Goal: Task Accomplishment & Management: Manage account settings

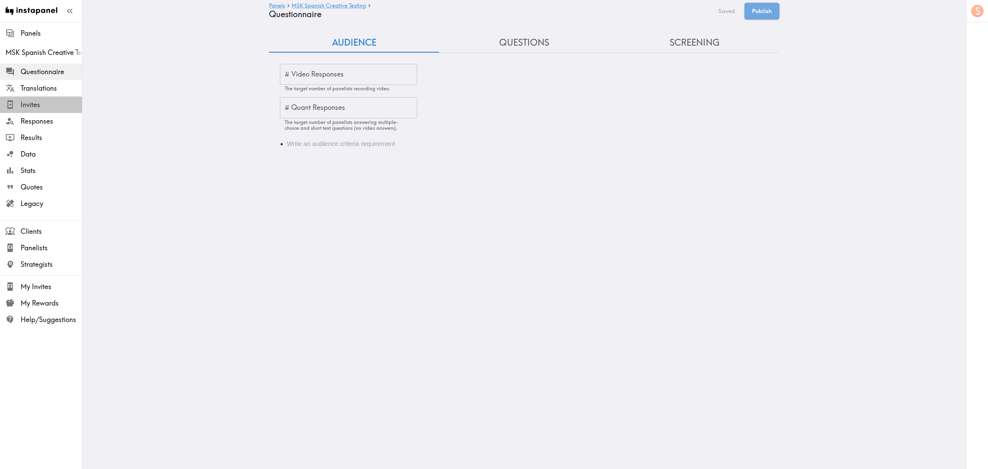
click at [58, 100] on span "Invites" at bounding box center [51, 105] width 61 height 10
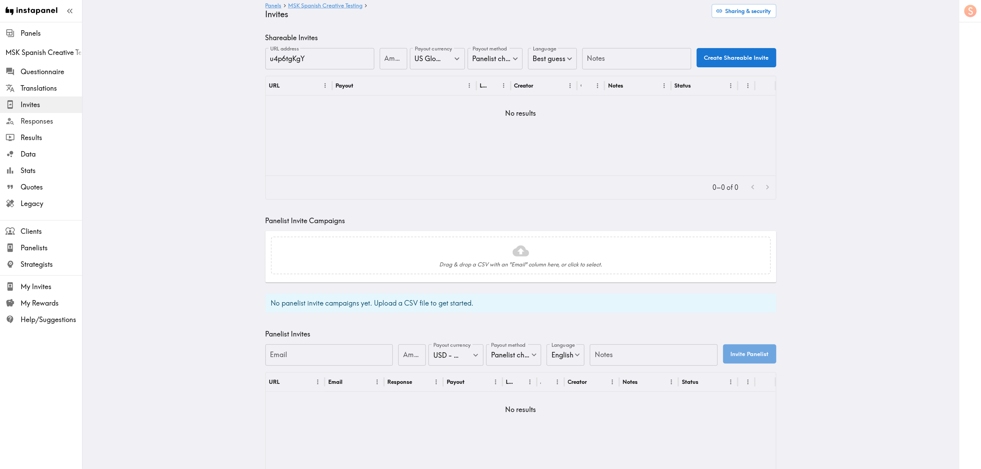
drag, startPoint x: 50, startPoint y: 120, endPoint x: 113, endPoint y: 78, distance: 76.2
click at [50, 120] on span "Responses" at bounding box center [51, 121] width 61 height 10
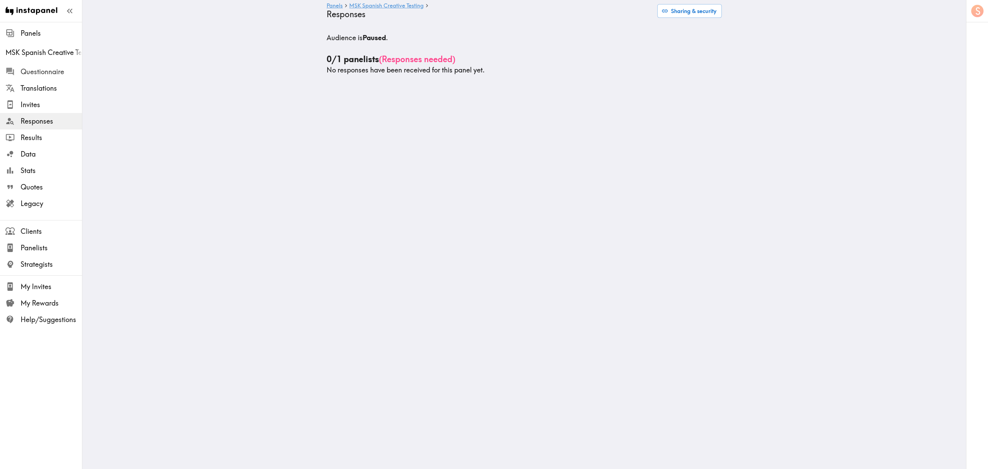
click at [48, 71] on span "Questionnaire" at bounding box center [51, 72] width 61 height 10
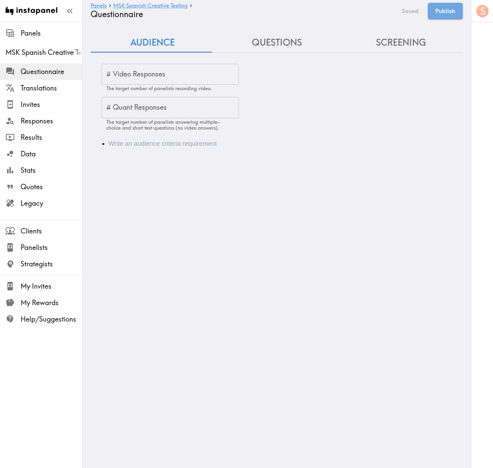
click at [161, 106] on input "# Quant Responses" at bounding box center [170, 107] width 137 height 21
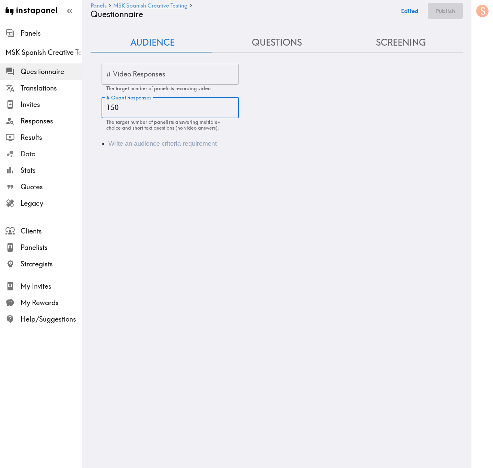
type input "150"
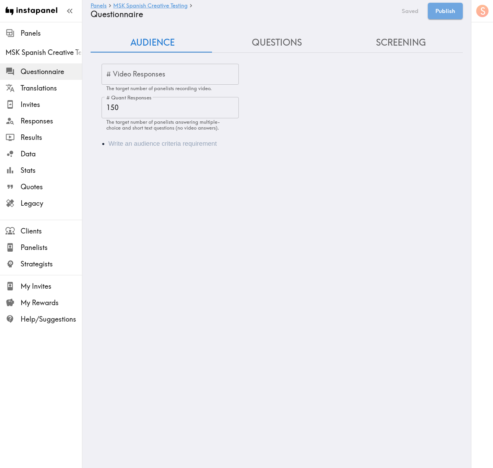
click at [163, 147] on li "Audience" at bounding box center [286, 144] width 356 height 10
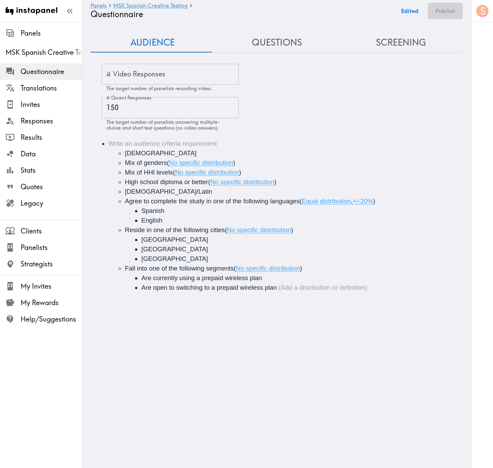
click at [173, 143] on li "18-45 years old Mix of genders ( No specific distribution ) Mix of HHI levels (…" at bounding box center [286, 216] width 356 height 154
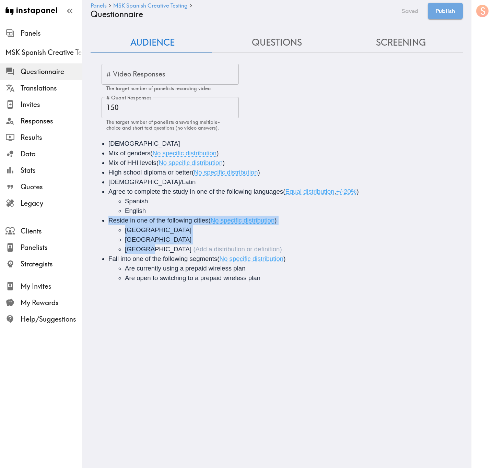
drag, startPoint x: 160, startPoint y: 251, endPoint x: 111, endPoint y: 223, distance: 56.7
click at [111, 223] on li "Reside in one of the following cities ( No specific distribution ) NYC Miami Ho…" at bounding box center [286, 235] width 356 height 38
copy li "Reside in one of the following cities ( No specific distribution ) NYC Miami Ho…"
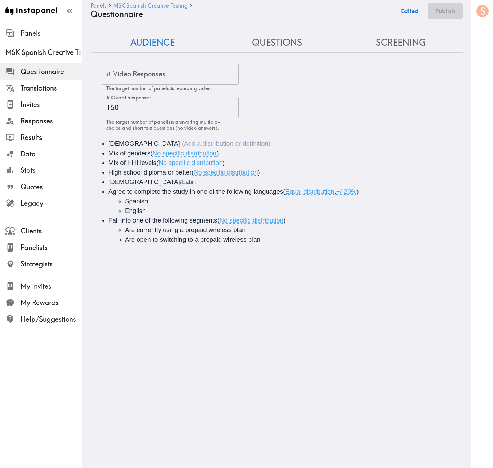
click at [223, 147] on li "18-45 years old" at bounding box center [286, 144] width 356 height 10
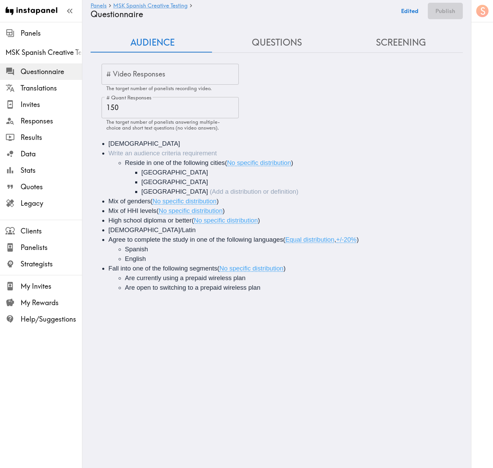
click at [190, 154] on li "Reside in one of the following cities ( No specific distribution ) NYC Miami Ho…" at bounding box center [286, 173] width 356 height 48
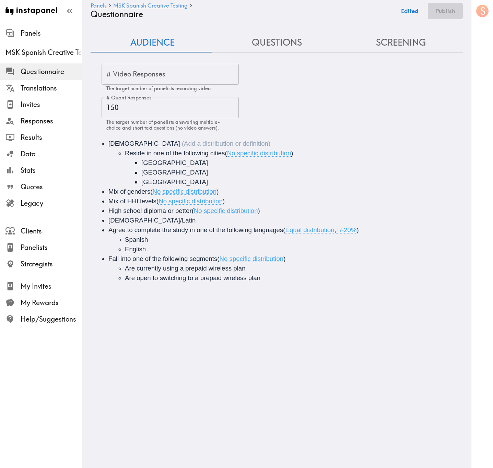
click at [168, 151] on span "Reside in one of the following cities" at bounding box center [175, 153] width 100 height 7
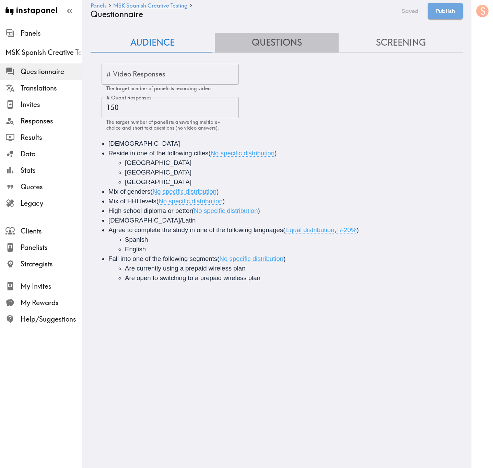
click at [299, 39] on button "Questions" at bounding box center [277, 43] width 124 height 20
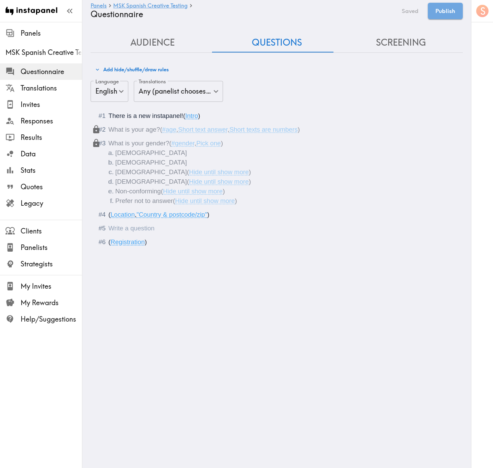
click at [108, 230] on div "Questionnaire" at bounding box center [108, 228] width 0 height 7
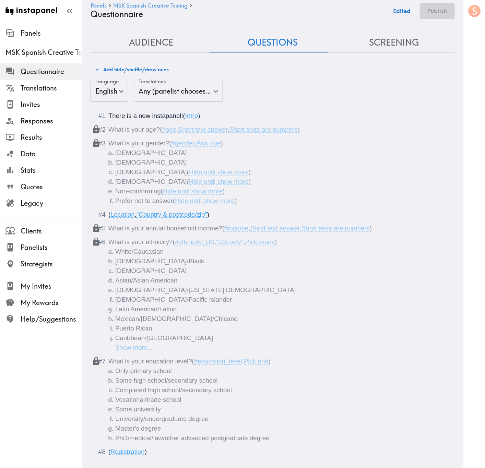
click at [136, 43] on button "Audience" at bounding box center [151, 43] width 121 height 20
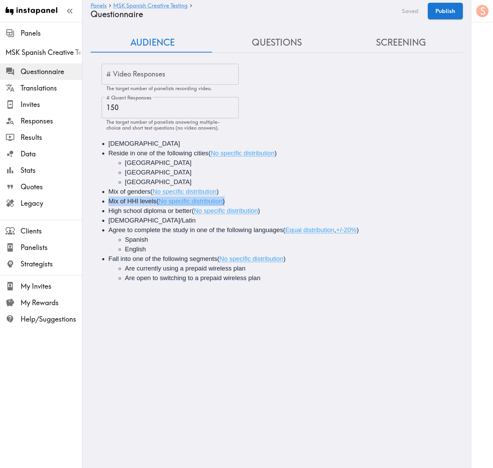
drag, startPoint x: 244, startPoint y: 200, endPoint x: 109, endPoint y: 200, distance: 135.2
click at [109, 200] on li "Mix of HHI levels ( No specific distribution )" at bounding box center [286, 202] width 356 height 10
click at [398, 13] on button "Save now" at bounding box center [406, 11] width 34 height 16
drag, startPoint x: 150, startPoint y: 192, endPoint x: 107, endPoint y: 190, distance: 43.3
click at [107, 190] on ul "18-45 years old Reside in one of the following cities ( No specific distributio…" at bounding box center [277, 211] width 356 height 144
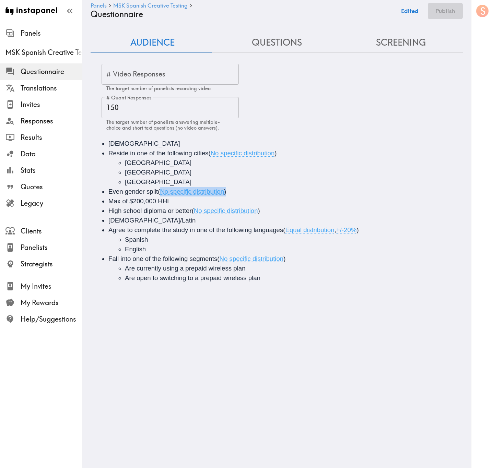
drag, startPoint x: 232, startPoint y: 189, endPoint x: 163, endPoint y: 192, distance: 69.0
click at [163, 192] on li "Even gender split ( No specific distribution )" at bounding box center [286, 192] width 356 height 10
drag, startPoint x: 226, startPoint y: 234, endPoint x: 226, endPoint y: 216, distance: 17.5
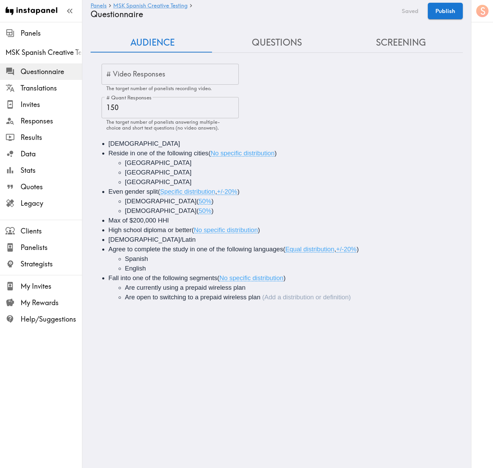
click at [279, 283] on li "Are open to switching to a prepaid wireless plan" at bounding box center [299, 298] width 349 height 10
click at [176, 283] on span "Agree to the statement -" at bounding box center [142, 306] width 69 height 7
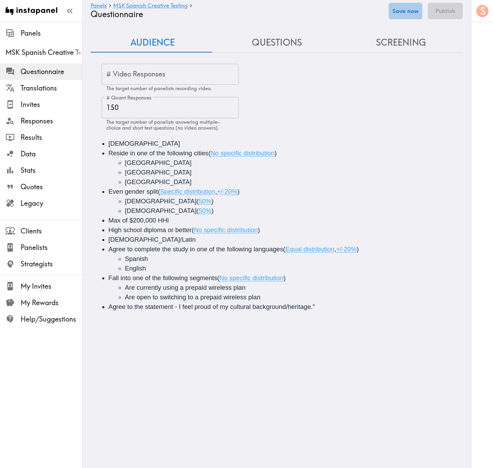
click at [404, 14] on button "Save now" at bounding box center [406, 11] width 34 height 16
click at [320, 283] on li "Are open to switching to a prepaid wireless plan" at bounding box center [299, 298] width 349 height 10
click at [315, 283] on span "Agree to the statement - I feel proud of my cultural background/heritage."" at bounding box center [211, 306] width 207 height 7
click at [411, 14] on button "Save now" at bounding box center [406, 11] width 34 height 16
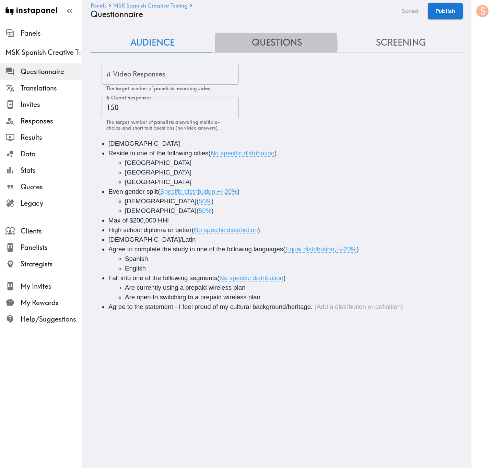
click at [256, 45] on button "Questions" at bounding box center [277, 43] width 124 height 20
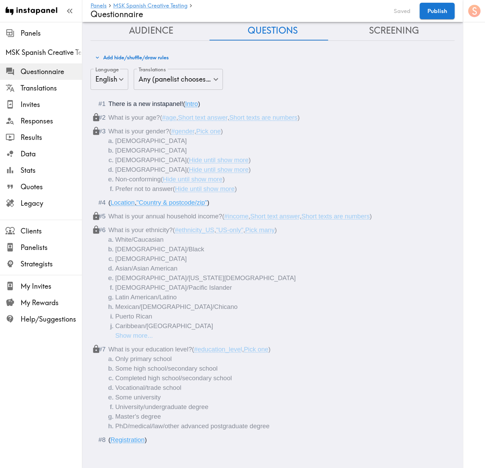
scroll to position [20, 0]
click at [307, 283] on li "PhD/medical/law/other advanced postgraduate degree" at bounding box center [281, 427] width 332 height 10
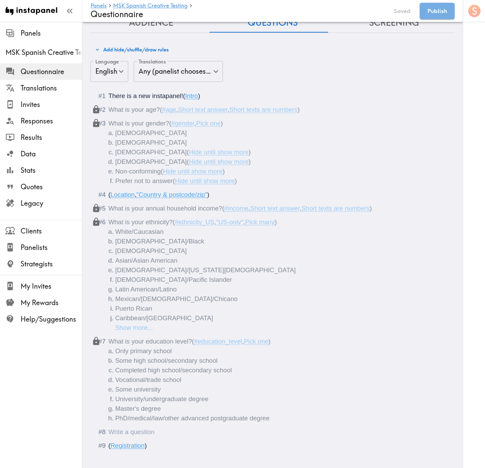
click at [108, 283] on div "Questionnaire" at bounding box center [108, 432] width 0 height 7
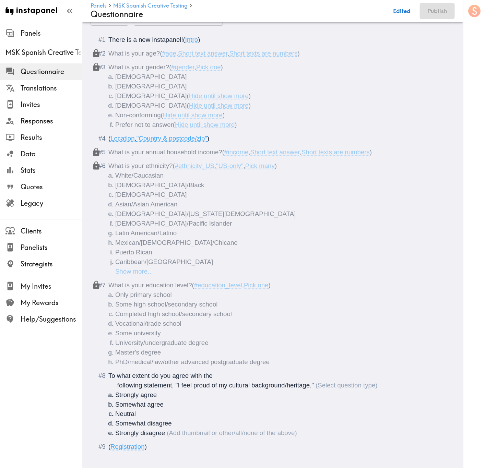
scroll to position [92, 0]
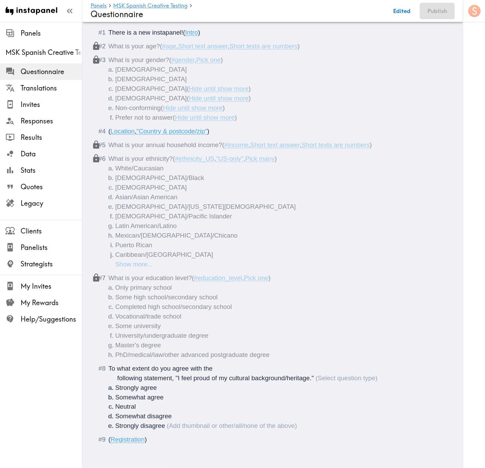
click at [117, 283] on span "To what extent do you agree with the following statement, "I feel proud of my c…" at bounding box center [211, 373] width 206 height 17
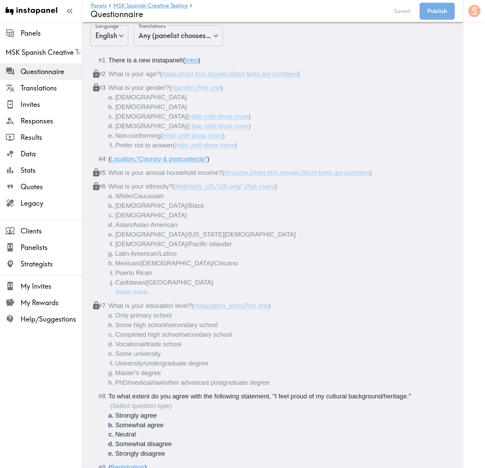
scroll to position [0, 0]
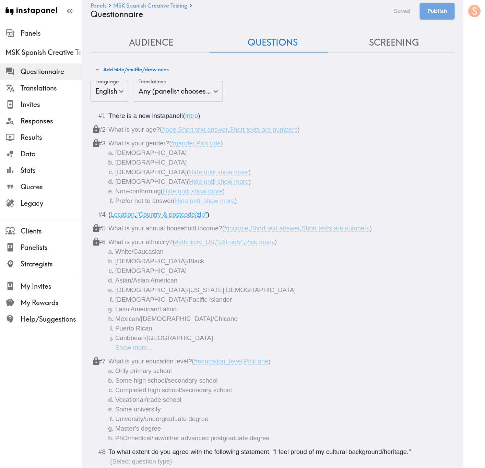
click at [173, 38] on button "Audience" at bounding box center [151, 43] width 121 height 20
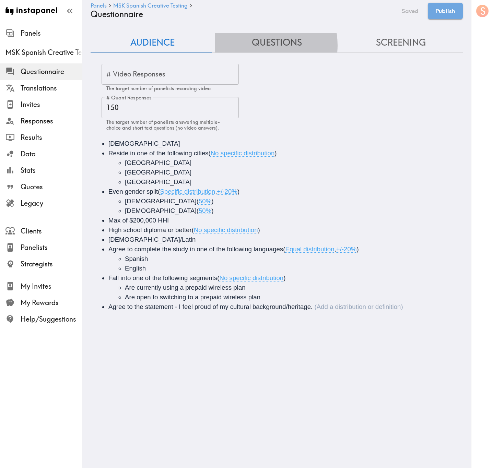
click at [255, 45] on button "Questions" at bounding box center [277, 43] width 124 height 20
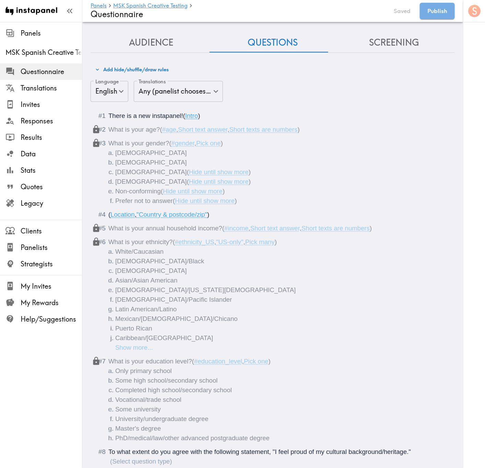
scroll to position [92, 0]
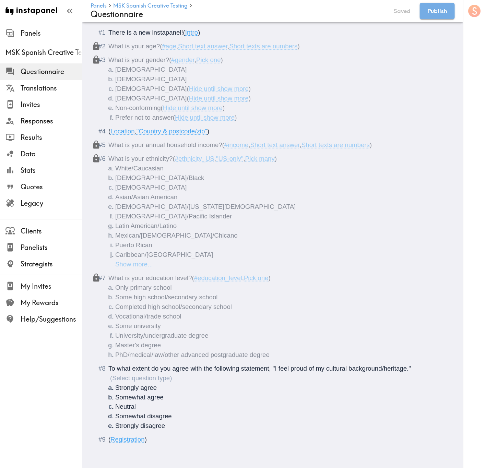
click at [413, 283] on div "To what extent do you agree with the following statement, "I feel proud of my c…" at bounding box center [277, 397] width 338 height 67
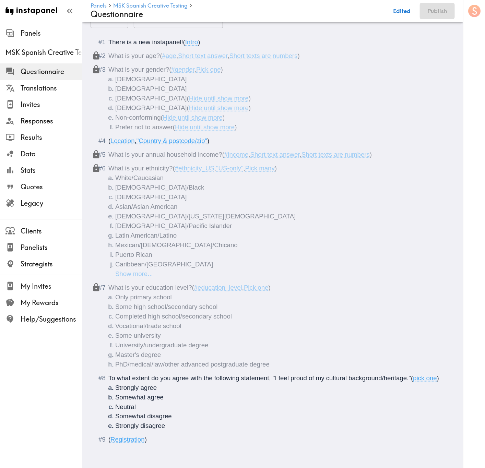
click at [188, 283] on li "Strongly disagree" at bounding box center [281, 427] width 332 height 10
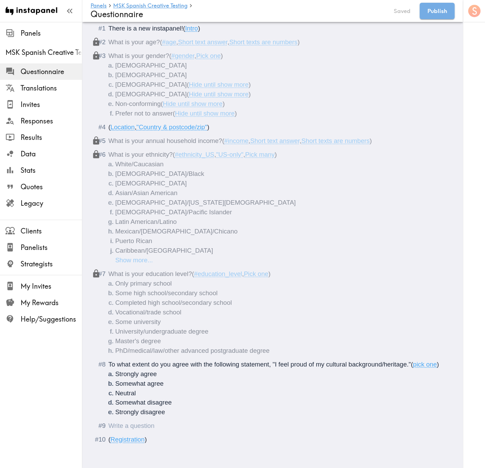
drag, startPoint x: 148, startPoint y: 427, endPoint x: 197, endPoint y: 402, distance: 55.7
click at [108, 283] on div "Questionnaire" at bounding box center [108, 426] width 0 height 7
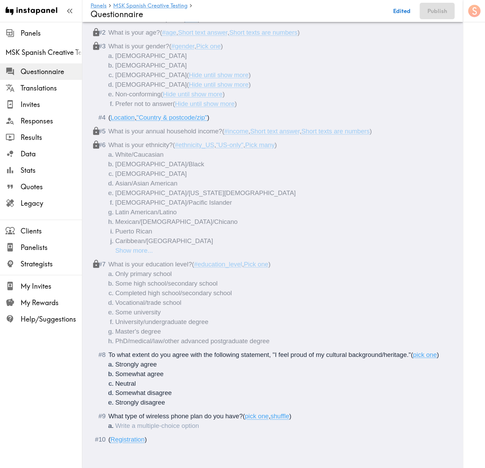
scroll to position [115, 0]
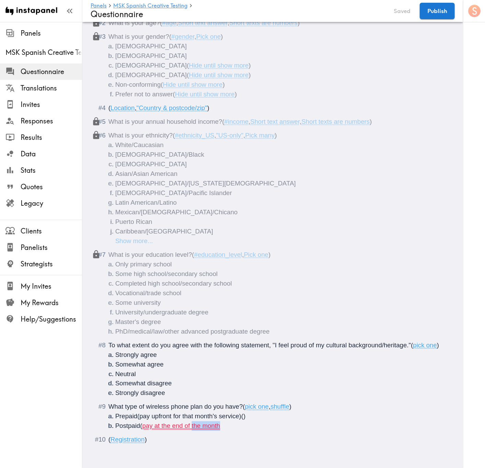
drag, startPoint x: 225, startPoint y: 430, endPoint x: 194, endPoint y: 429, distance: 30.9
click at [194, 283] on li "Postpaid ( pay at the end of the month" at bounding box center [281, 427] width 332 height 10
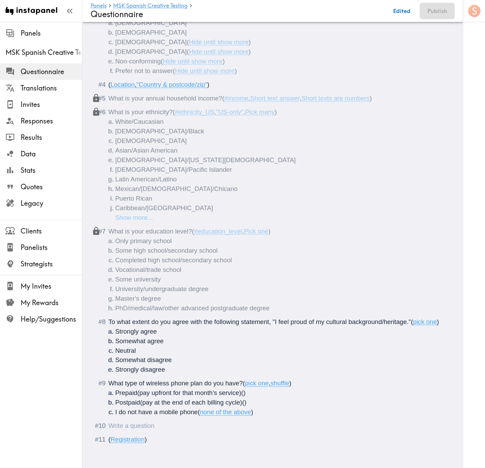
scroll to position [148, 0]
click at [262, 283] on li "Postpaid (pay at the end of each billing cycle) ()" at bounding box center [281, 403] width 332 height 10
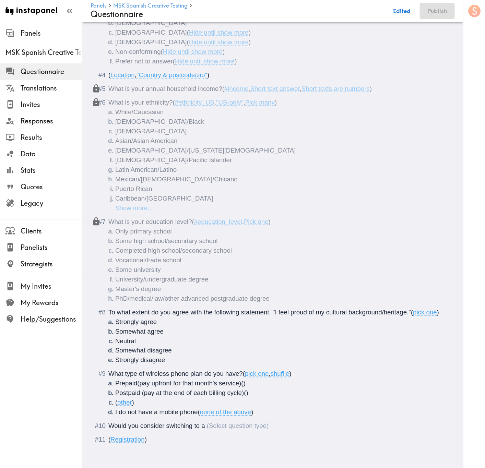
scroll to position [158, 0]
click at [204, 283] on span "Would you consider switching to a" at bounding box center [156, 426] width 97 height 7
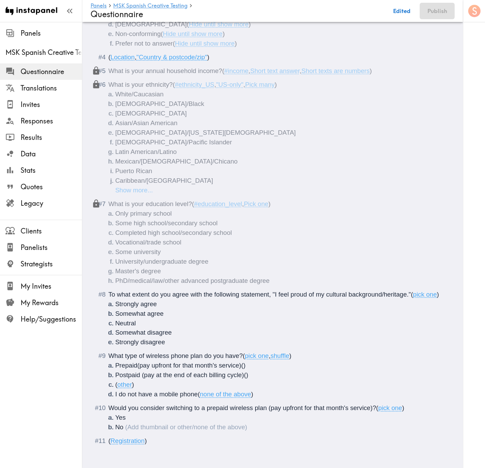
click at [405, 283] on span ")" at bounding box center [404, 408] width 2 height 7
click at [167, 283] on div "Questionnaire" at bounding box center [277, 442] width 338 height 10
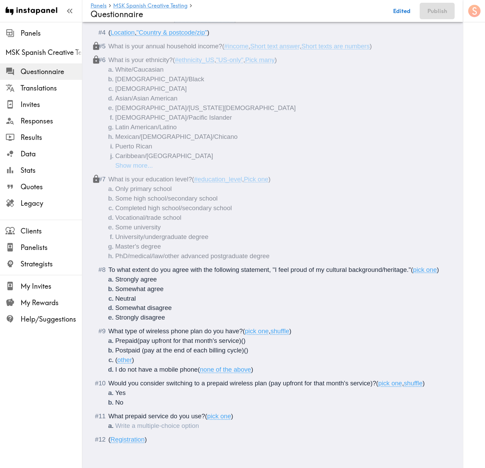
scroll to position [200, 0]
click at [149, 283] on span "What prepaid service do you use?" at bounding box center [156, 416] width 97 height 7
click at [132, 283] on li "Questionnaire" at bounding box center [281, 427] width 332 height 10
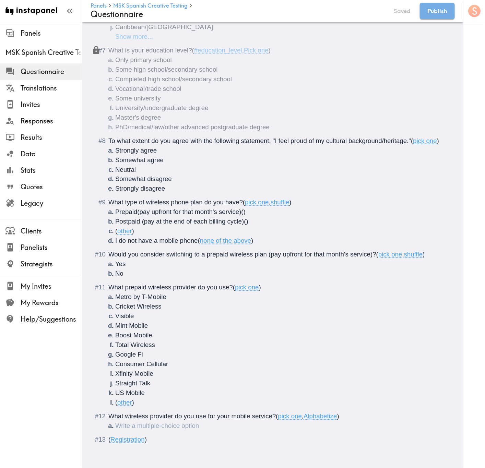
scroll to position [329, 0]
drag, startPoint x: 209, startPoint y: 409, endPoint x: 222, endPoint y: 409, distance: 13.4
click at [222, 283] on span "What wireless provider do you use for your mobile service?" at bounding box center [191, 416] width 167 height 7
drag, startPoint x: 207, startPoint y: 410, endPoint x: 273, endPoint y: 410, distance: 65.6
click at [273, 283] on span "What wireless provider do you use for your mobile service?" at bounding box center [191, 416] width 167 height 7
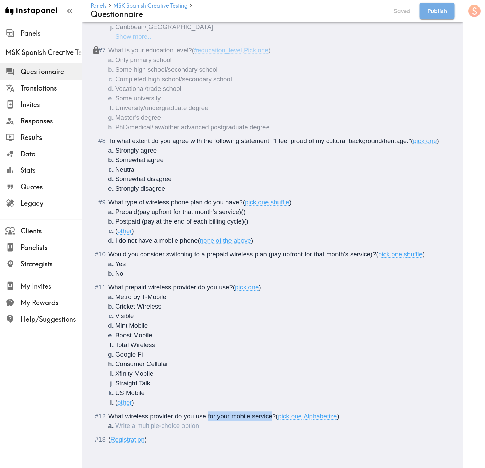
copy span "for your mobile service"
click at [228, 283] on span "What prepaid wireless provider do you use?" at bounding box center [170, 287] width 125 height 7
click at [173, 283] on li "Questionnaire" at bounding box center [281, 427] width 332 height 10
click at [115, 283] on li "Questionnaire" at bounding box center [281, 427] width 332 height 10
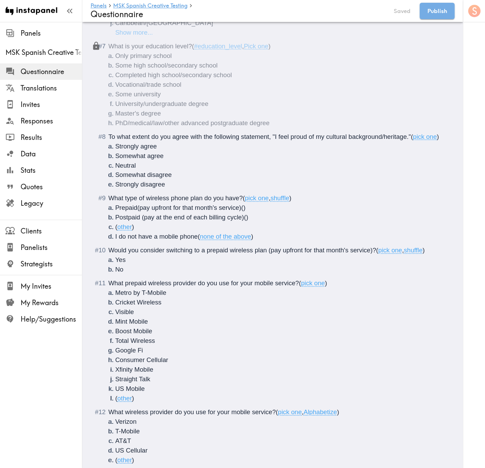
scroll to position [381, 0]
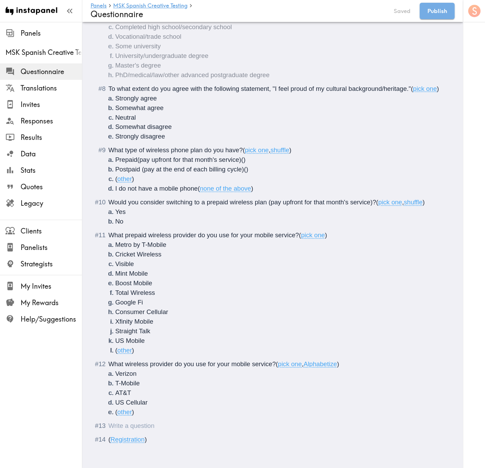
click at [108, 283] on div "Questionnaire" at bounding box center [108, 426] width 0 height 7
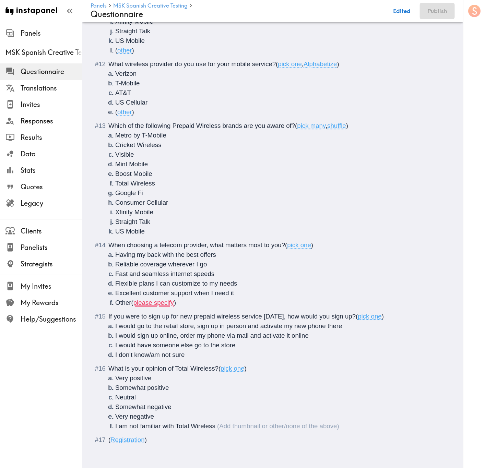
scroll to position [682, 0]
drag, startPoint x: 185, startPoint y: 294, endPoint x: 126, endPoint y: 298, distance: 59.8
click at [126, 283] on li "Other ( please specify )" at bounding box center [281, 303] width 332 height 10
drag, startPoint x: 117, startPoint y: 298, endPoint x: 113, endPoint y: 297, distance: 3.5
click at [115, 283] on li "Other ( please specify )" at bounding box center [281, 303] width 332 height 10
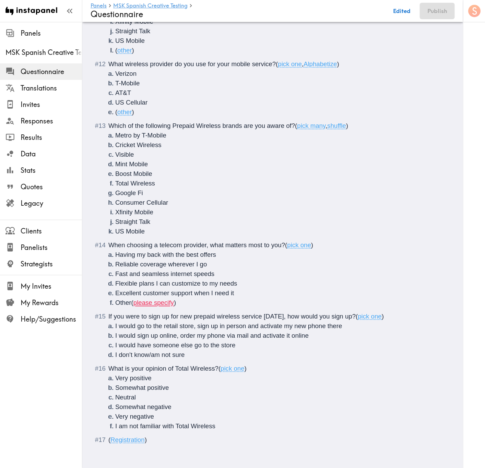
click at [160, 283] on span "please specify" at bounding box center [154, 302] width 40 height 7
drag, startPoint x: 183, startPoint y: 297, endPoint x: 93, endPoint y: 294, distance: 89.6
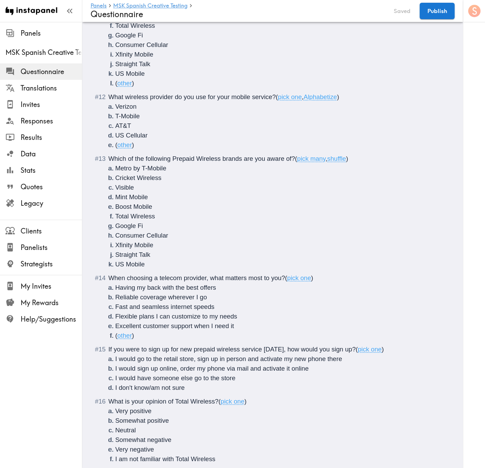
scroll to position [630, 0]
click at [270, 163] on span "Which of the following Prepaid Wireless brands are you aware of?" at bounding box center [201, 159] width 187 height 7
click at [172, 270] on li "US Mobile" at bounding box center [281, 265] width 332 height 10
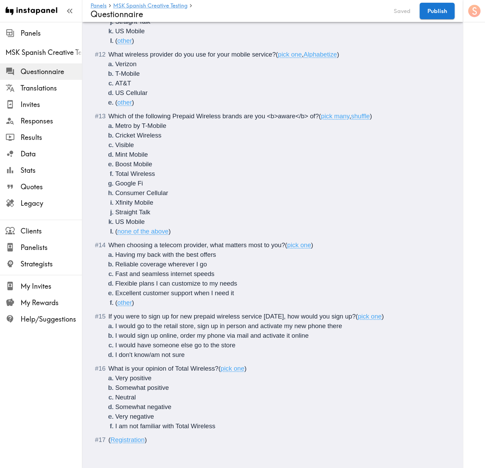
scroll to position [691, 0]
click at [250, 242] on span "When choosing a telecom provider, what matters most to you?" at bounding box center [196, 245] width 177 height 7
click at [207, 283] on li "I don't know/am not sure" at bounding box center [281, 355] width 332 height 10
click at [382, 283] on span ")" at bounding box center [383, 316] width 2 height 7
click at [392, 15] on button "Save now" at bounding box center [398, 11] width 34 height 16
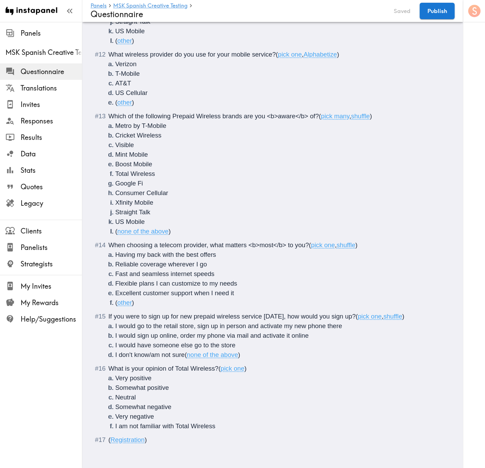
drag, startPoint x: 148, startPoint y: 360, endPoint x: 141, endPoint y: 309, distance: 51.2
click at [148, 283] on span "What is your opinion of Total Wireless?" at bounding box center [163, 368] width 110 height 7
click at [230, 283] on li "I am not familiar with Total Wireless" at bounding box center [281, 427] width 332 height 10
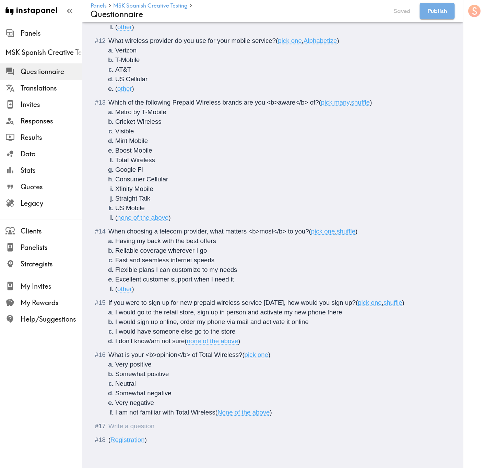
click at [108, 283] on div "Questionnaire" at bounding box center [108, 426] width 0 height 7
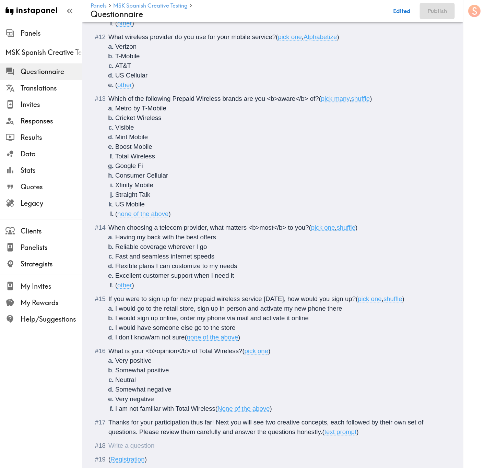
scroll to position [728, 0]
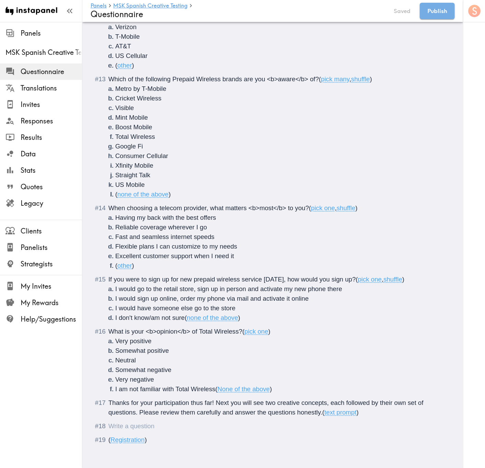
click at [108, 283] on div "Questionnaire" at bounding box center [108, 426] width 0 height 7
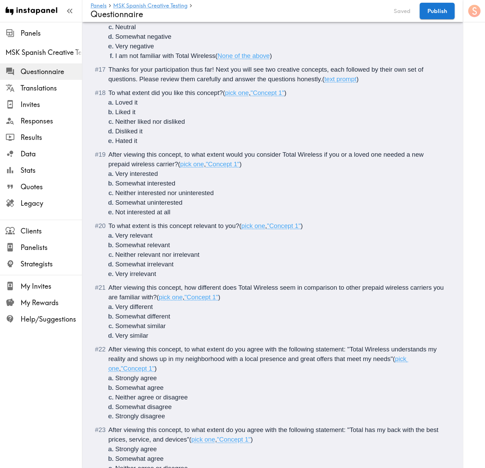
scroll to position [975, 0]
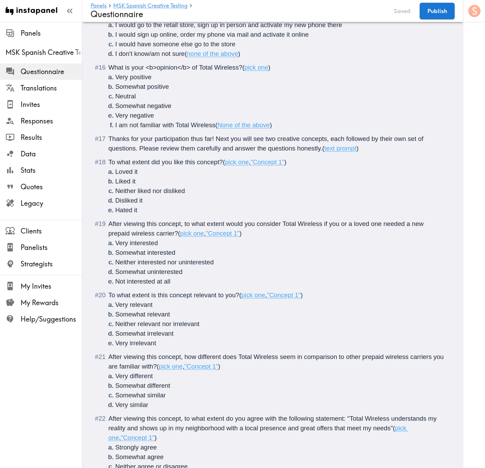
click at [175, 166] on span "To what extent did you like this concept?" at bounding box center [165, 162] width 115 height 7
click at [259, 235] on span "After viewing this concept, to what extent would you consider Total Wireless if…" at bounding box center [266, 228] width 317 height 17
click at [175, 237] on span "After viewing this concept, to what extent would you <b>consider Total Wireless…" at bounding box center [272, 228] width 328 height 17
click at [195, 283] on span "To what extent is this concept relevant to you?" at bounding box center [173, 295] width 131 height 7
click at [199, 283] on div "After viewing this concept, how different does Total Wireless seem in compariso…" at bounding box center [277, 381] width 338 height 58
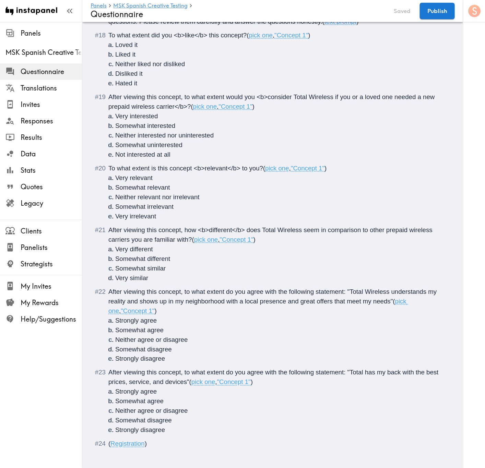
scroll to position [1124, 0]
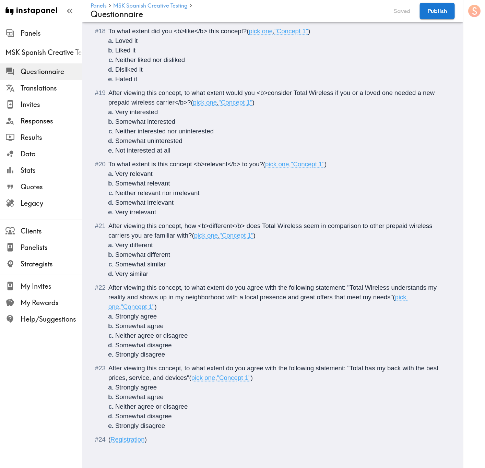
drag, startPoint x: 347, startPoint y: 278, endPoint x: 344, endPoint y: 260, distance: 18.4
click at [347, 283] on span "After viewing this concept, to what extent do you agree with the following stat…" at bounding box center [273, 292] width 330 height 17
click at [111, 283] on span ""Total Wireless understands my reality and shows up in my neighborhood with a l…" at bounding box center [273, 302] width 330 height 17
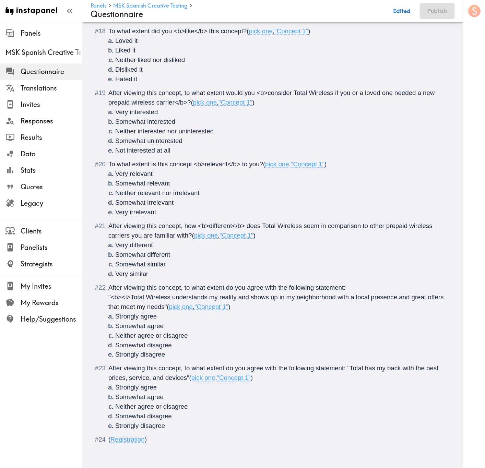
click at [183, 283] on span ""<b><i>Total Wireless understands my reality and shows up in my neighborhood wi…" at bounding box center [276, 302] width 337 height 17
click at [350, 283] on span "After viewing this concept, to what extent do you agree with the following stat…" at bounding box center [274, 373] width 332 height 17
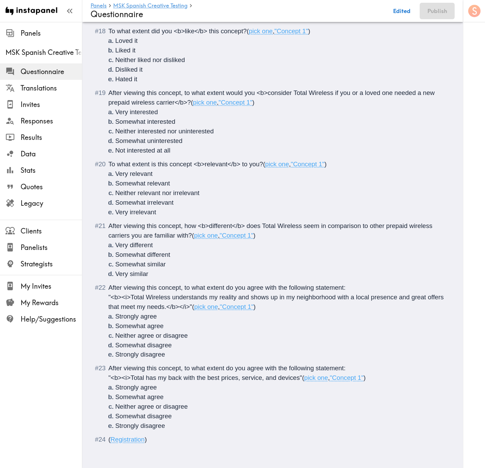
click at [300, 283] on span ""<b><i>Total has my back with the best prices, service, and devices"" at bounding box center [205, 378] width 194 height 7
drag, startPoint x: 314, startPoint y: 373, endPoint x: 306, endPoint y: 373, distance: 7.9
click at [306, 283] on span ""<b><i>Total has my back with the best prices, service, and devices.</i></b>"" at bounding box center [217, 378] width 219 height 7
click at [303, 283] on div "After viewing this concept, to what extent do you agree with the following stat…" at bounding box center [277, 397] width 338 height 67
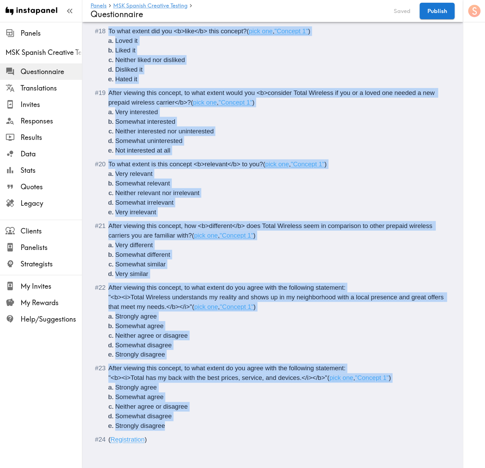
drag, startPoint x: 107, startPoint y: 229, endPoint x: 204, endPoint y: 421, distance: 215.3
copy ol "To what extent did you <b>like</b> this concept? ( pick one , "Concept 1" ) Lov…"
click at [204, 283] on li "Strongly disagree" at bounding box center [281, 427] width 332 height 10
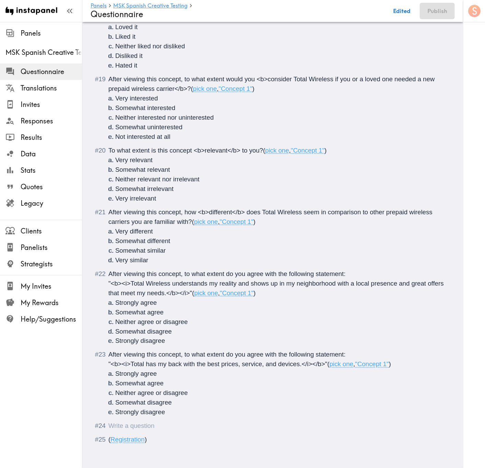
scroll to position [1487, 0]
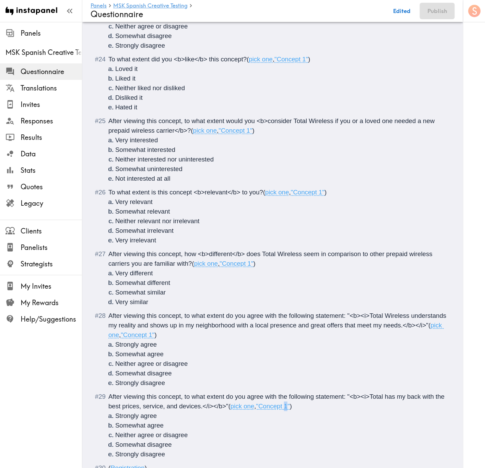
click at [290, 283] on span ""Concept 1"" at bounding box center [273, 406] width 34 height 7
click at [154, 283] on span ""Concept 1"" at bounding box center [138, 335] width 34 height 7
click at [254, 267] on span ""Concept 1"" at bounding box center [237, 263] width 34 height 7
click at [325, 196] on span ""Concept 1"" at bounding box center [308, 192] width 34 height 7
click at [252, 134] on span ""Concept 1"" at bounding box center [236, 130] width 34 height 7
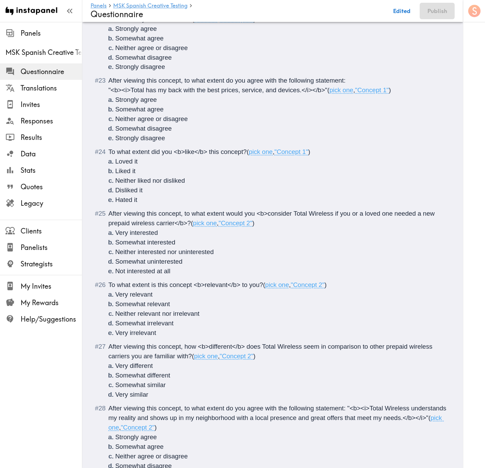
scroll to position [1384, 0]
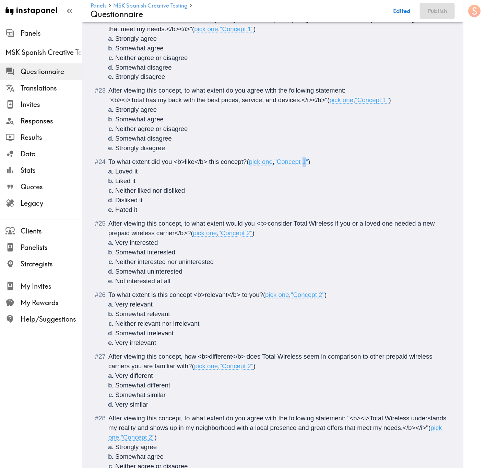
click at [308, 166] on span ""Concept 1"" at bounding box center [292, 162] width 34 height 7
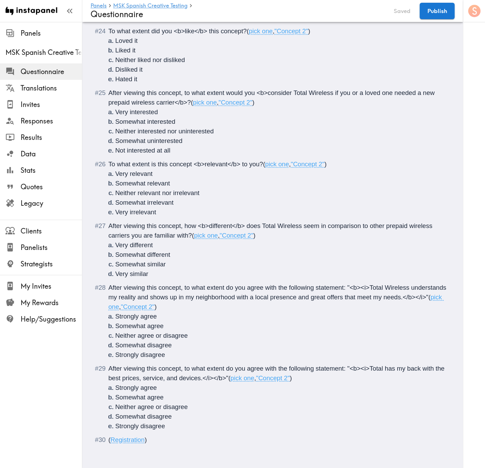
scroll to position [1533, 0]
click at [194, 283] on li "Strongly disagree" at bounding box center [281, 427] width 332 height 10
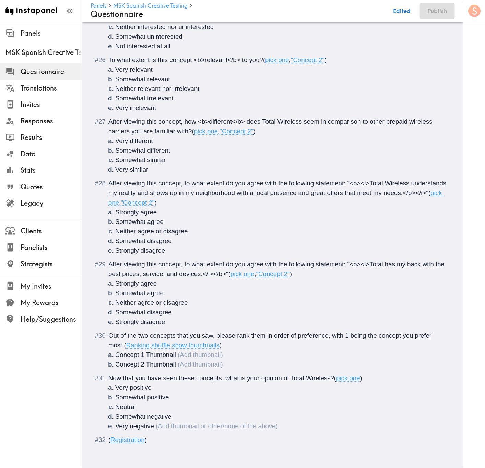
scroll to position [1637, 0]
click at [253, 283] on span "Out of the two concepts that you saw, please rank them in order of preference, …" at bounding box center [270, 340] width 325 height 17
drag, startPoint x: 226, startPoint y: 340, endPoint x: 174, endPoint y: 337, distance: 51.6
click at [174, 283] on span "( Ranking , shuffle , show thumbnails )" at bounding box center [173, 345] width 98 height 7
click at [204, 283] on li "Very negative" at bounding box center [281, 427] width 332 height 10
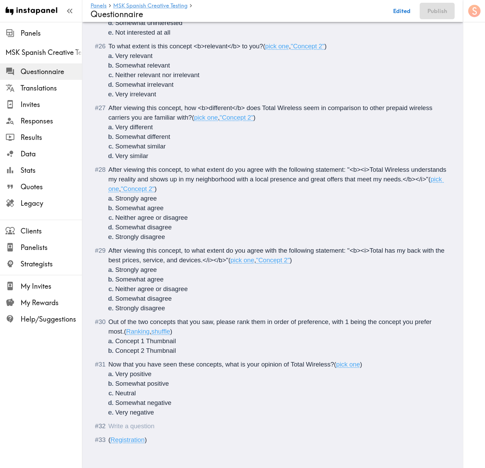
drag, startPoint x: 157, startPoint y: 434, endPoint x: 163, endPoint y: 427, distance: 9.5
click at [157, 283] on div "Questionnaire" at bounding box center [277, 427] width 338 height 10
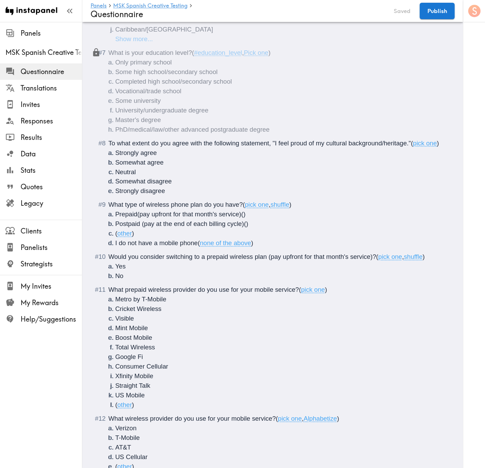
scroll to position [0, 0]
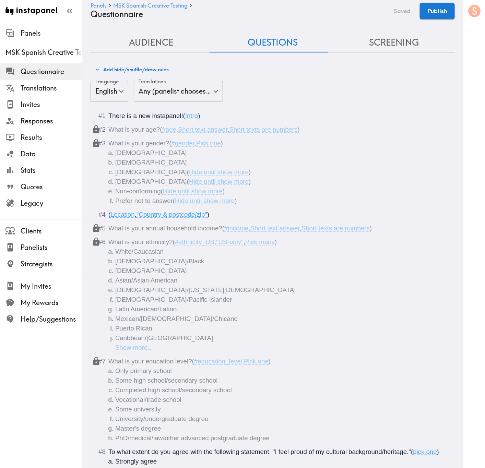
click at [352, 37] on button "Screening" at bounding box center [394, 43] width 121 height 20
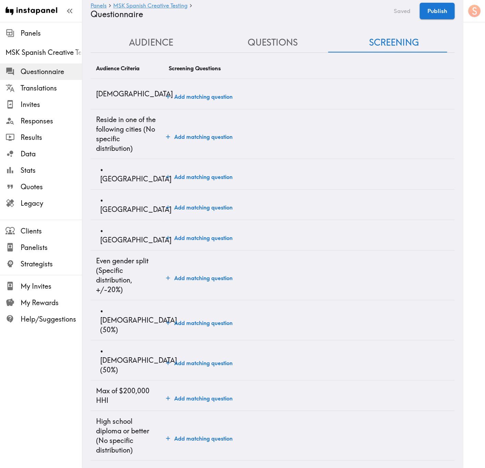
click at [190, 95] on button "Add matching question" at bounding box center [199, 97] width 72 height 14
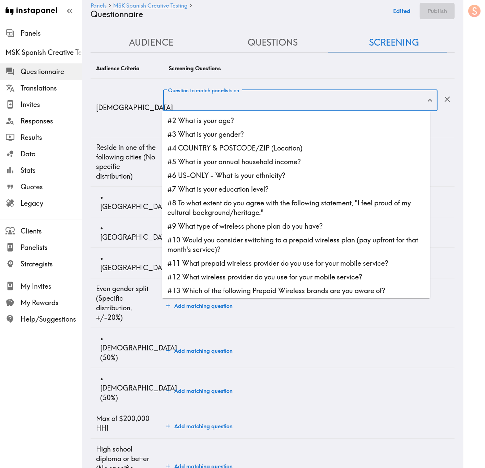
click at [206, 101] on input "Question to match panelists on" at bounding box center [295, 100] width 258 height 15
click at [229, 118] on li "#2 What is your age?" at bounding box center [296, 121] width 268 height 14
type input "#2 What is your age?"
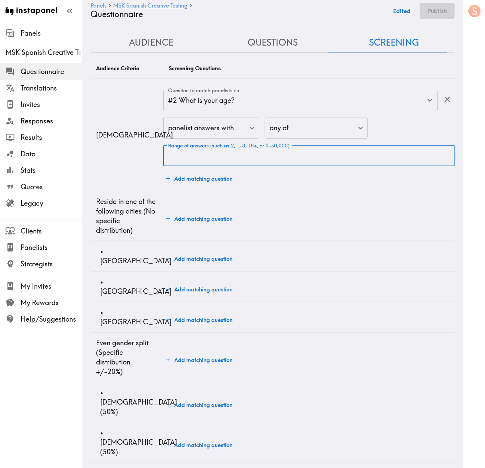
click at [232, 165] on input "Range of answers (such as 2, 1-3, 18+, or 0-50,000)" at bounding box center [309, 155] width 292 height 21
type input "18-45"
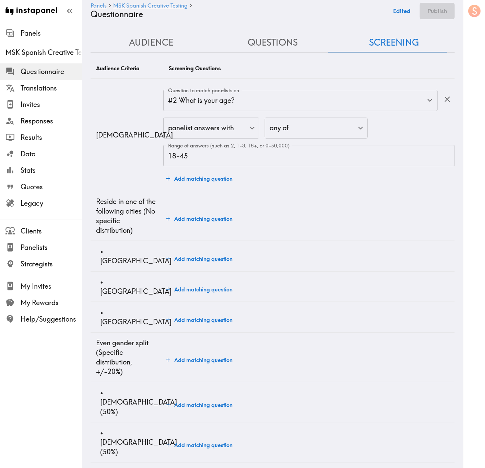
click at [219, 272] on td "Add matching question" at bounding box center [309, 287] width 292 height 31
click at [221, 258] on button "Add matching question" at bounding box center [199, 259] width 72 height 14
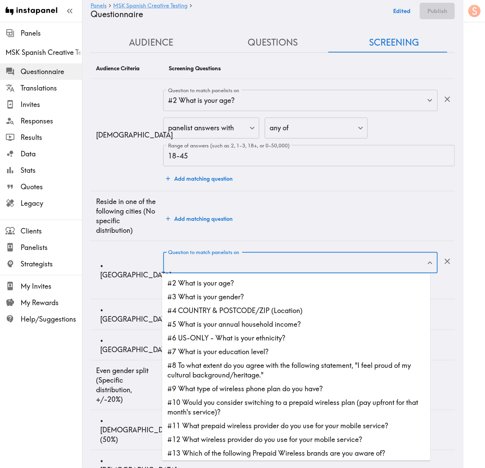
click at [231, 265] on input "Question to match panelists on" at bounding box center [295, 262] width 258 height 15
click at [259, 283] on li "#4 COUNTRY & POSTCODE/ZIP (Location)" at bounding box center [296, 311] width 268 height 14
type input "#4 COUNTRY & POSTCODE/ZIP (Location)"
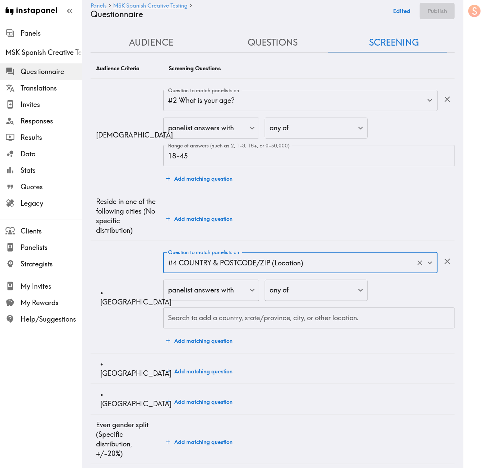
drag, startPoint x: 259, startPoint y: 309, endPoint x: 259, endPoint y: 316, distance: 7.6
click at [258, 283] on div "Search to add a country, state/province, city, or other location." at bounding box center [309, 318] width 292 height 21
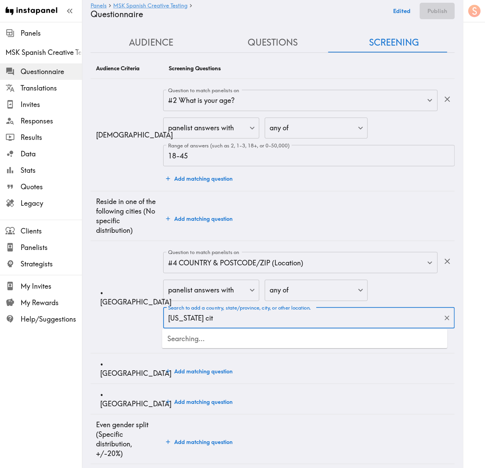
type input "New york city"
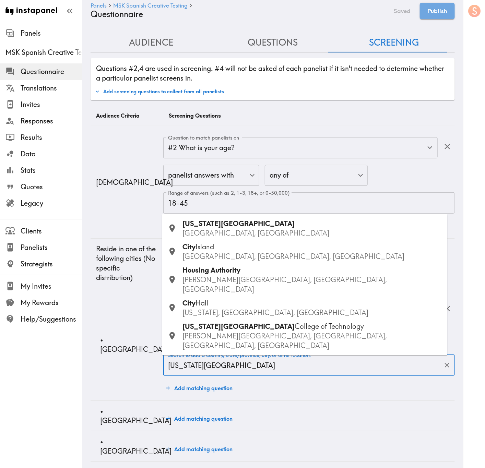
click at [245, 239] on div "New York City NY, USA" at bounding box center [312, 228] width 259 height 19
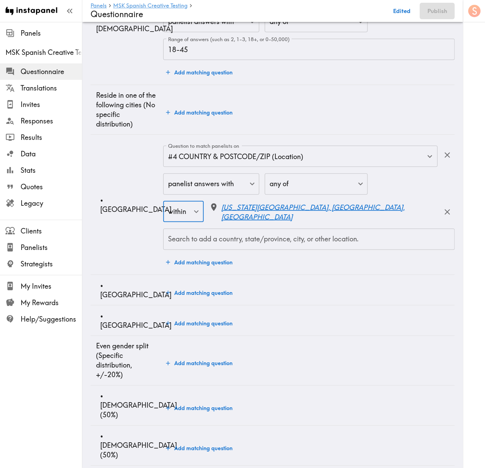
scroll to position [154, 0]
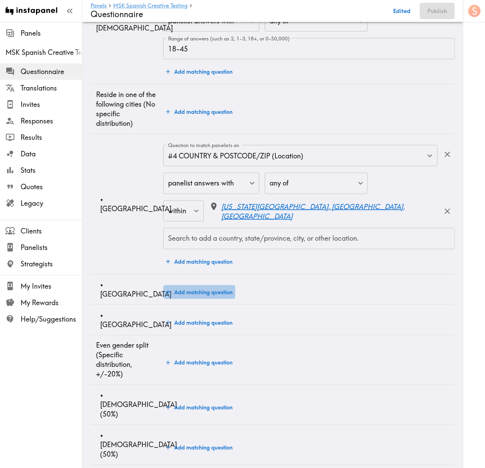
click at [185, 283] on button "Add matching question" at bounding box center [199, 293] width 72 height 14
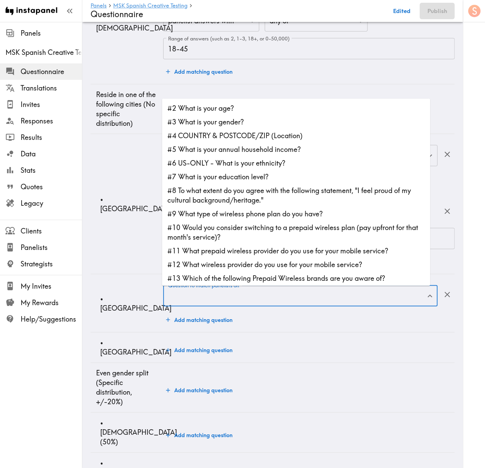
click at [248, 136] on li "#4 COUNTRY & POSTCODE/ZIP (Location)" at bounding box center [296, 136] width 268 height 14
type input "#4 COUNTRY & POSTCODE/ZIP (Location)"
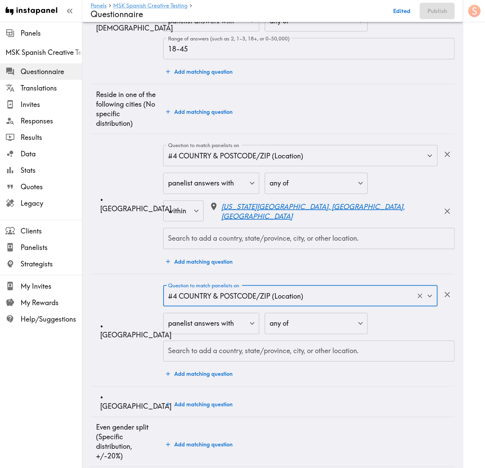
click at [278, 283] on input "Search to add a country, state/province, city, or other location." at bounding box center [309, 351] width 286 height 15
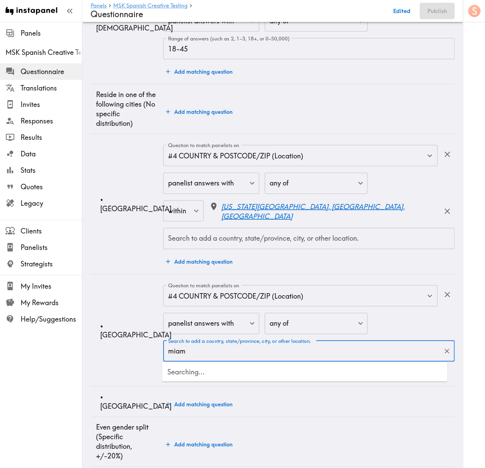
type input "miami"
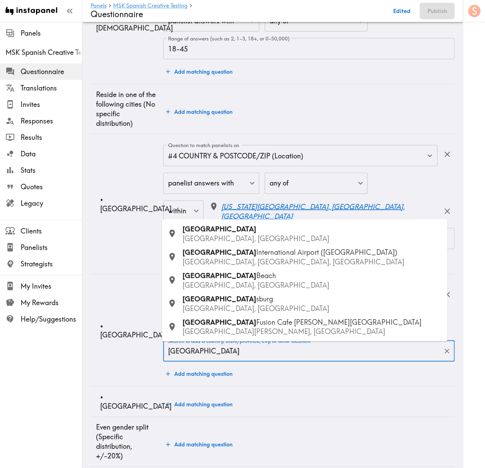
click at [244, 236] on p "FL, USA" at bounding box center [312, 239] width 259 height 10
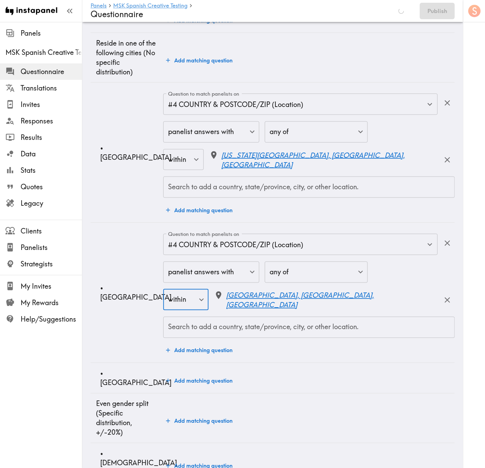
scroll to position [309, 0]
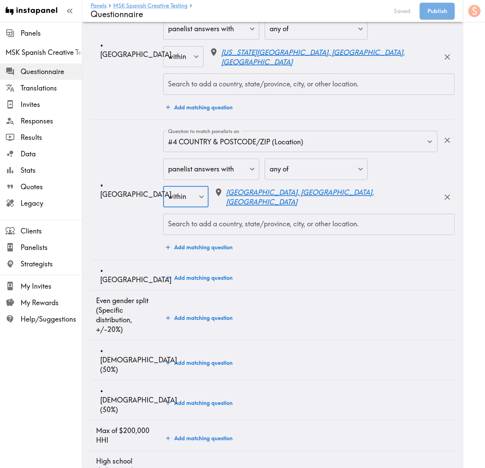
click at [196, 279] on button "Add matching question" at bounding box center [199, 278] width 72 height 14
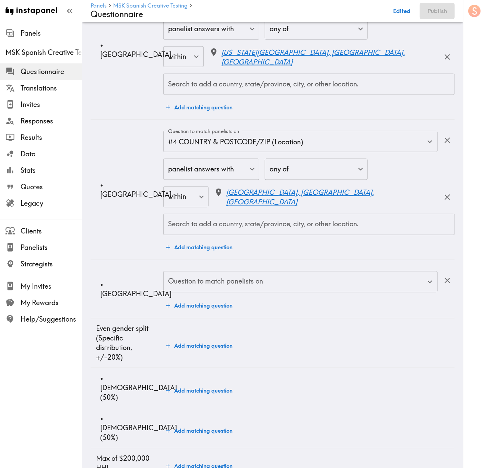
click at [242, 278] on div "Question to match panelists on Question to match panelists on" at bounding box center [300, 282] width 275 height 22
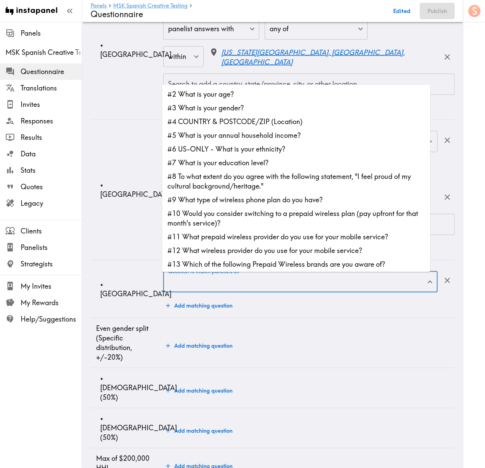
click at [246, 119] on li "#4 COUNTRY & POSTCODE/ZIP (Location)" at bounding box center [296, 122] width 268 height 14
type input "#4 COUNTRY & POSTCODE/ZIP (Location)"
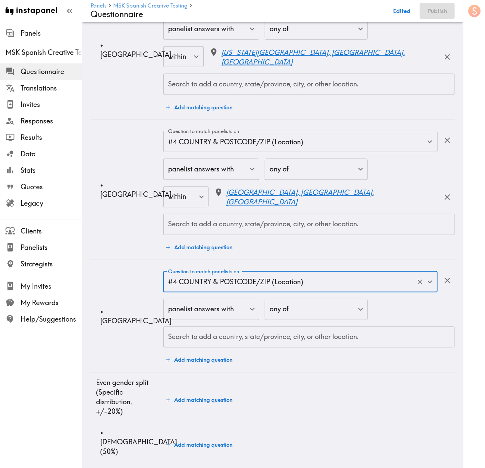
click at [218, 283] on div "Search to add a country, state/province, city, or other location. Search to add…" at bounding box center [309, 337] width 292 height 21
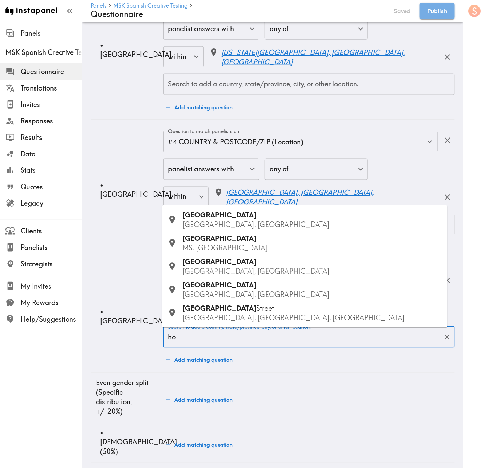
type input "h"
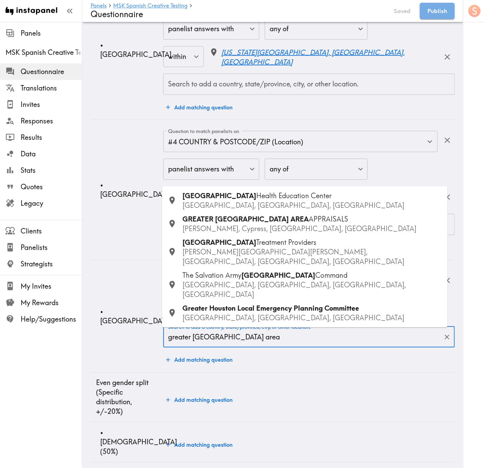
drag, startPoint x: 249, startPoint y: 342, endPoint x: 146, endPoint y: 335, distance: 103.2
click at [146, 283] on tr "• Houston Question to match panelists on #4 COUNTRY & POSTCODE/ZIP (Location) Q…" at bounding box center [273, 316] width 364 height 113
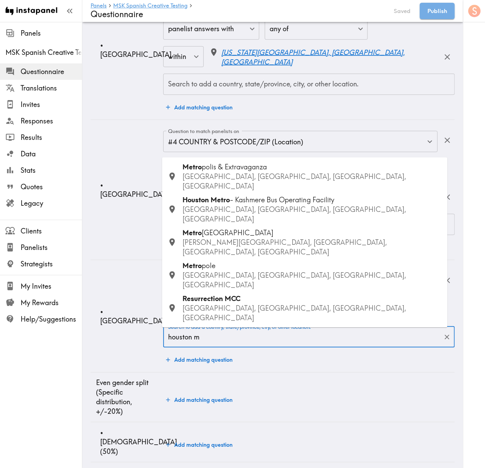
type input "houston"
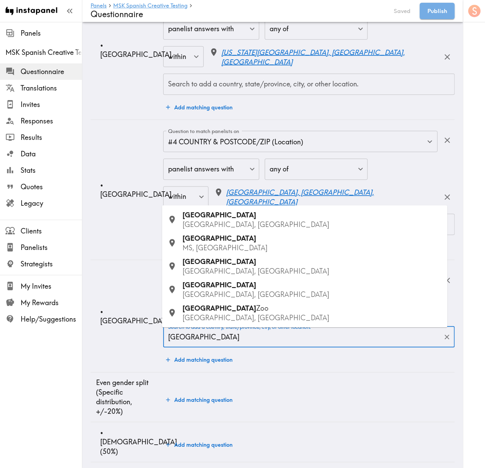
click at [241, 220] on p "TX, USA" at bounding box center [312, 225] width 259 height 10
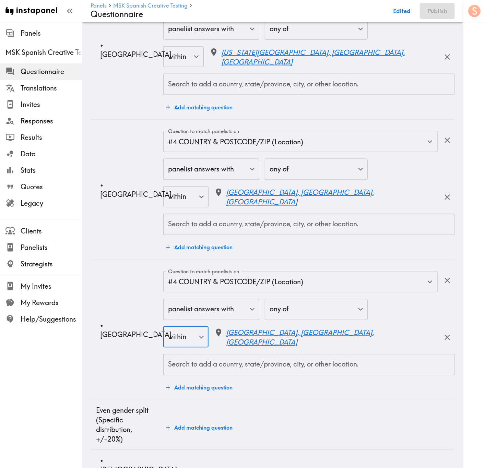
click at [123, 279] on td "• Houston" at bounding box center [127, 330] width 73 height 140
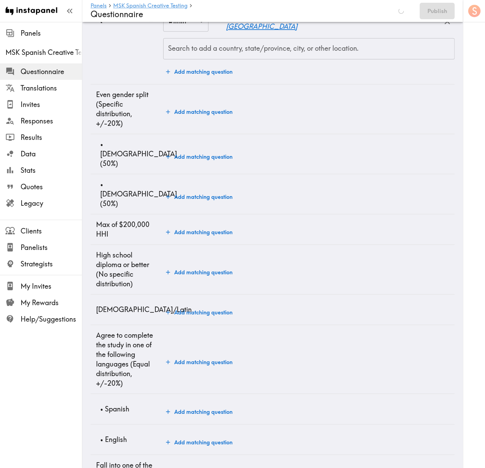
scroll to position [566, 0]
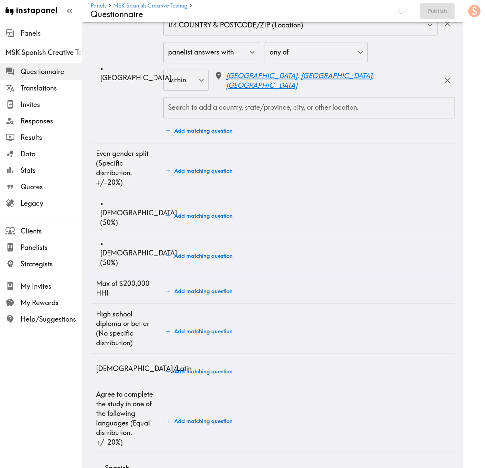
click at [211, 224] on td "Add matching question" at bounding box center [309, 213] width 292 height 40
click at [211, 212] on button "Add matching question" at bounding box center [199, 216] width 72 height 14
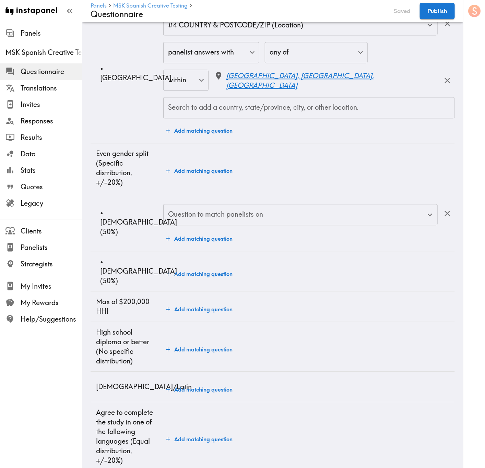
click at [219, 216] on input "Question to match panelists on" at bounding box center [295, 214] width 258 height 15
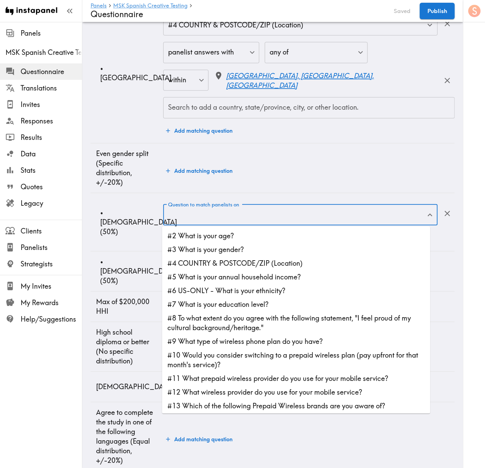
click at [244, 246] on li "#3 What is your gender?" at bounding box center [296, 250] width 268 height 14
type input "#3 What is your gender?"
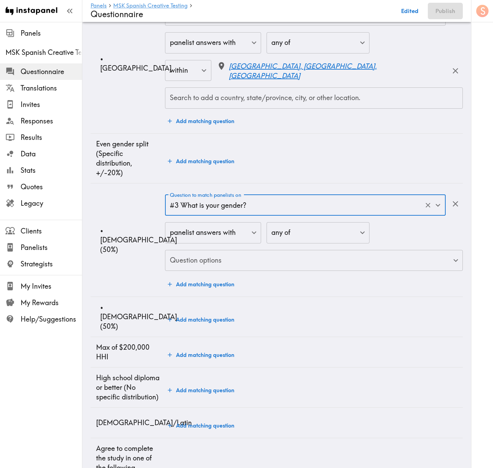
click at [243, 266] on body "Instapanel - Panels - MSK Spanish Creative Testing - Questionnaire Panels MSK S…" at bounding box center [246, 112] width 493 height 1313
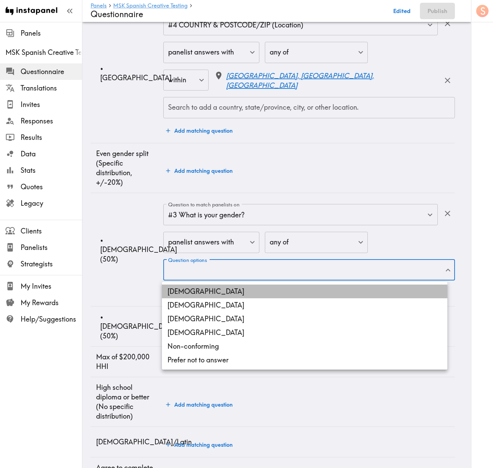
click at [246, 283] on li "Male" at bounding box center [305, 292] width 286 height 14
type input "Male"
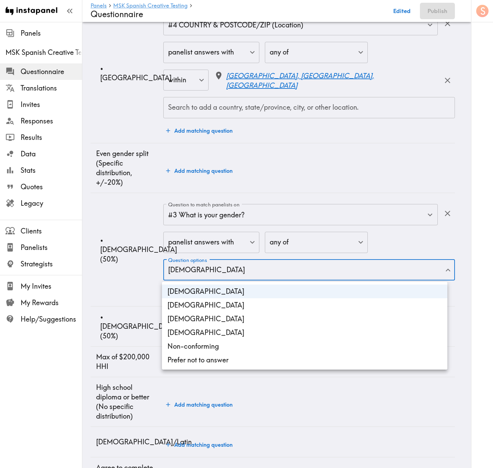
click at [127, 283] on div at bounding box center [246, 234] width 493 height 468
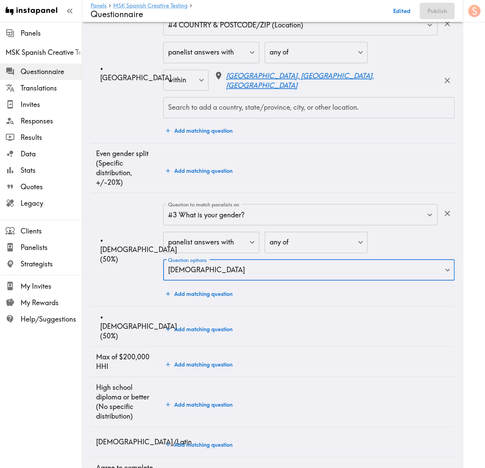
click at [194, 283] on button "Add matching question" at bounding box center [199, 330] width 72 height 14
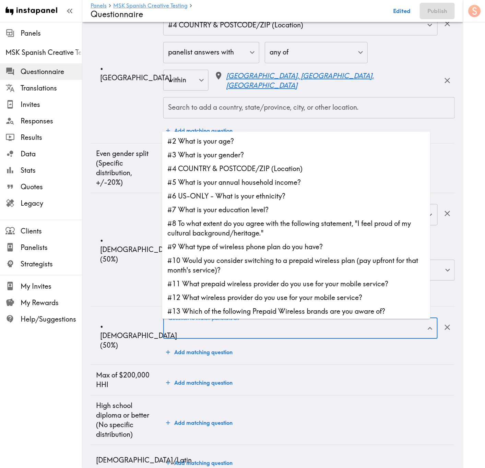
click at [229, 283] on input "Question to match panelists on" at bounding box center [295, 328] width 258 height 15
click at [232, 158] on li "#3 What is your gender?" at bounding box center [296, 155] width 268 height 14
type input "#3 What is your gender?"
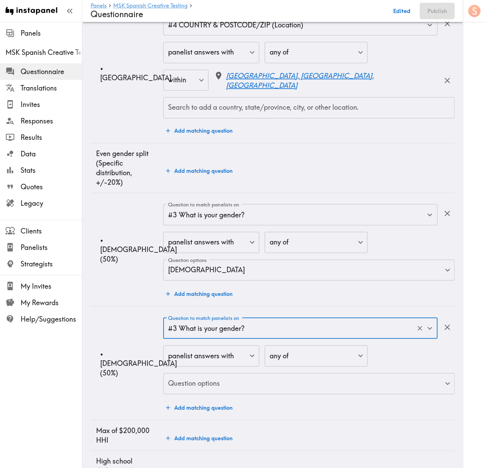
click at [254, 283] on body "Instapanel - Panels - MSK Spanish Creative Testing - Questionnaire Panels MSK S…" at bounding box center [242, 159] width 485 height 1406
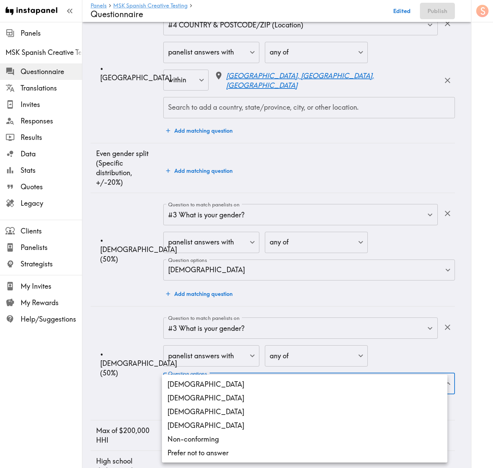
click at [223, 283] on li "Female" at bounding box center [305, 399] width 286 height 14
type input "Female"
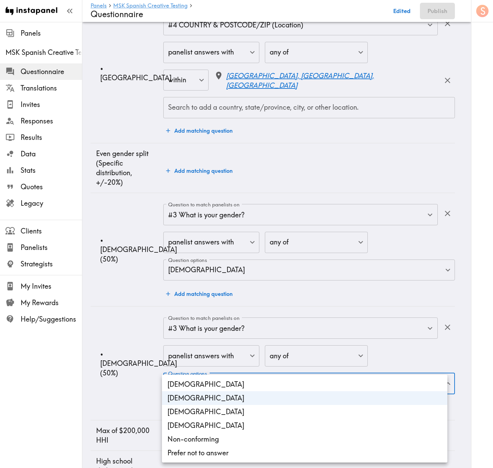
click at [118, 283] on div at bounding box center [246, 234] width 493 height 468
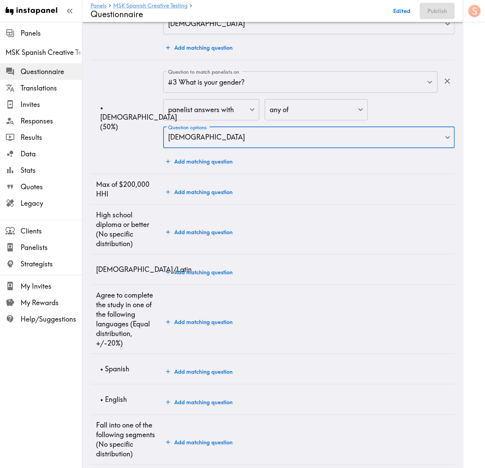
scroll to position [824, 0]
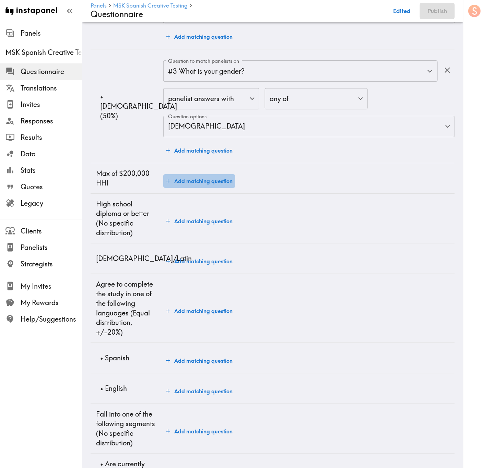
click at [194, 187] on button "Add matching question" at bounding box center [199, 181] width 72 height 14
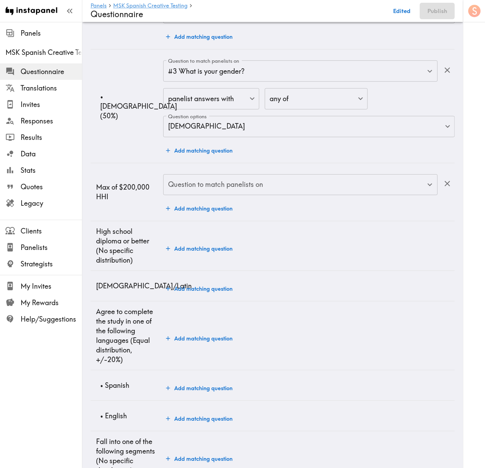
click at [206, 185] on input "Question to match panelists on" at bounding box center [295, 184] width 258 height 15
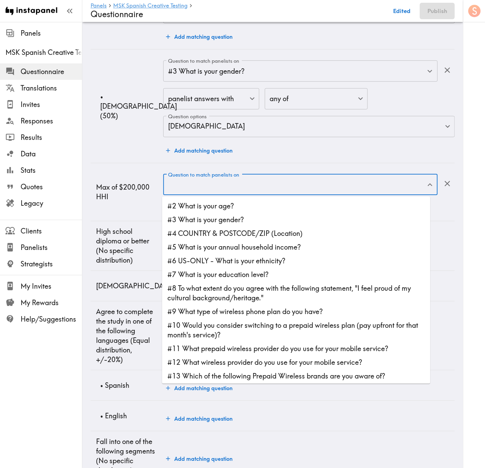
click at [252, 236] on li "#4 COUNTRY & POSTCODE/ZIP (Location)" at bounding box center [296, 234] width 268 height 14
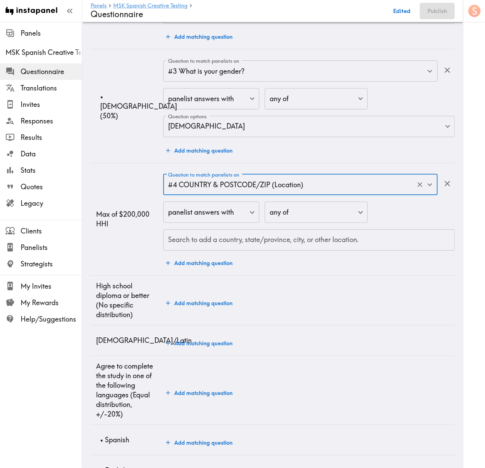
click at [225, 187] on input "#4 COUNTRY & POSTCODE/ZIP (Location)" at bounding box center [290, 184] width 249 height 15
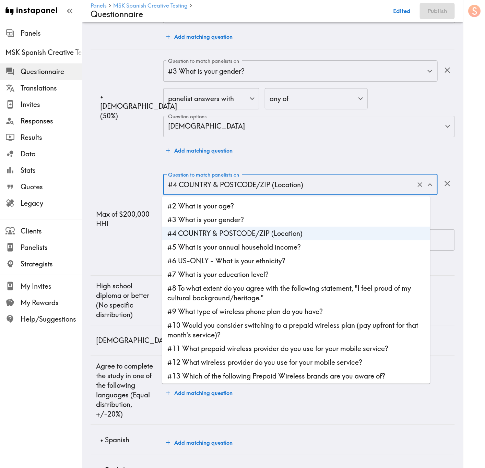
click at [268, 246] on li "#5 What is your annual household income?" at bounding box center [296, 248] width 268 height 14
type input "#5 What is your annual household income?"
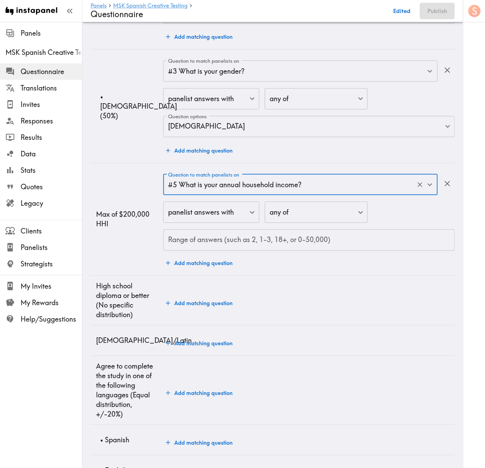
click at [265, 246] on input "Range of answers (such as 2, 1-3, 18+, or 0-50,000)" at bounding box center [309, 240] width 292 height 21
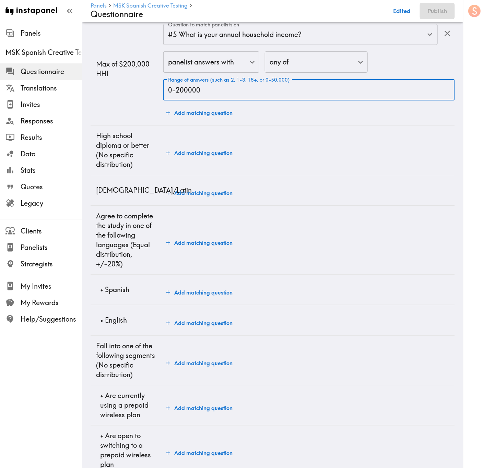
scroll to position [978, 0]
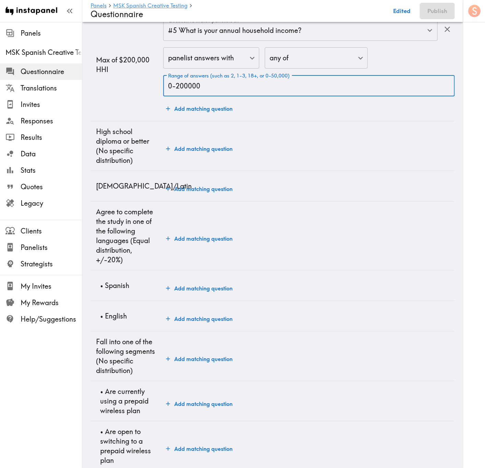
type input "0-200000"
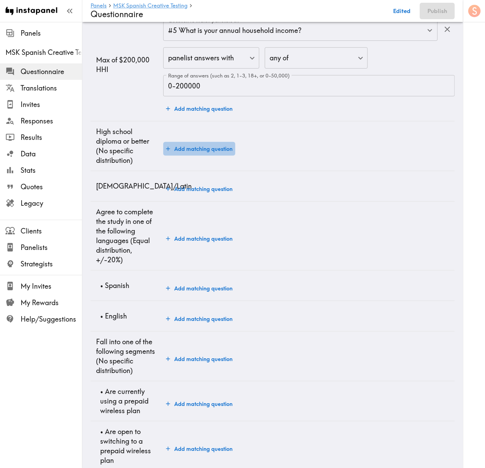
click at [213, 151] on button "Add matching question" at bounding box center [199, 149] width 72 height 14
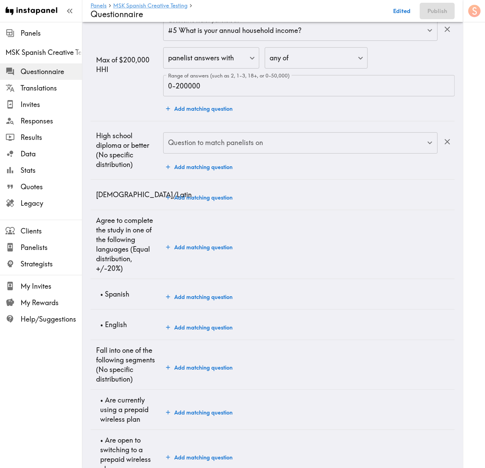
click at [215, 152] on div "Question to match panelists on" at bounding box center [300, 142] width 275 height 21
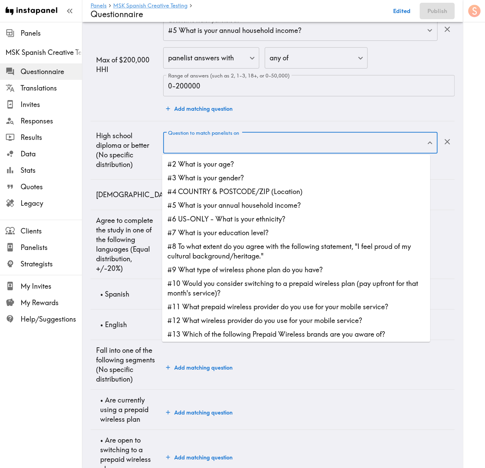
click at [279, 229] on li "#7 What is your education level?" at bounding box center [296, 234] width 268 height 14
type input "#7 What is your education level?"
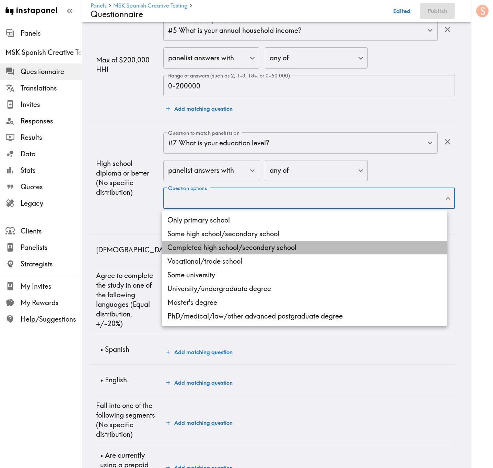
click at [276, 250] on li "Completed high school/secondary school" at bounding box center [305, 248] width 286 height 14
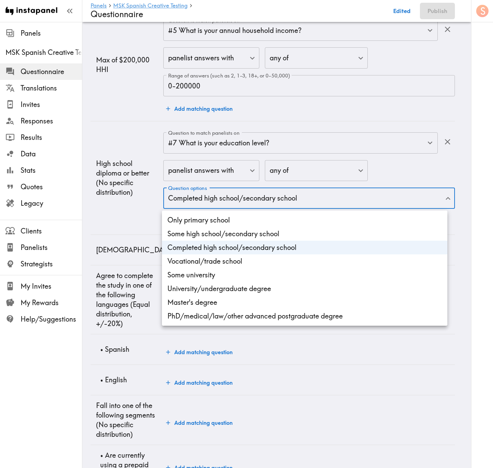
click at [272, 268] on li "Vocational/trade school" at bounding box center [305, 262] width 286 height 14
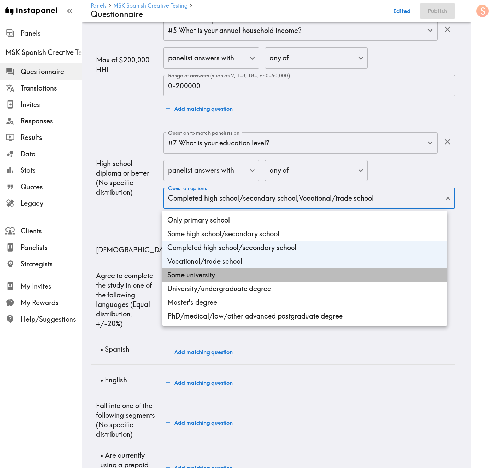
click at [274, 275] on li "Some university" at bounding box center [305, 275] width 286 height 14
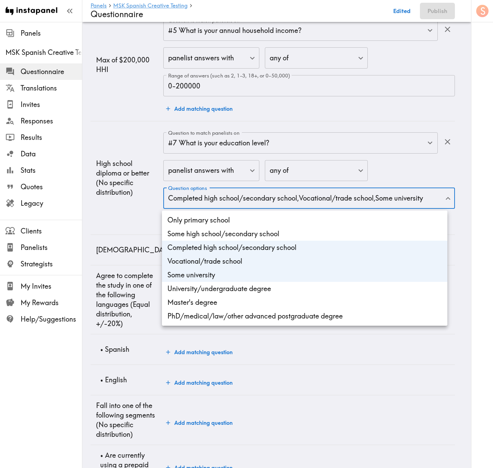
click at [280, 283] on li "University/undergraduate degree" at bounding box center [305, 289] width 286 height 14
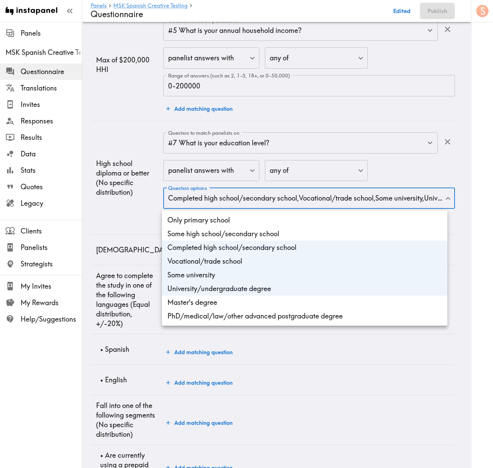
click at [283, 283] on li "Master's degree" at bounding box center [305, 303] width 286 height 14
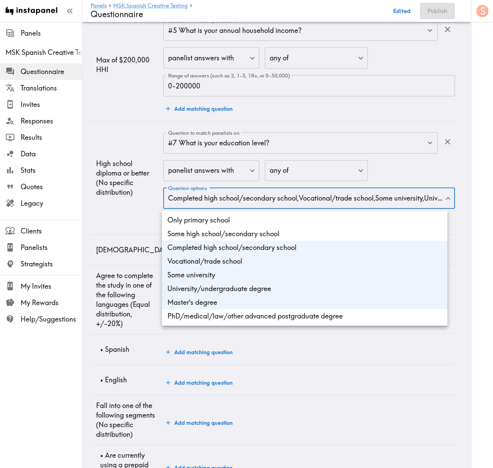
click at [290, 283] on li "PhD/medical/law/other advanced postgraduate degree" at bounding box center [305, 317] width 286 height 14
type input "Completed high_school/secondary_school_degree,Vocational/trade_school,Some_univ…"
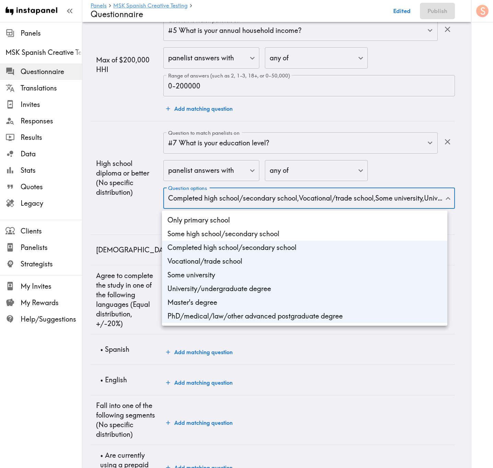
click at [123, 203] on div at bounding box center [246, 234] width 493 height 468
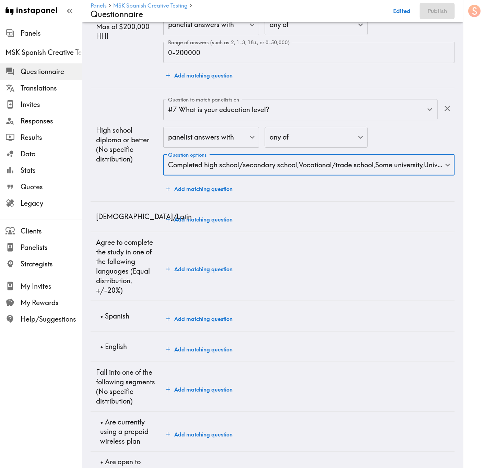
scroll to position [1030, 0]
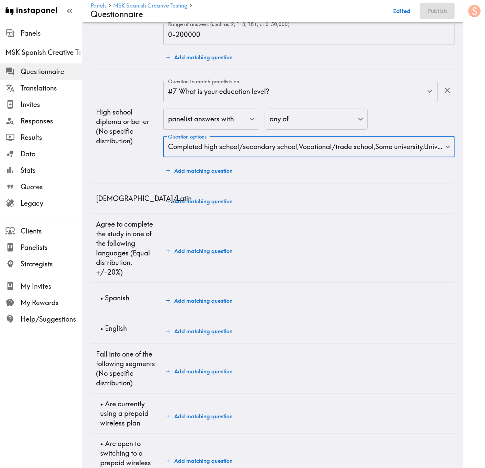
click at [200, 202] on button "Add matching question" at bounding box center [199, 202] width 72 height 14
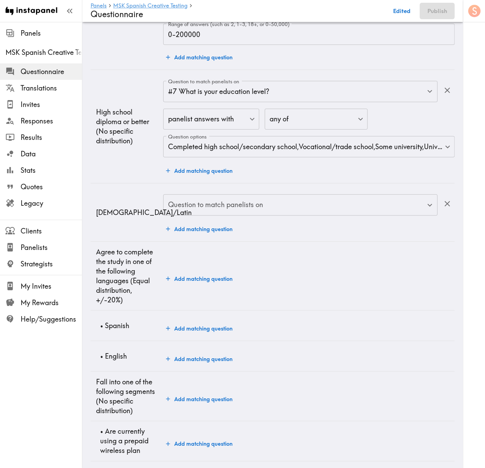
click at [207, 206] on div "Question to match panelists on Question to match panelists on" at bounding box center [300, 206] width 275 height 22
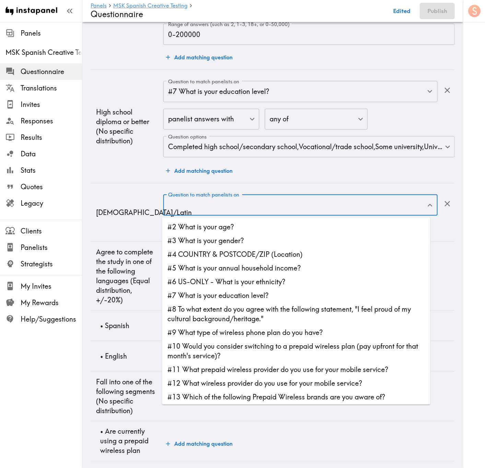
click at [266, 279] on li "#6 US-ONLY - What is your ethnicity?" at bounding box center [296, 283] width 268 height 14
type input "#6 US-ONLY - What is your ethnicity?"
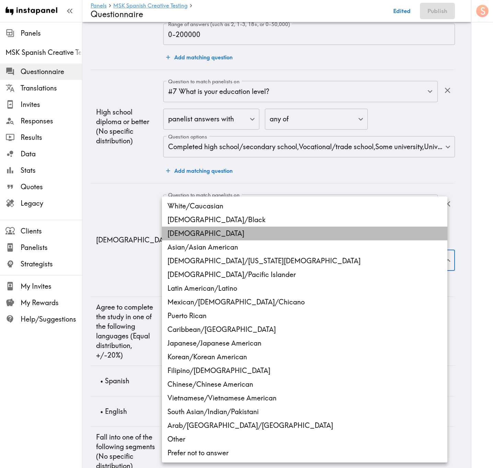
click at [218, 229] on li "Hispanic" at bounding box center [305, 234] width 286 height 14
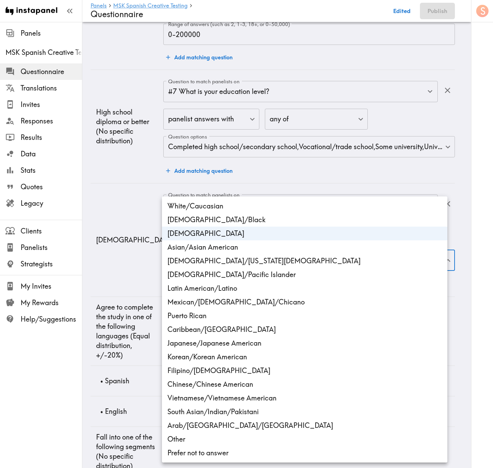
click at [242, 283] on li "Latin American/Latino" at bounding box center [305, 289] width 286 height 14
click at [250, 283] on li "Mexican/Mexican American/Chicano" at bounding box center [305, 302] width 286 height 14
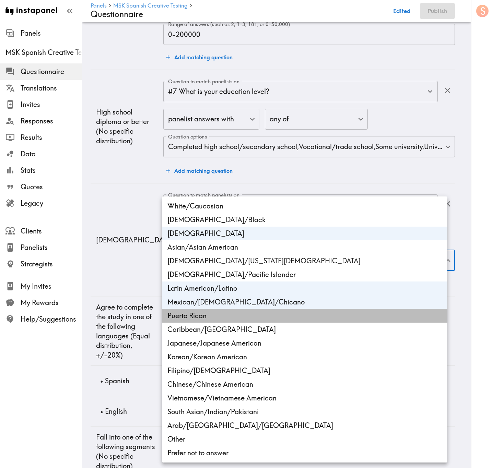
click at [253, 283] on li "Puerto Rican" at bounding box center [305, 316] width 286 height 14
type input "ethnicity_US_Hispanic,ethnicity_US_Latin_American/Latino,ethnicity_US_Mexican/M…"
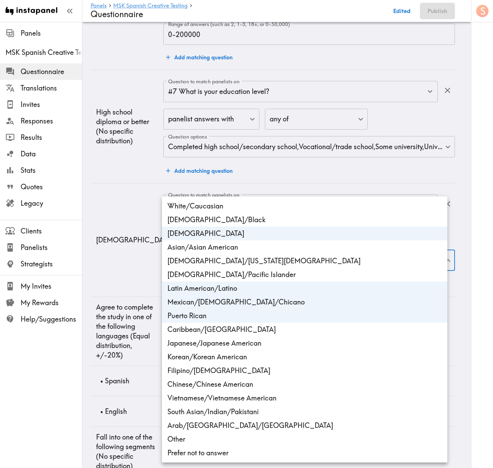
click at [133, 261] on div at bounding box center [246, 234] width 493 height 468
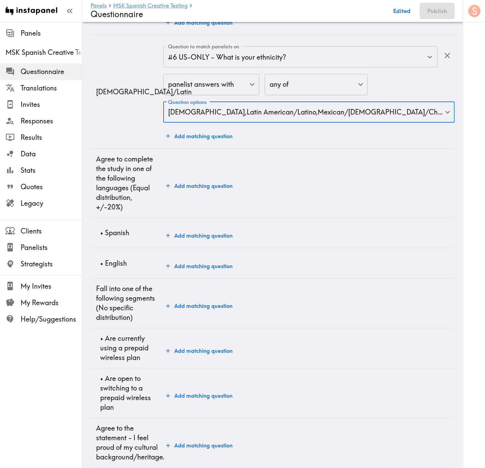
scroll to position [1184, 0]
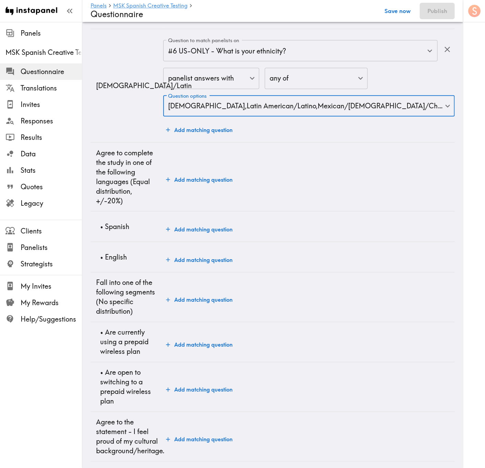
click at [397, 3] on button "Save now" at bounding box center [398, 11] width 34 height 16
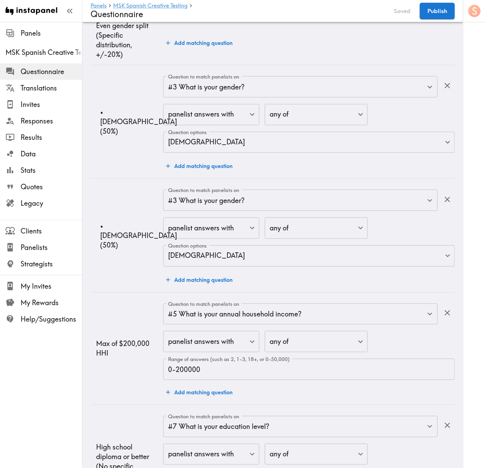
scroll to position [1209, 0]
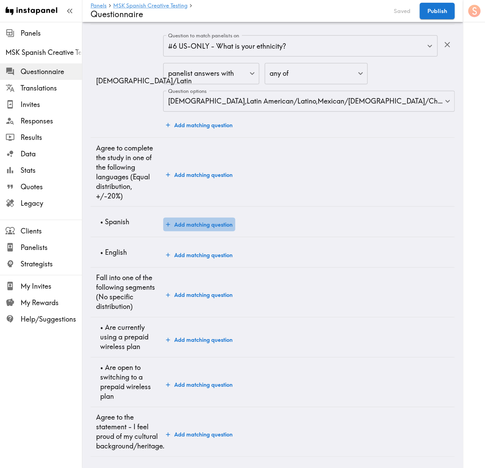
click at [201, 218] on button "Add matching question" at bounding box center [199, 225] width 72 height 14
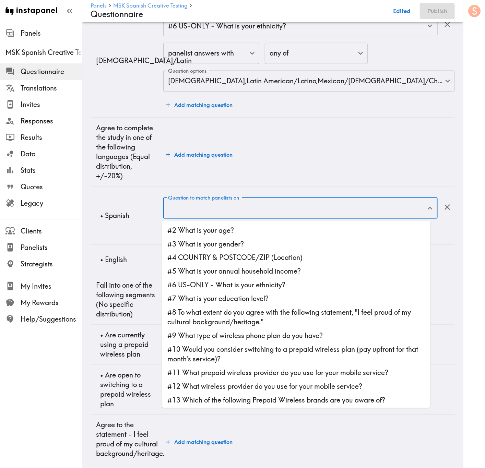
click at [233, 213] on input "Question to match panelists on" at bounding box center [295, 208] width 258 height 15
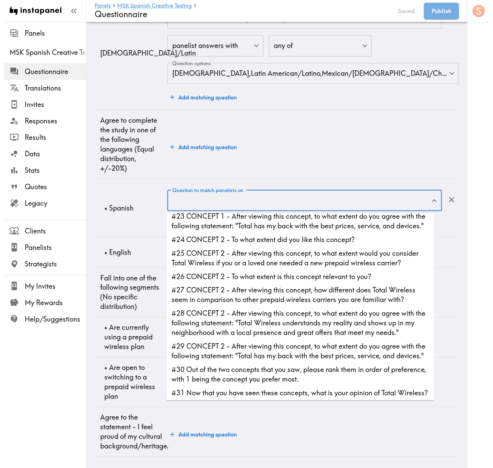
scroll to position [393, 0]
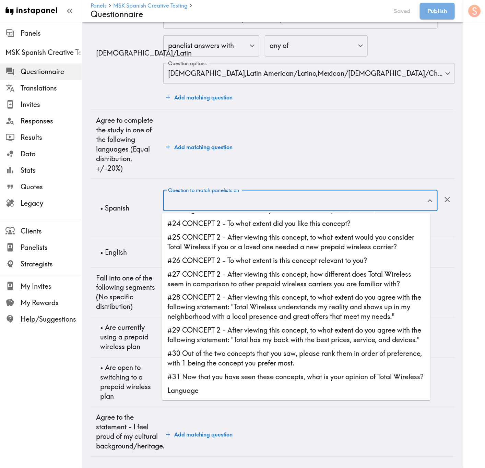
click at [264, 283] on li "Language" at bounding box center [296, 391] width 268 height 14
type input "Language"
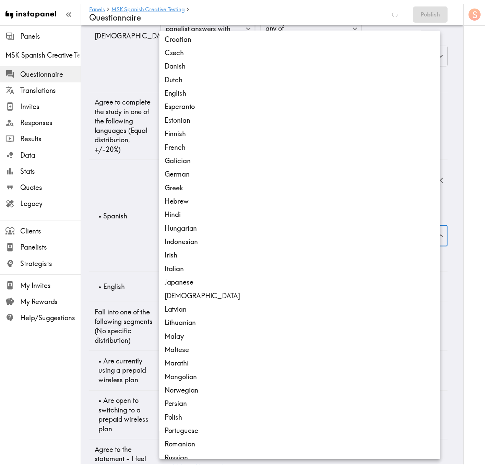
scroll to position [257, 0]
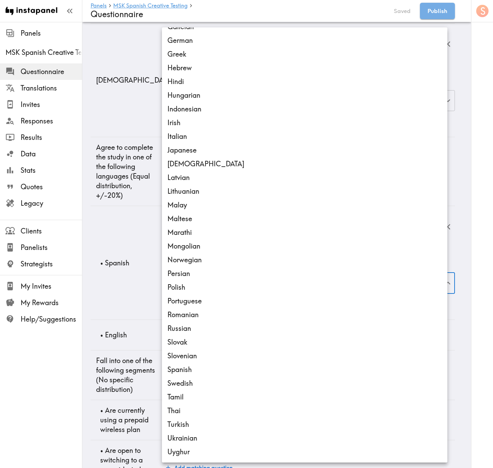
click at [235, 283] on li "Spanish" at bounding box center [305, 370] width 286 height 14
type input "es"
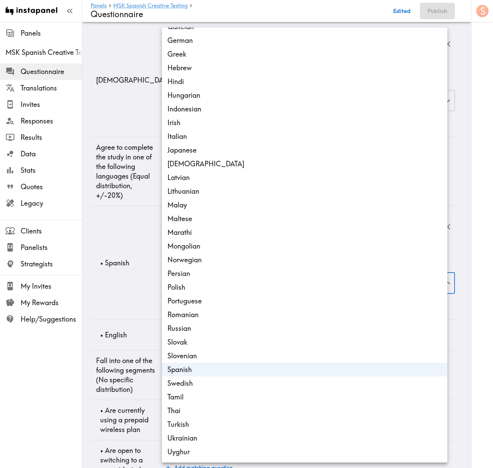
click at [142, 227] on div at bounding box center [246, 234] width 493 height 468
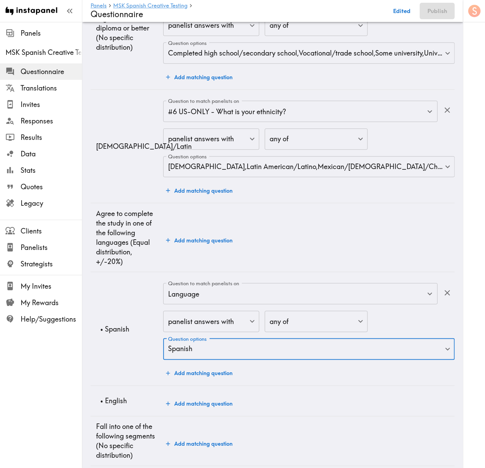
scroll to position [1241, 0]
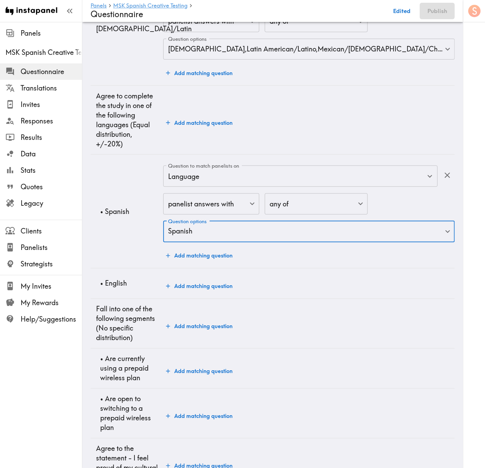
click at [216, 283] on button "Add matching question" at bounding box center [199, 287] width 72 height 14
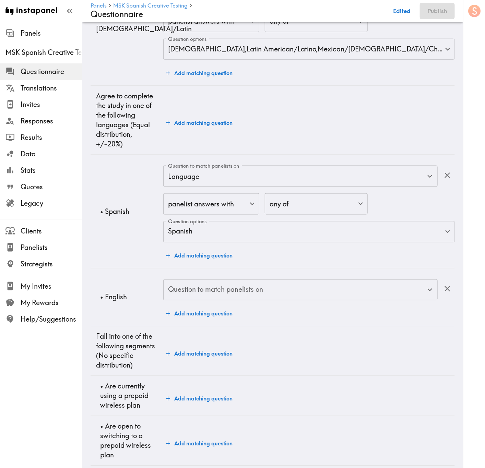
click at [251, 283] on input "Question to match panelists on" at bounding box center [295, 290] width 258 height 15
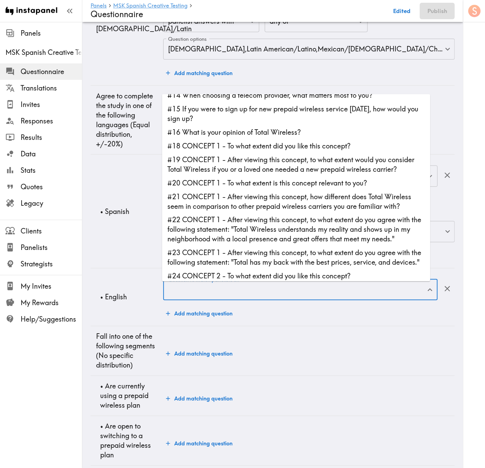
scroll to position [407, 0]
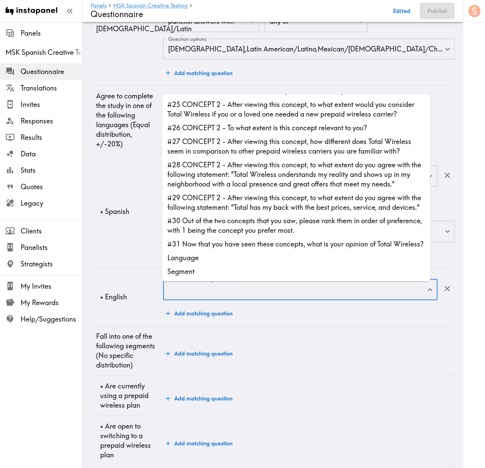
click at [259, 259] on li "Language" at bounding box center [296, 259] width 268 height 14
type input "Language"
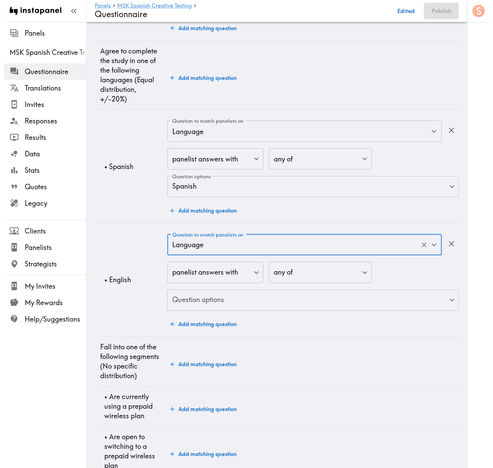
scroll to position [1344, 0]
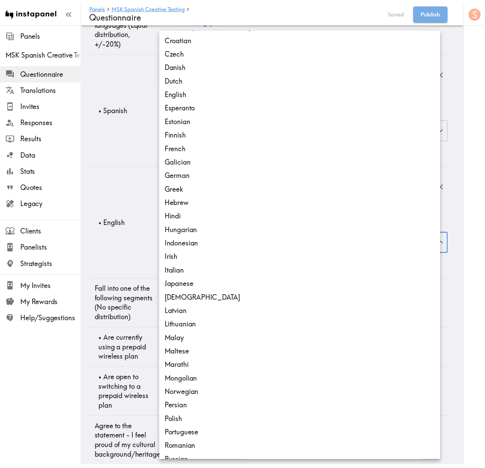
scroll to position [78, 0]
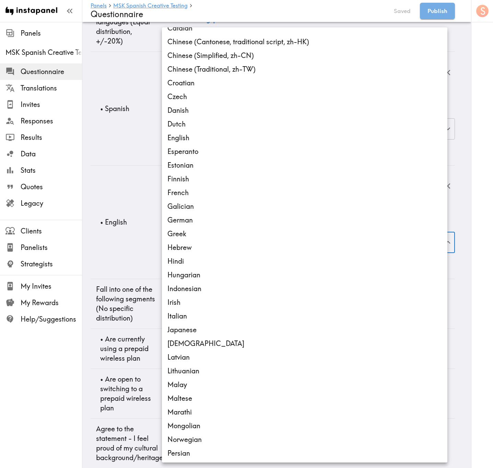
click at [206, 137] on li "English" at bounding box center [305, 138] width 286 height 14
type input "en"
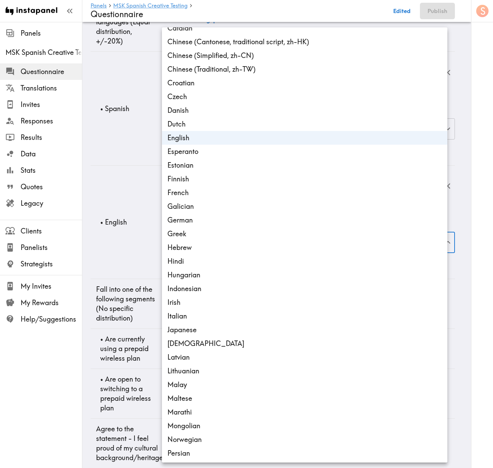
click at [124, 166] on div at bounding box center [246, 234] width 493 height 468
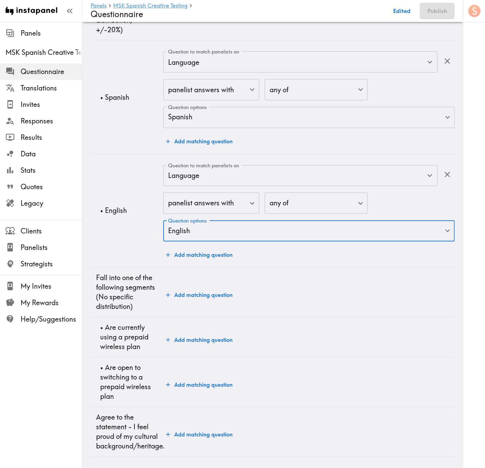
scroll to position [1376, 0]
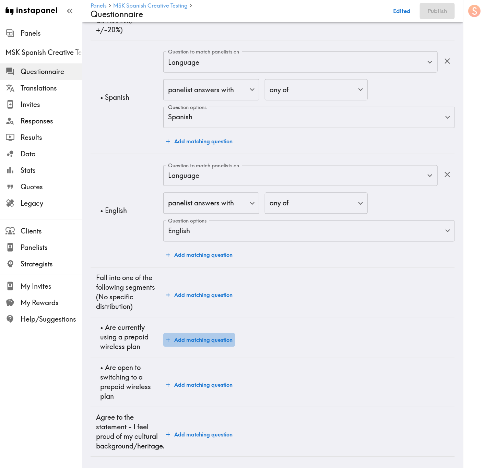
click at [205, 283] on button "Add matching question" at bounding box center [199, 341] width 72 height 14
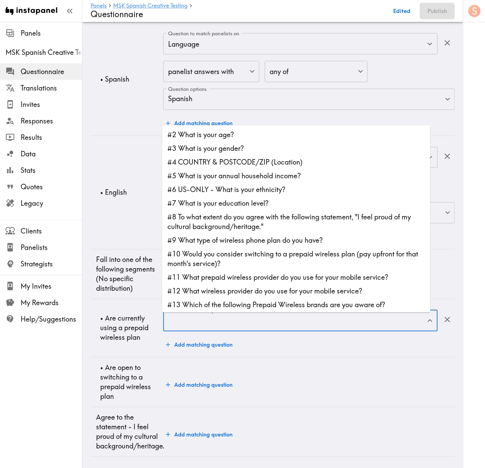
click at [235, 283] on div "Question to match panelists on Question to match panelists on" at bounding box center [300, 322] width 275 height 22
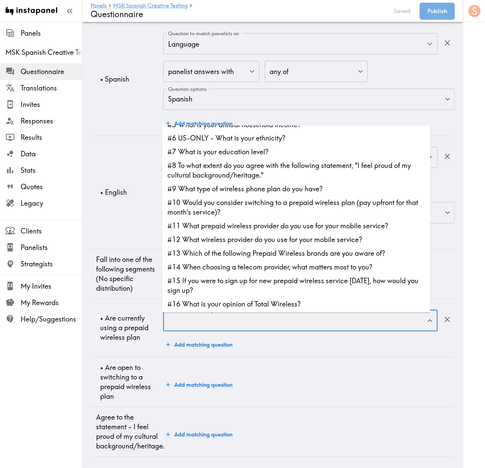
scroll to position [1346, 0]
click at [268, 183] on li "#9 What type of wireless phone plan do you have?" at bounding box center [296, 190] width 268 height 14
type input "#9 What type of wireless phone plan do you have?"
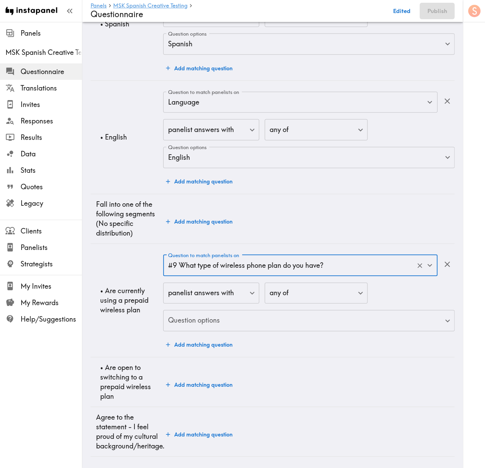
scroll to position [1402, 0]
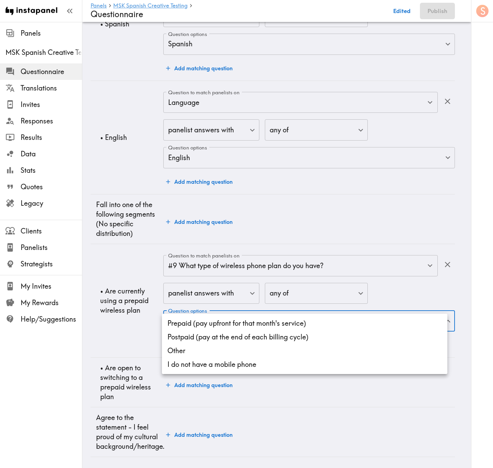
click at [266, 283] on li "Prepaid (pay upfront for that month's service)" at bounding box center [305, 324] width 286 height 14
type input "77f66f79-68c3-40eb-8cee-dd5647122017"
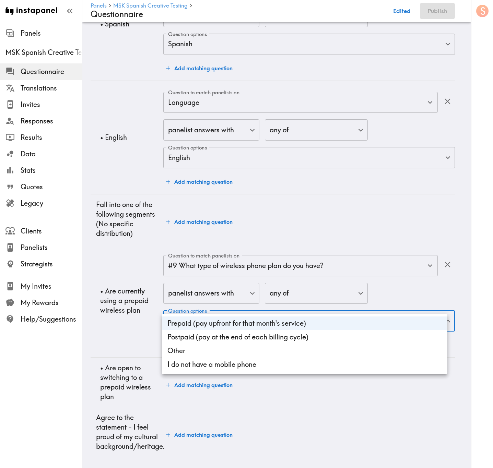
click at [136, 283] on div at bounding box center [246, 234] width 493 height 468
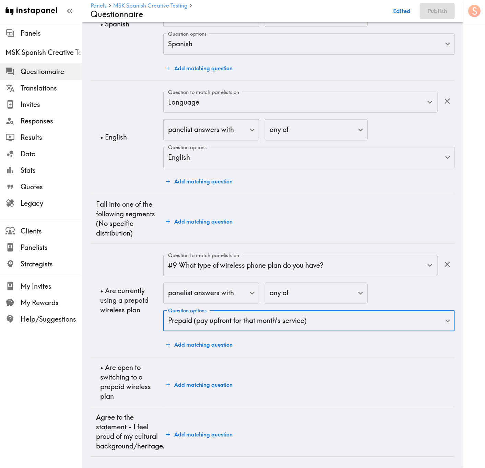
click at [209, 283] on button "Add matching question" at bounding box center [199, 345] width 72 height 14
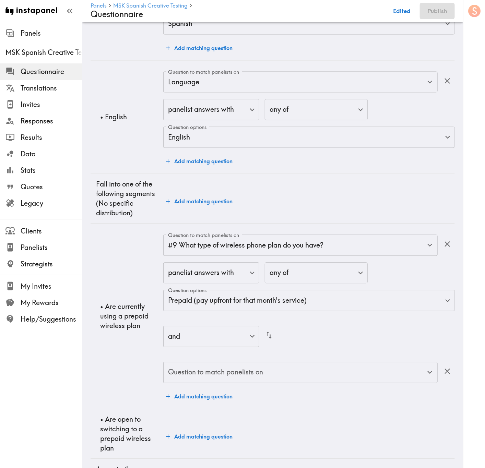
click at [259, 283] on input "Question to match panelists on" at bounding box center [295, 373] width 258 height 15
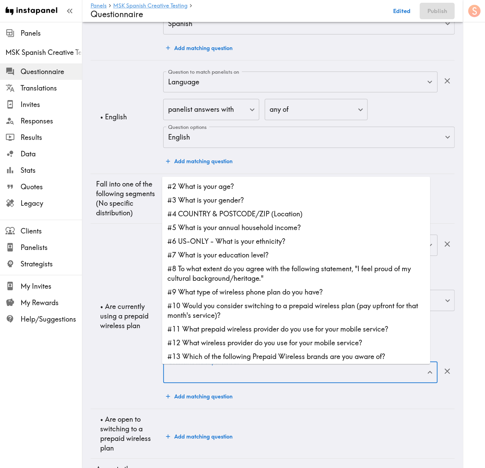
click at [281, 283] on li "#11 What prepaid wireless provider do you use for your mobile service?" at bounding box center [296, 330] width 268 height 14
type input "#11 What prepaid wireless provider do you use for your mobile service?"
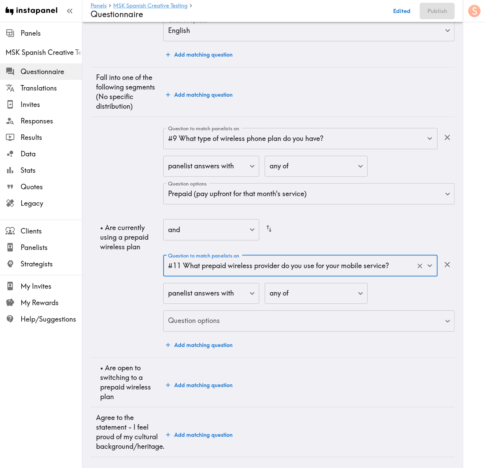
scroll to position [1529, 0]
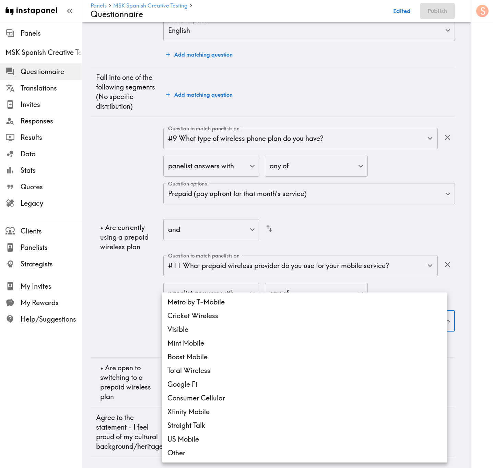
click at [212, 283] on li "Metro by T-Mobile" at bounding box center [305, 302] width 286 height 14
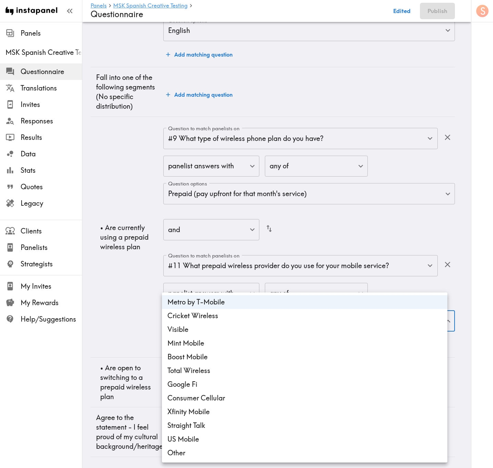
click at [218, 283] on li "Cricket Wireless" at bounding box center [305, 316] width 286 height 14
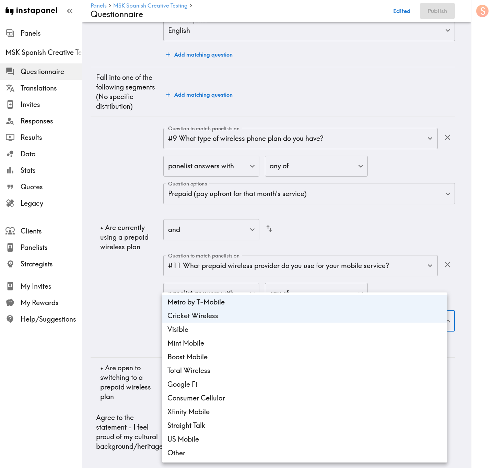
click at [222, 283] on li "Visible" at bounding box center [305, 330] width 286 height 14
click at [224, 283] on li "Mint Mobile" at bounding box center [305, 344] width 286 height 14
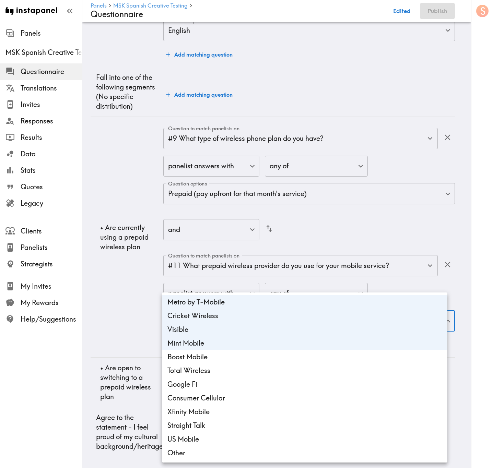
click at [225, 283] on li "Boost Mobile" at bounding box center [305, 357] width 286 height 14
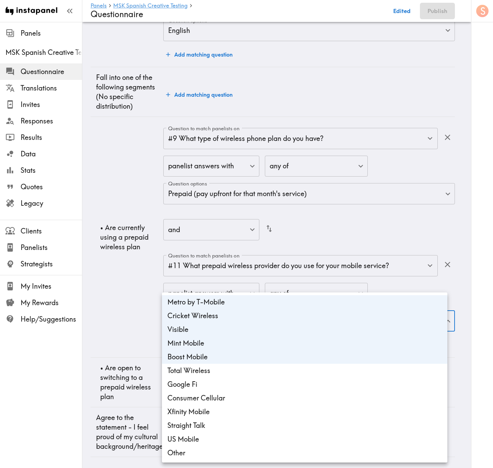
click at [229, 283] on li "Total Wireless" at bounding box center [305, 371] width 286 height 14
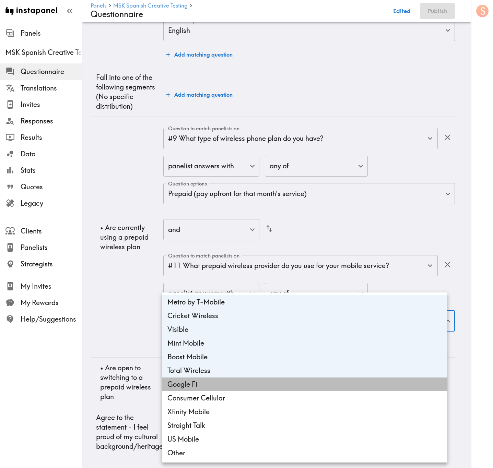
click at [231, 283] on li "Google Fi" at bounding box center [305, 385] width 286 height 14
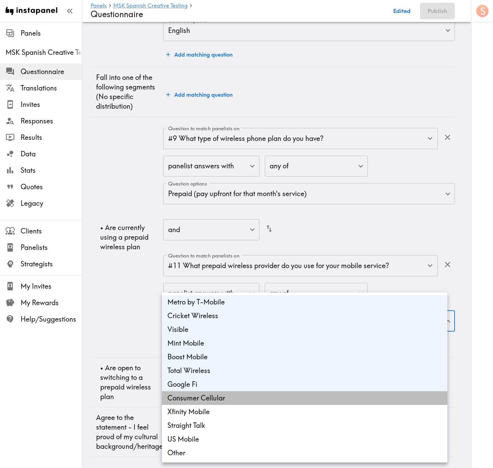
click at [233, 283] on li "Consumer Cellular" at bounding box center [305, 399] width 286 height 14
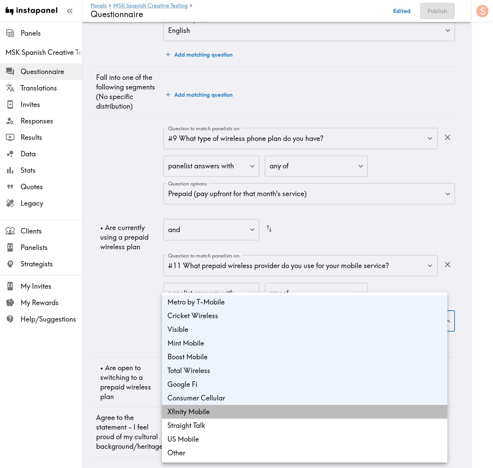
click at [235, 283] on li "Xfinity Mobile" at bounding box center [305, 412] width 286 height 14
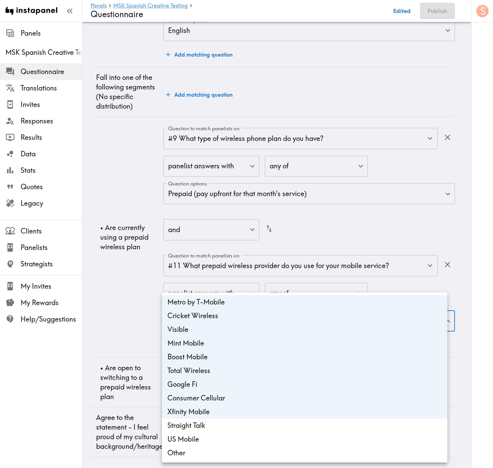
click at [236, 283] on li "Straight Talk" at bounding box center [305, 426] width 286 height 14
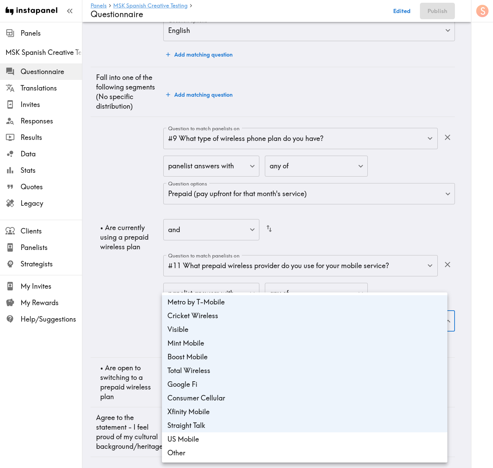
click at [237, 283] on li "US Mobile" at bounding box center [305, 440] width 286 height 14
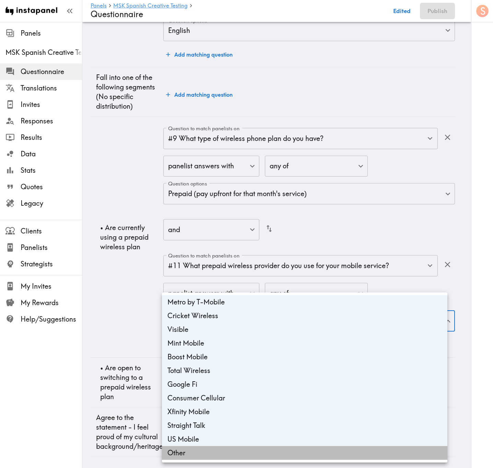
click at [238, 283] on li "Other" at bounding box center [305, 453] width 286 height 14
type input "10c0e5c0-0915-4e70-b95d-b62e86ae4ded,918b972b-eeaf-4bf9-84d8-82d15b622e69,edf90…"
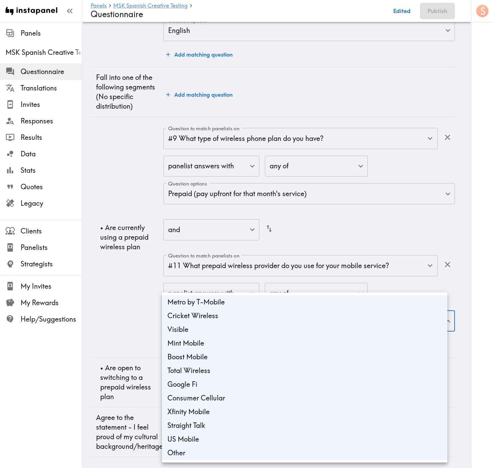
click at [121, 283] on div at bounding box center [246, 234] width 493 height 468
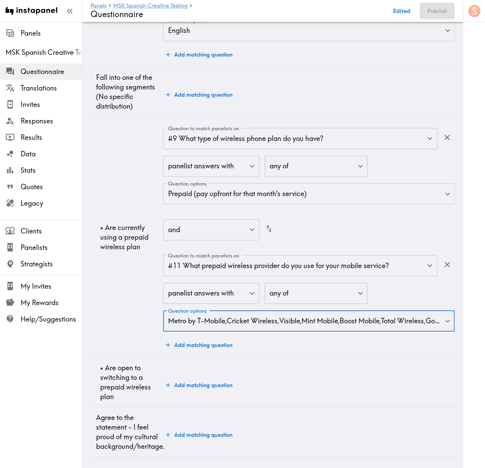
click at [123, 283] on td "• Are currently using a prepaid wireless plan" at bounding box center [127, 237] width 73 height 241
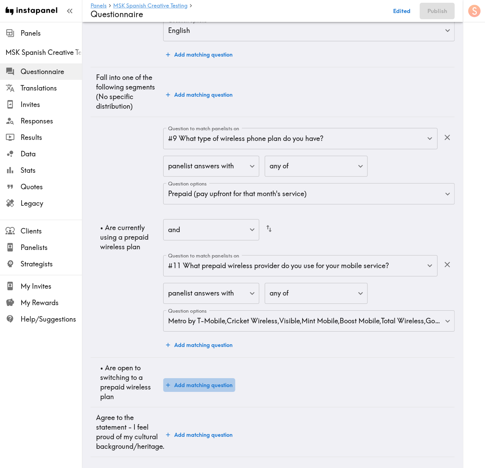
click at [191, 283] on button "Add matching question" at bounding box center [199, 386] width 72 height 14
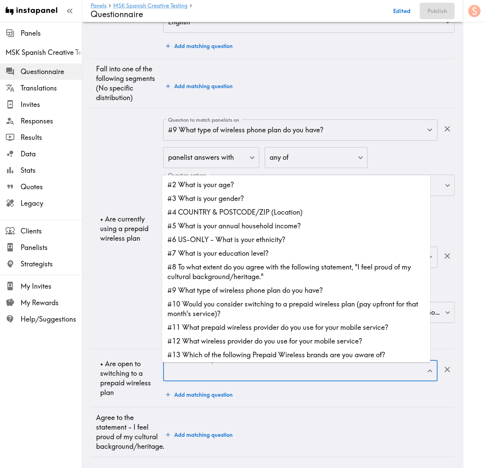
click at [232, 283] on input "Question to match panelists on" at bounding box center [295, 370] width 258 height 15
click at [277, 283] on li "#9 What type of wireless phone plan do you have?" at bounding box center [296, 291] width 268 height 14
type input "#9 What type of wireless phone plan do you have?"
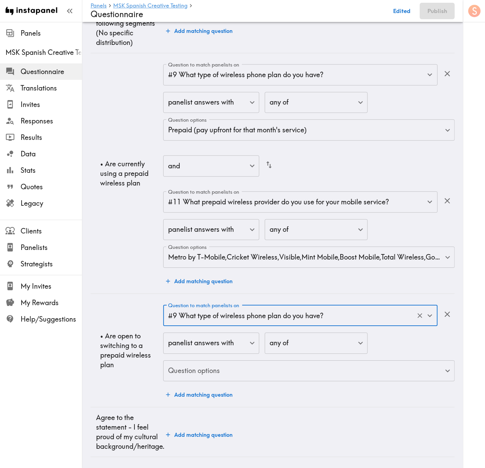
scroll to position [1593, 0]
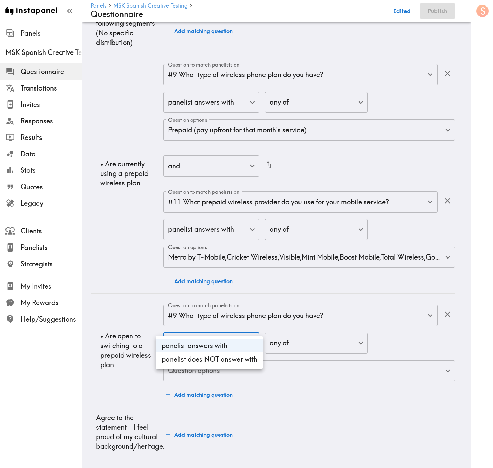
click at [235, 283] on li "panelist does NOT answer with" at bounding box center [209, 360] width 107 height 14
type input "true"
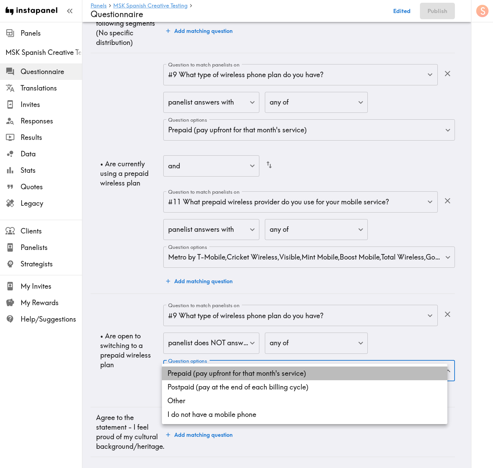
click at [273, 283] on li "Prepaid (pay upfront for that month's service)" at bounding box center [305, 374] width 286 height 14
type input "77f66f79-68c3-40eb-8cee-dd5647122017"
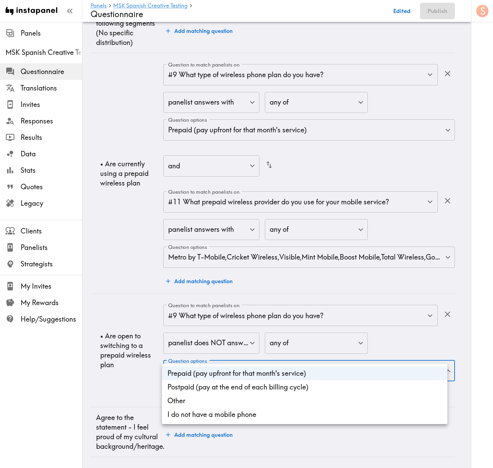
click at [121, 283] on div at bounding box center [246, 234] width 493 height 468
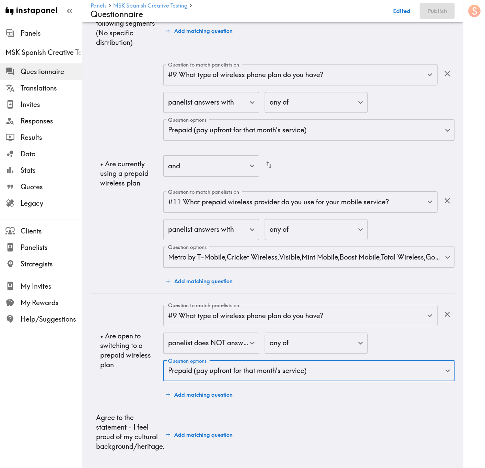
click at [214, 283] on button "Add matching question" at bounding box center [199, 395] width 72 height 14
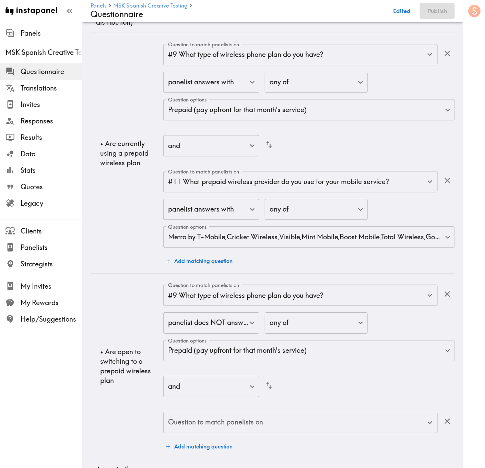
drag, startPoint x: 252, startPoint y: 419, endPoint x: 252, endPoint y: 415, distance: 3.8
click at [252, 283] on input "Question to match panelists on" at bounding box center [295, 422] width 258 height 15
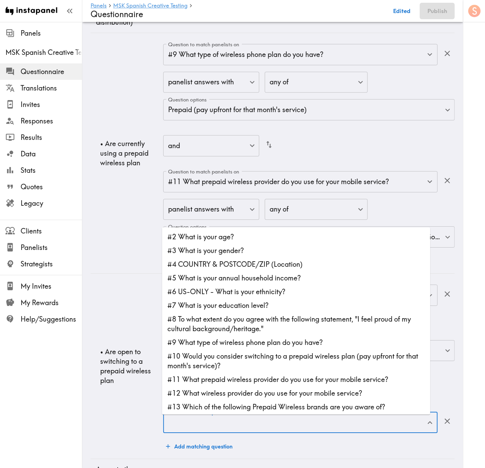
click at [252, 283] on li "#10 Would you consider switching to a prepaid wireless plan (pay upfront for th…" at bounding box center [296, 361] width 268 height 23
type input "#10 Would you consider switching to a prepaid wireless plan (pay upfront for th…"
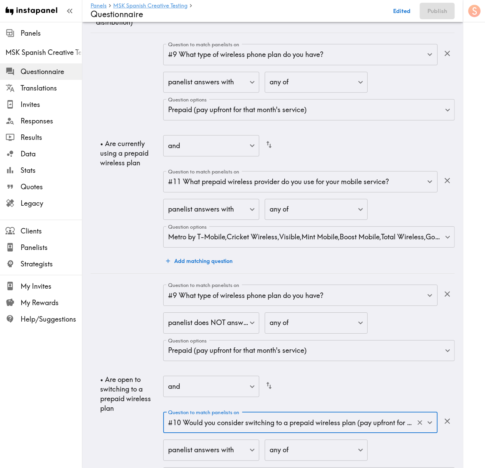
scroll to position [1720, 0]
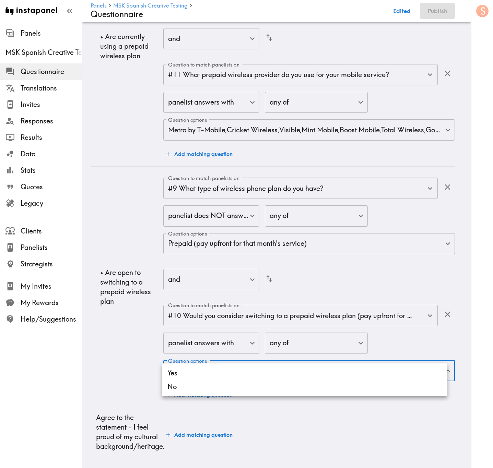
click at [251, 283] on li "Yes" at bounding box center [305, 374] width 286 height 14
type input "9cdbafff-f045-42ce-ba39-770aace56f6d"
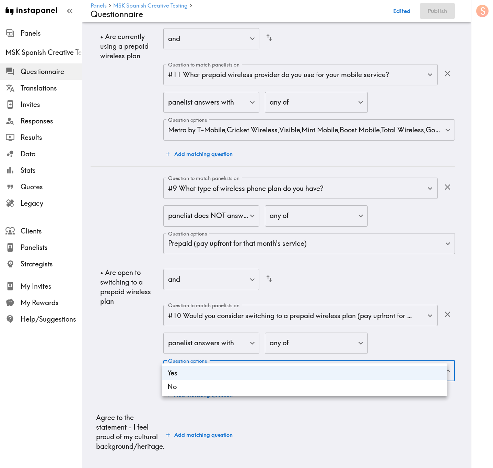
click at [110, 283] on div at bounding box center [246, 234] width 493 height 468
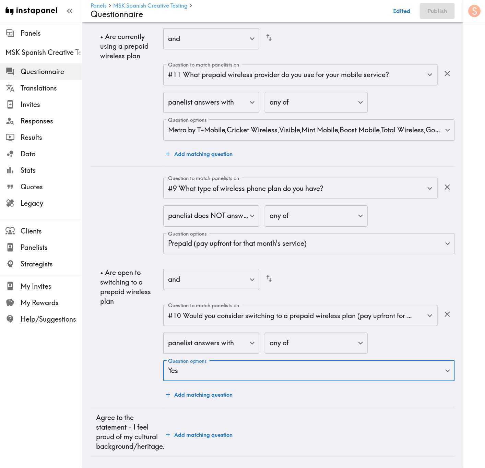
click at [209, 283] on td "Add matching question" at bounding box center [309, 433] width 292 height 50
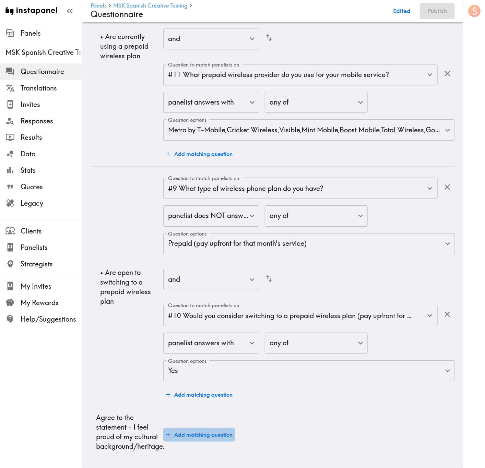
click at [217, 283] on button "Add matching question" at bounding box center [199, 435] width 72 height 14
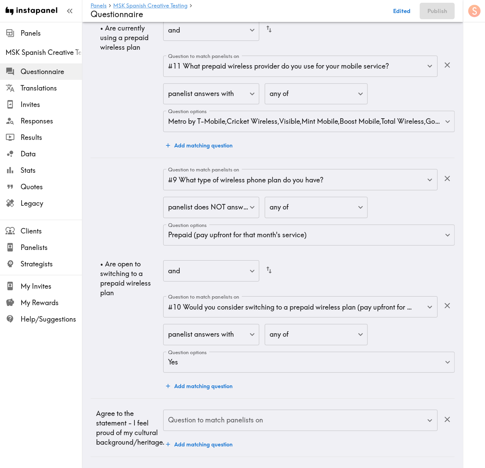
click at [296, 283] on div "Question to match panelists on" at bounding box center [300, 420] width 275 height 21
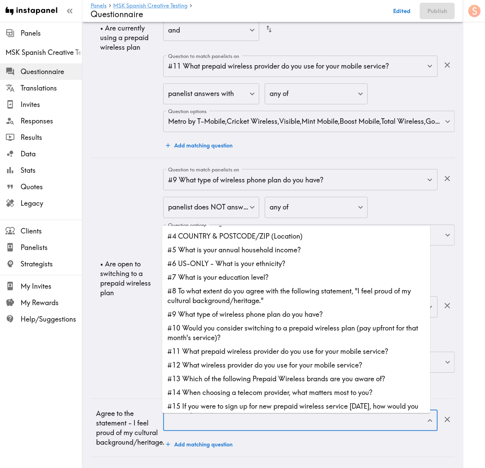
scroll to position [51, 0]
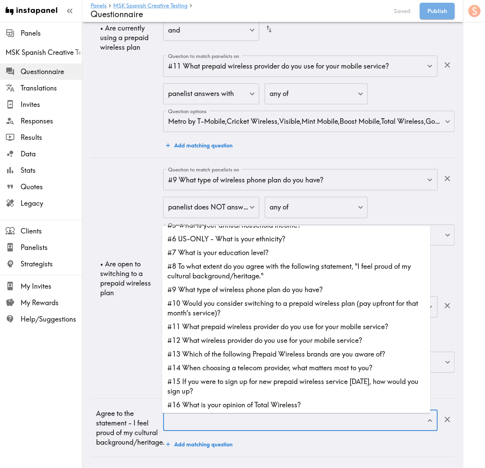
click at [275, 260] on li "#8 To what extent do you agree with the following statement, "I feel proud of m…" at bounding box center [296, 271] width 268 height 23
type input "#8 To what extent do you agree with the following statement, "I feel proud of m…"
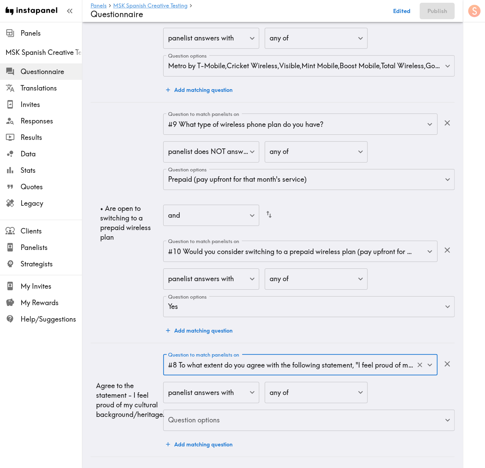
scroll to position [1774, 0]
click at [443, 283] on icon "button" at bounding box center [447, 364] width 9 height 9
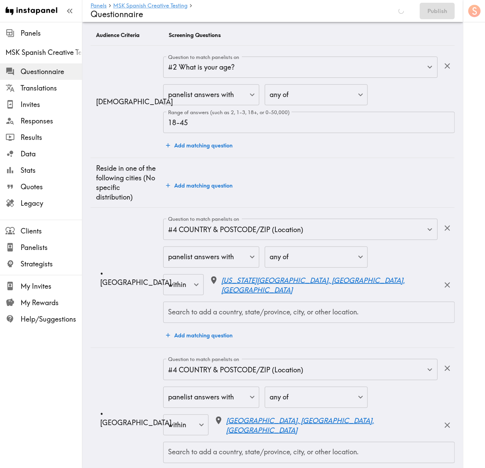
scroll to position [0, 0]
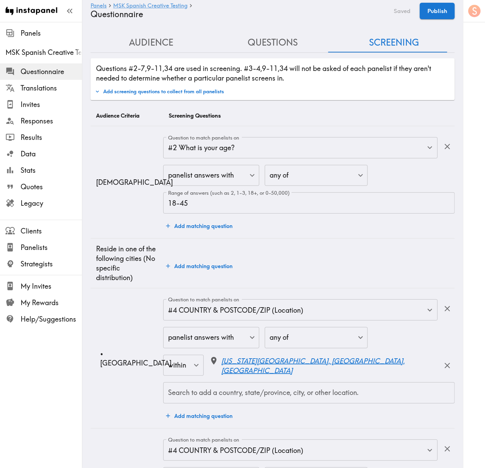
click at [212, 50] on button "Questions" at bounding box center [272, 43] width 121 height 20
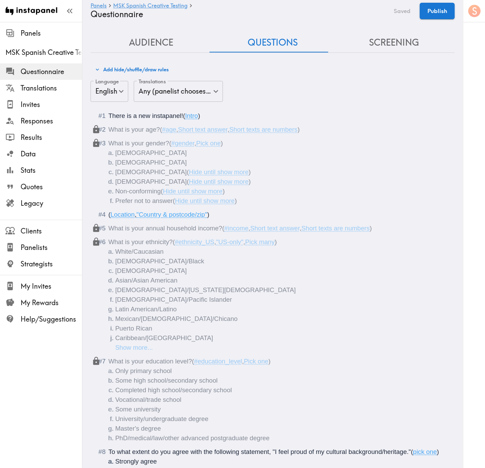
click at [134, 40] on button "Audience" at bounding box center [151, 43] width 121 height 20
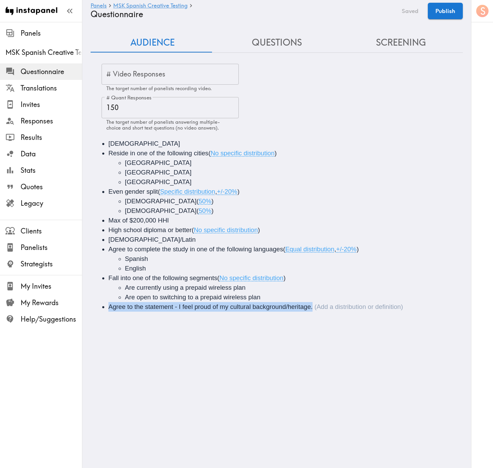
drag, startPoint x: 313, startPoint y: 308, endPoint x: 107, endPoint y: 303, distance: 206.3
click at [108, 283] on div "Agree to the statement - I feel proud of my cultural background/heritage." at bounding box center [255, 306] width 295 height 7
copy span "Agree to the statement - I feel proud of my cultural background/heritage."
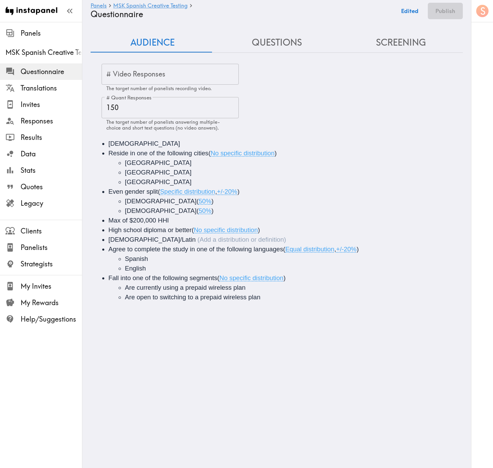
click at [168, 235] on li "Hispanic/Latin" at bounding box center [286, 240] width 356 height 10
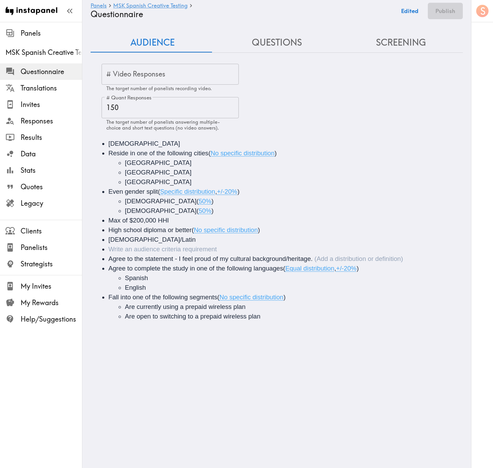
click at [156, 248] on li "Audience" at bounding box center [286, 250] width 356 height 10
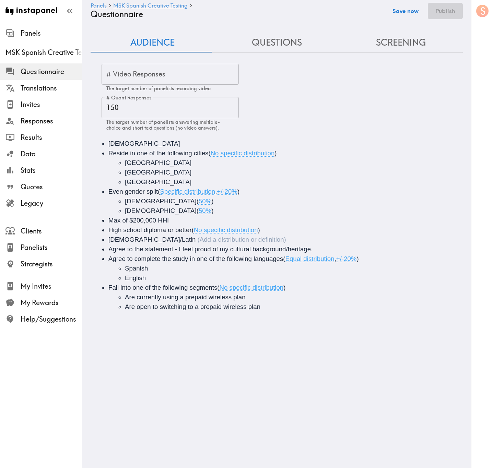
click at [409, 7] on button "Save now" at bounding box center [406, 11] width 34 height 16
click at [411, 46] on button "Screening" at bounding box center [401, 43] width 124 height 20
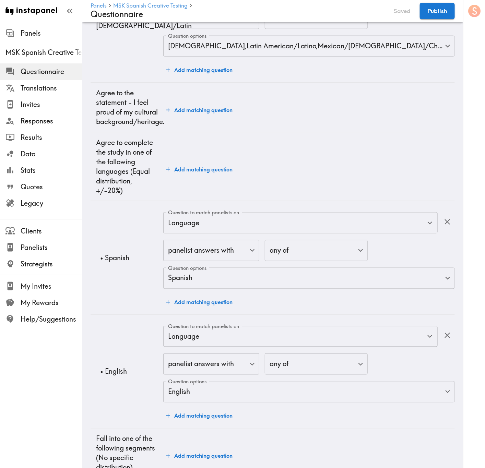
scroll to position [1149, 0]
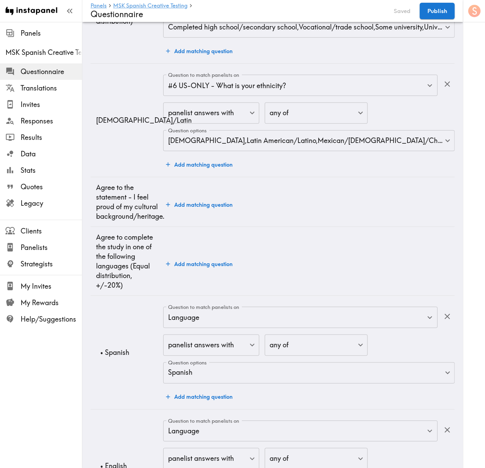
click at [196, 212] on button "Add matching question" at bounding box center [199, 205] width 72 height 14
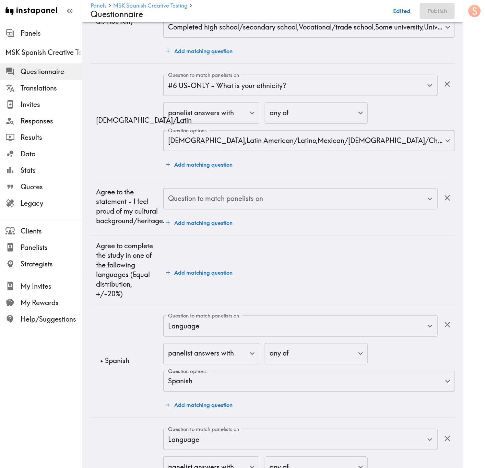
click at [219, 216] on div "Question to match panelists on Question to match panelists on Add matching ques…" at bounding box center [309, 209] width 292 height 42
click at [226, 210] on div "Question to match panelists on" at bounding box center [300, 198] width 275 height 21
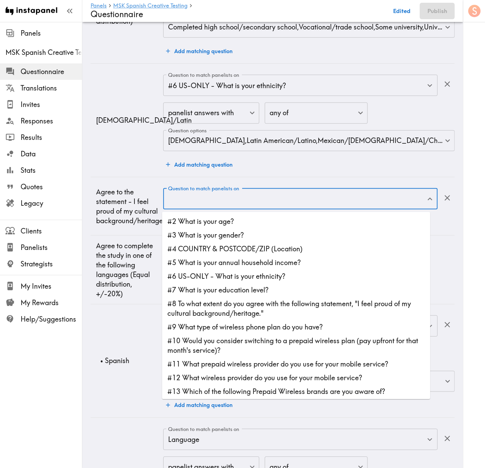
click at [252, 283] on li "#8 To what extent do you agree with the following statement, "I feel proud of m…" at bounding box center [296, 309] width 268 height 23
type input "#8 To what extent do you agree with the following statement, "I feel proud of m…"
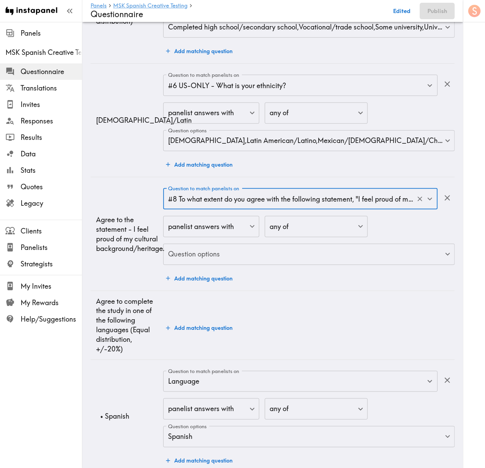
click at [270, 262] on body "Instapanel - Panels - MSK Spanish Creative Testing - Questionnaire Panels MSK S…" at bounding box center [242, 2] width 485 height 2258
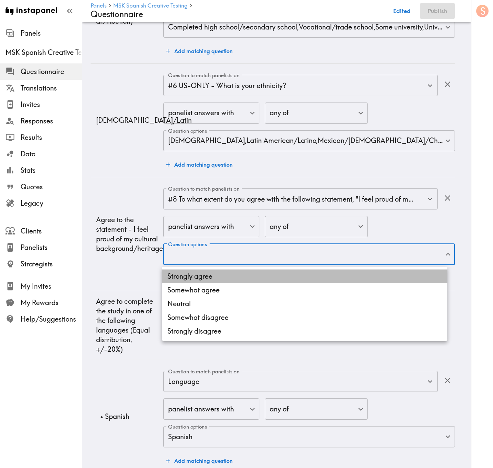
click at [275, 278] on li "Strongly agree" at bounding box center [305, 277] width 286 height 14
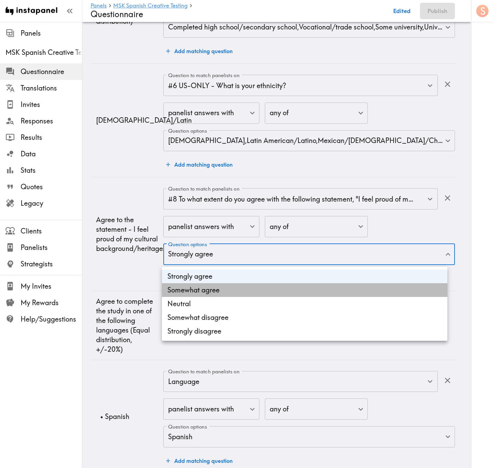
click at [278, 283] on li "Somewhat agree" at bounding box center [305, 290] width 286 height 14
type input "0d9dd576-702f-4cce-8bac-71dc1d6502c6,64267318-f56c-44e2-9f8f-a7cce77b4427"
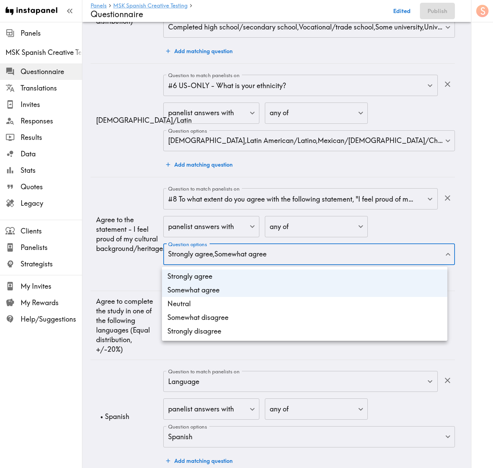
click at [139, 228] on div at bounding box center [246, 234] width 493 height 468
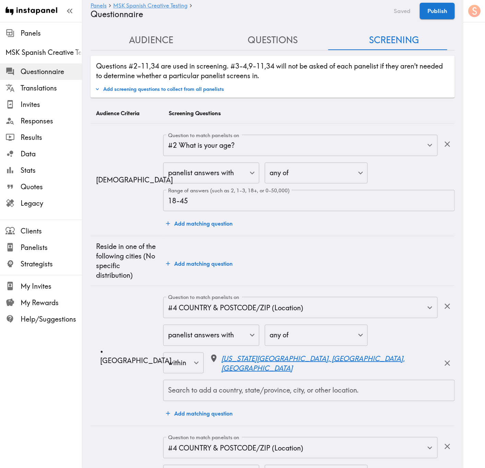
scroll to position [0, 0]
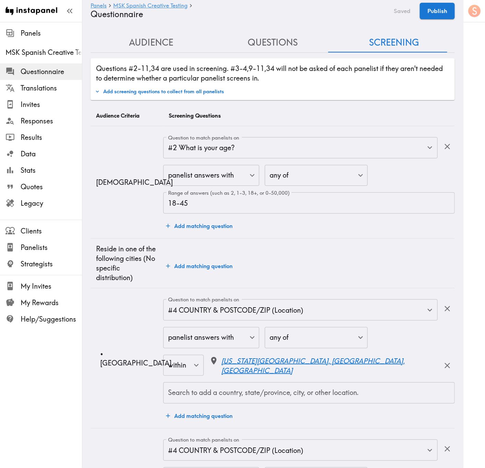
click at [269, 37] on button "Questions" at bounding box center [272, 43] width 121 height 20
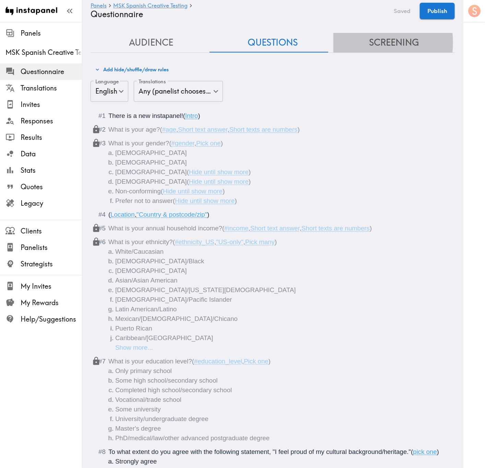
click at [351, 42] on button "Screening" at bounding box center [394, 43] width 121 height 20
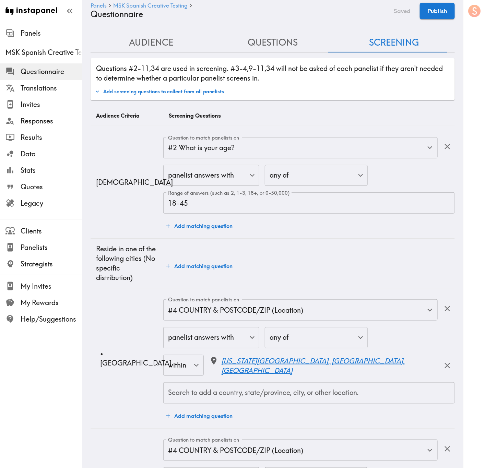
click at [181, 88] on button "Add screening questions to collect from all panelists" at bounding box center [159, 92] width 132 height 12
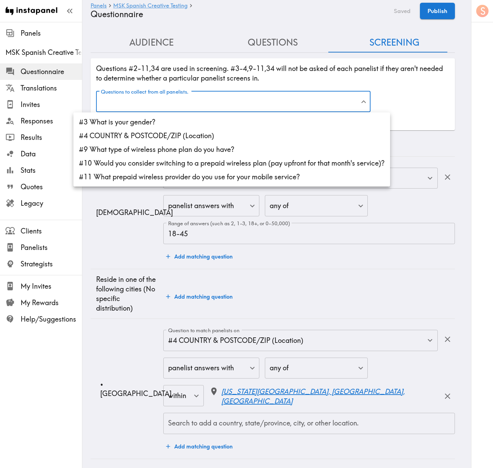
click at [190, 121] on li "#3 What is your gender?" at bounding box center [231, 122] width 317 height 14
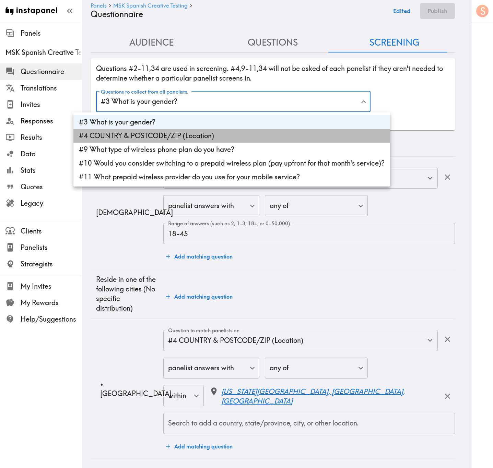
click at [192, 133] on li "#4 COUNTRY & POSTCODE/ZIP (Location)" at bounding box center [231, 136] width 317 height 14
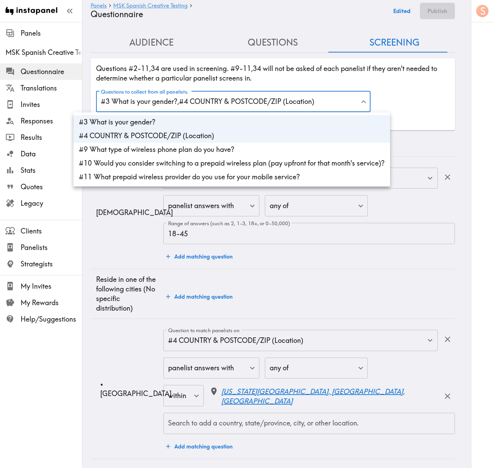
click at [197, 152] on li "#9 What type of wireless phone plan do you have?" at bounding box center [231, 150] width 317 height 14
type input "gender,442d9e76-3f56-47fe-a8d8-855adeb0b227,fe799b87-cbc9-4ac5-bac5-1b81bb3f8e92"
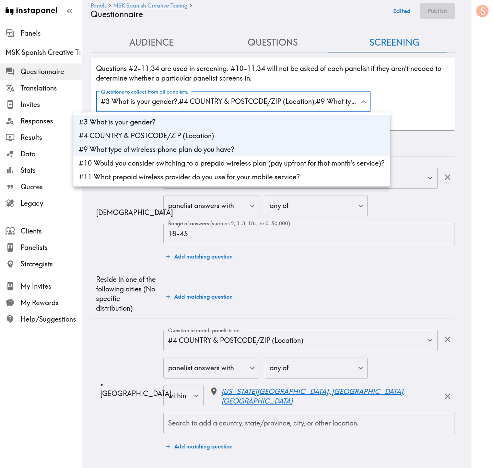
click at [346, 64] on div at bounding box center [246, 234] width 493 height 468
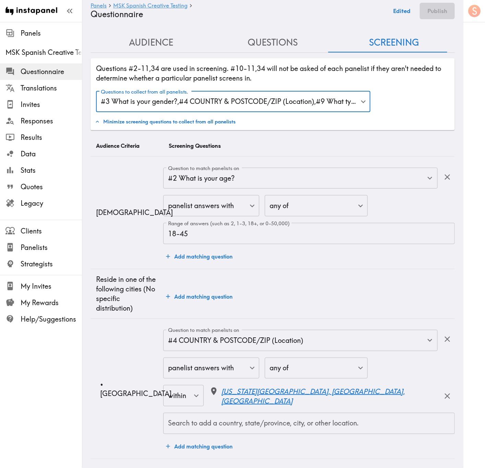
click at [406, 3] on button "Edited" at bounding box center [402, 11] width 25 height 16
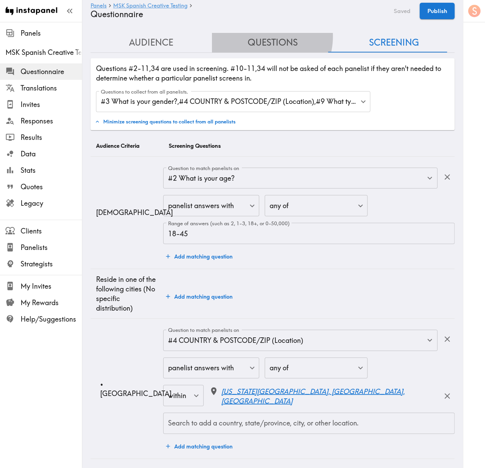
click at [258, 36] on button "Questions" at bounding box center [272, 43] width 121 height 20
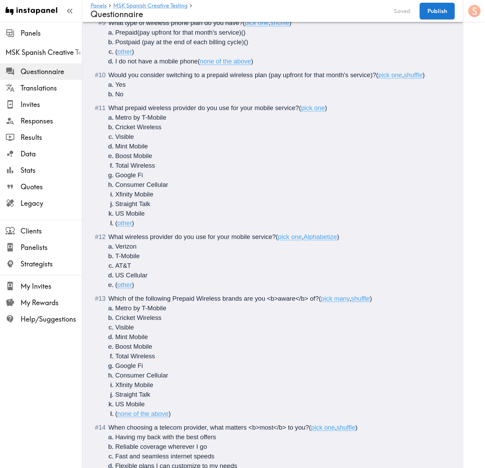
scroll to position [360, 0]
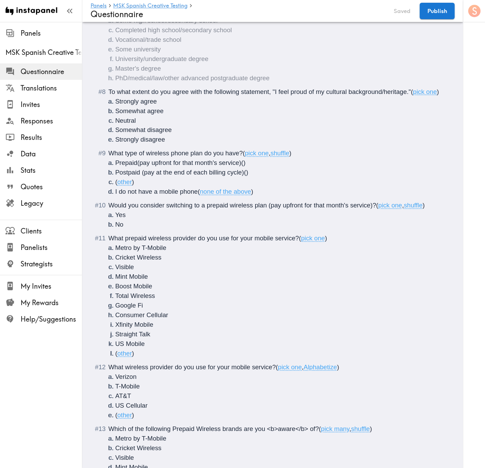
click at [271, 93] on span "To what extent do you agree with the following statement, "I feel proud of my c…" at bounding box center [259, 91] width 303 height 7
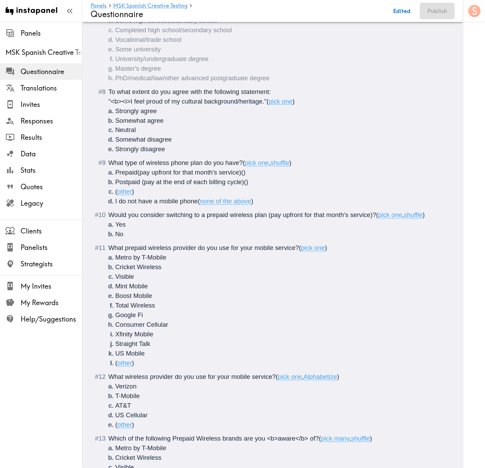
click at [264, 101] on span ""<b><i>I feel proud of my cultural background/heritage."" at bounding box center [187, 101] width 158 height 7
click at [390, 8] on div "Panels MSK Spanish Creative Testing Questionnaire Edited Publish" at bounding box center [273, 11] width 364 height 22
drag, startPoint x: 407, startPoint y: 9, endPoint x: 405, endPoint y: 18, distance: 9.2
click at [405, 10] on button "Save now" at bounding box center [398, 11] width 34 height 16
click at [327, 249] on span ")" at bounding box center [326, 248] width 2 height 7
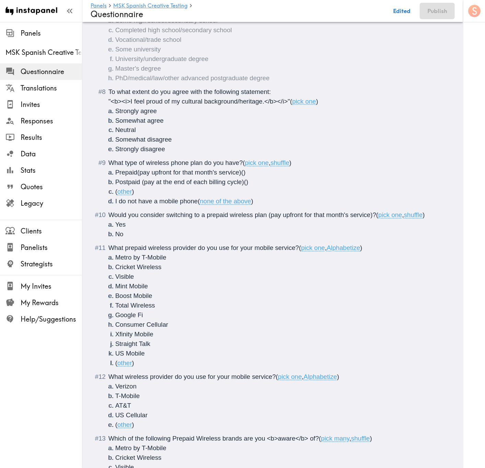
click at [292, 219] on span "Would you consider switching to a prepaid wireless plan (pay upfront for that m…" at bounding box center [242, 215] width 268 height 7
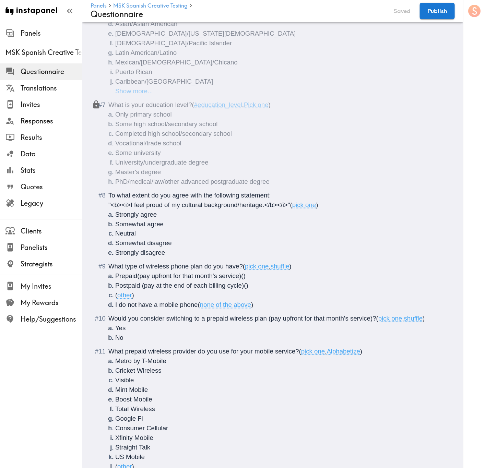
scroll to position [0, 0]
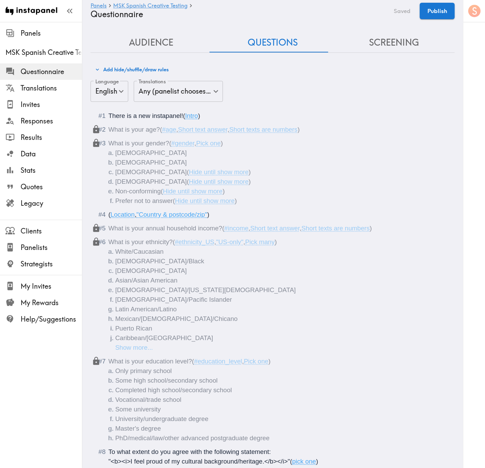
click at [144, 66] on button "Add hide/shuffle/draw rules" at bounding box center [131, 70] width 77 height 12
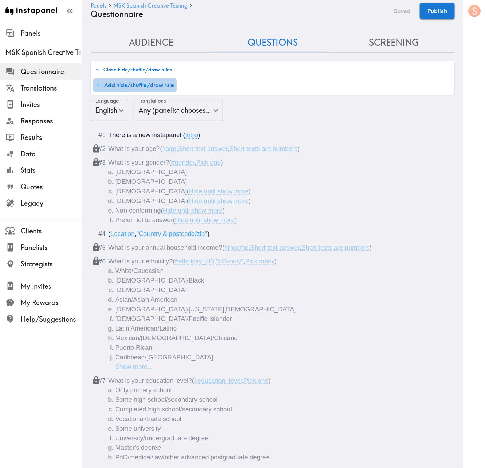
click at [143, 80] on button "Add hide/shuffle/draw rule" at bounding box center [134, 85] width 83 height 14
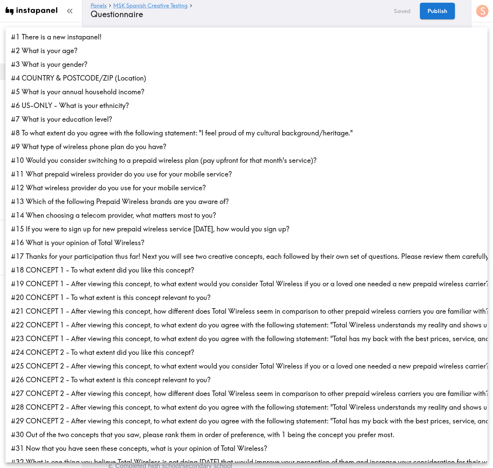
click at [225, 136] on li "#8 To what extent do you agree with the following statement: "I feel proud of m…" at bounding box center [246, 133] width 482 height 14
type input "6b85ed4c-4ac9-47f2-abb5-ddf3eb927e6f"
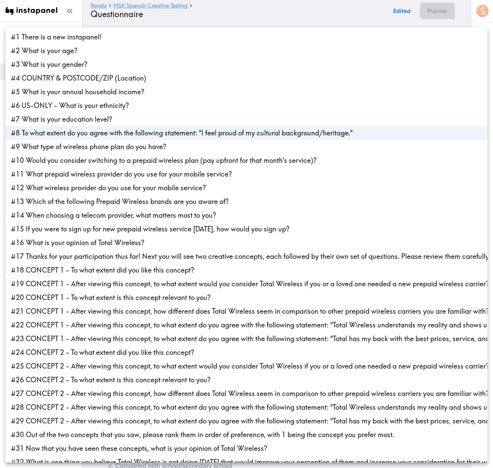
click at [288, 18] on div at bounding box center [246, 234] width 493 height 468
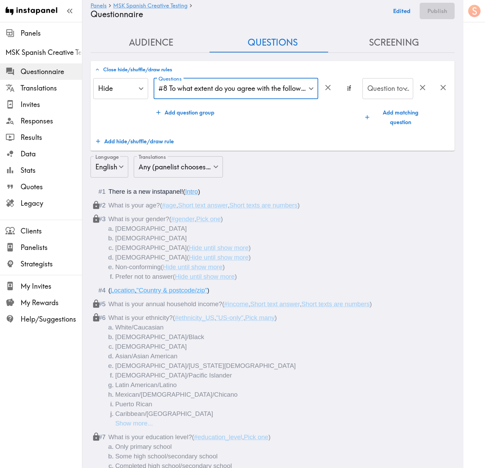
click at [383, 96] on input "Question to match panelists on" at bounding box center [383, 88] width 34 height 15
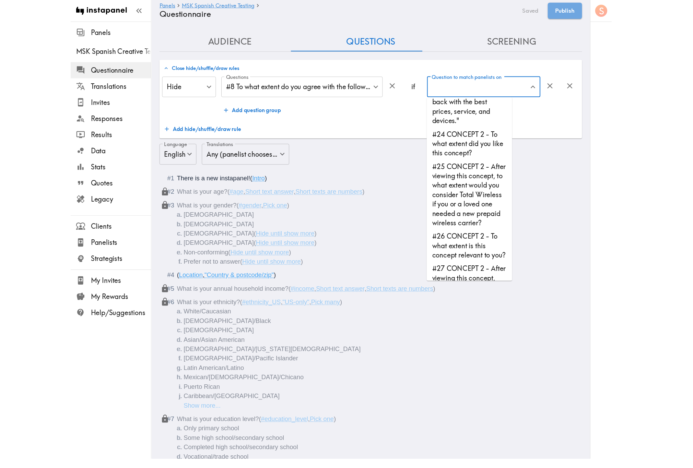
scroll to position [462, 0]
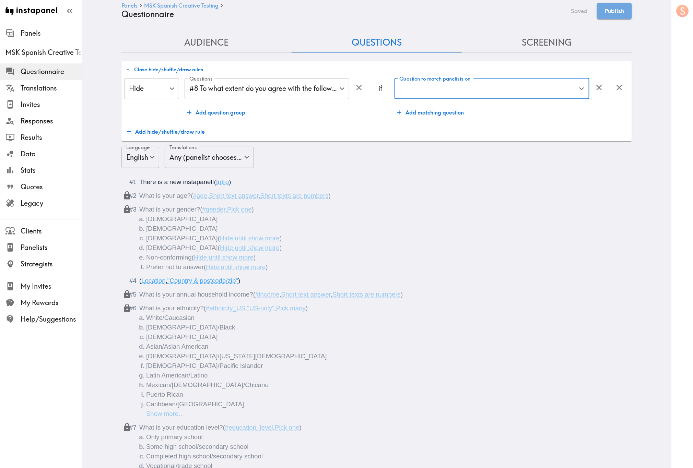
click at [566, 88] on input "Question to match panelists on" at bounding box center [487, 88] width 178 height 15
drag, startPoint x: 573, startPoint y: 89, endPoint x: 573, endPoint y: 97, distance: 8.2
click at [577, 89] on icon "Open" at bounding box center [581, 88] width 9 height 9
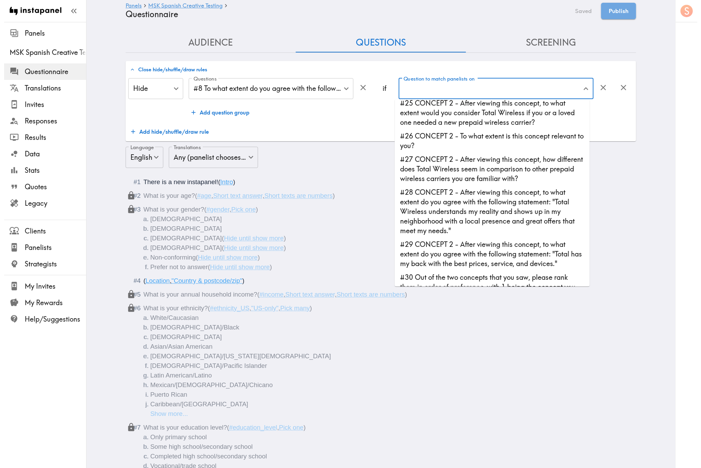
scroll to position [580, 0]
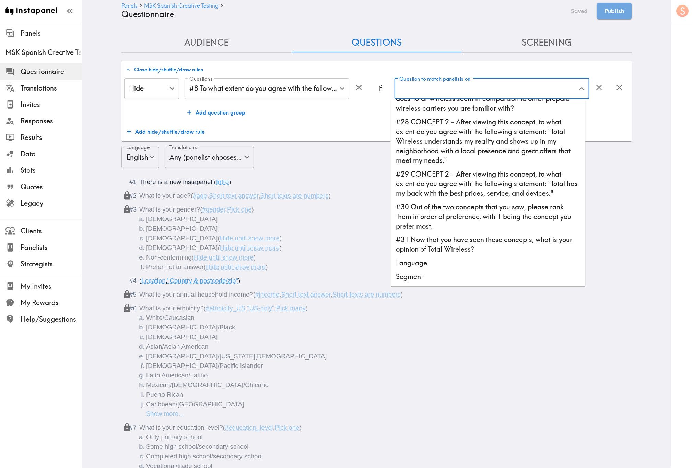
click at [495, 262] on li "Language" at bounding box center [488, 264] width 195 height 14
type input "Language"
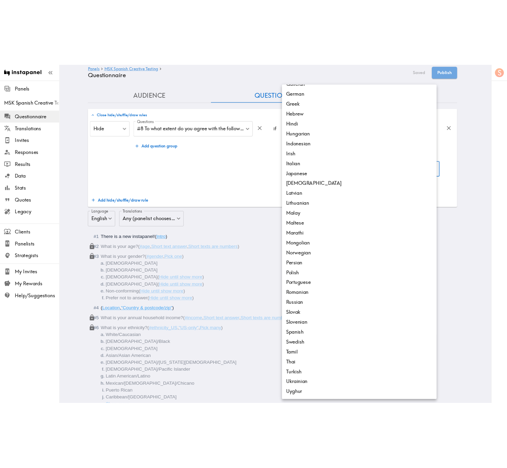
scroll to position [283, 0]
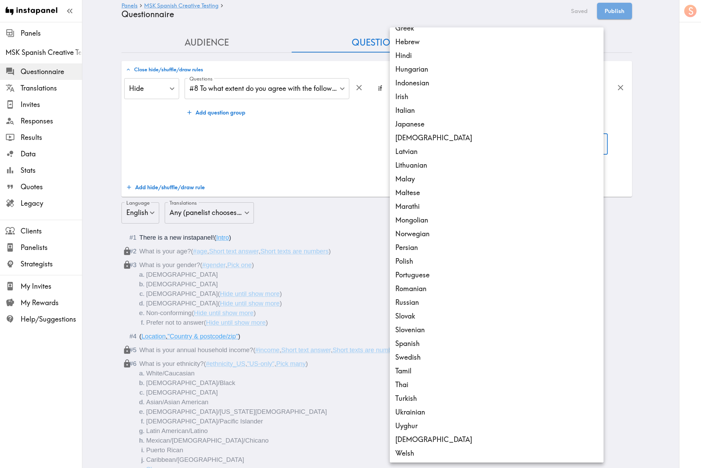
click at [367, 129] on div at bounding box center [350, 234] width 701 height 468
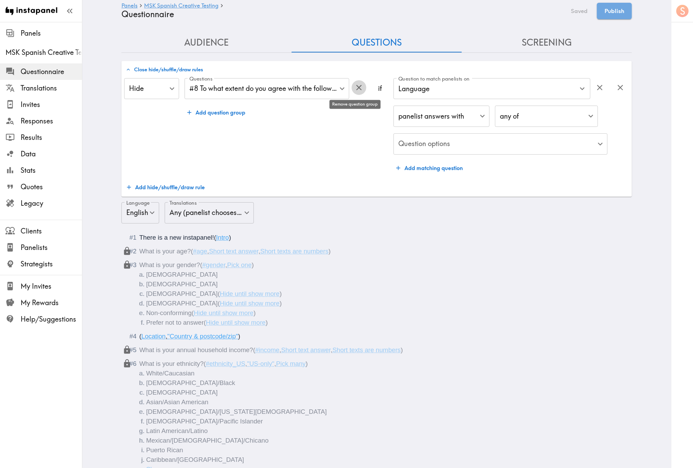
click at [358, 93] on button "button" at bounding box center [359, 87] width 15 height 15
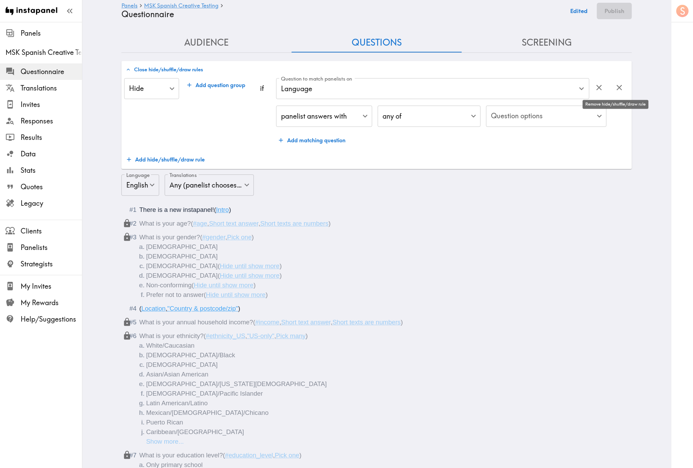
click at [593, 88] on icon "button" at bounding box center [619, 87] width 9 height 9
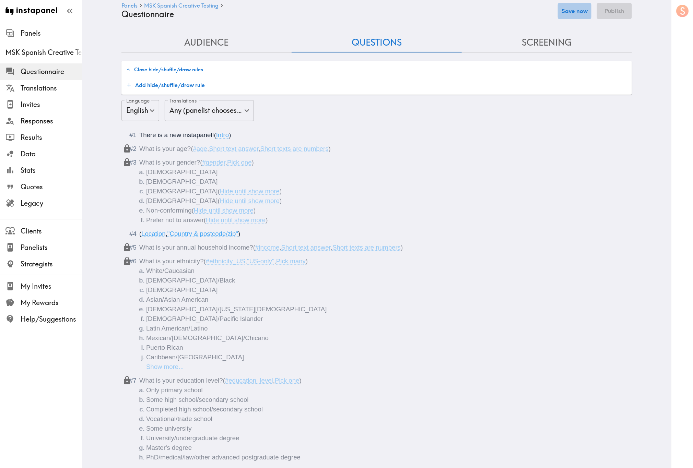
click at [587, 12] on button "Save now" at bounding box center [575, 11] width 34 height 16
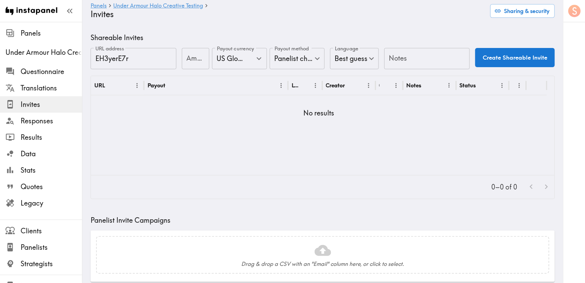
click at [277, 58] on body "Instapanel - Panels - Under Armour Halo Creative Testing - Invites Panels Under…" at bounding box center [292, 264] width 585 height 485
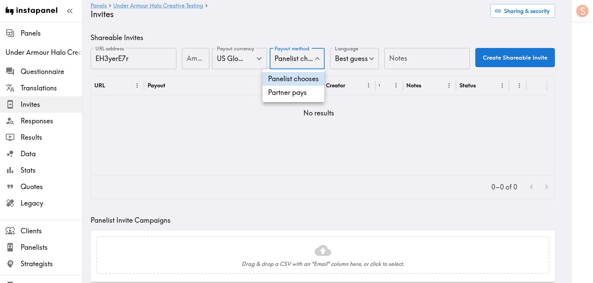
click at [292, 95] on li "Partner pays" at bounding box center [294, 93] width 62 height 14
type input "Partner pays"
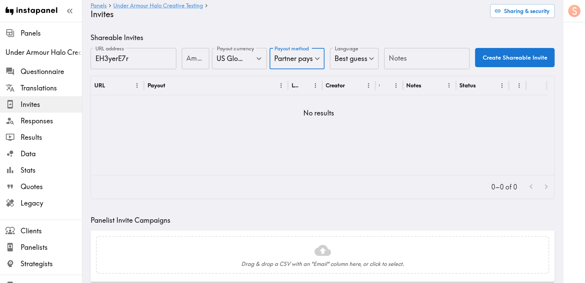
click at [410, 60] on input "Notes" at bounding box center [427, 58] width 86 height 21
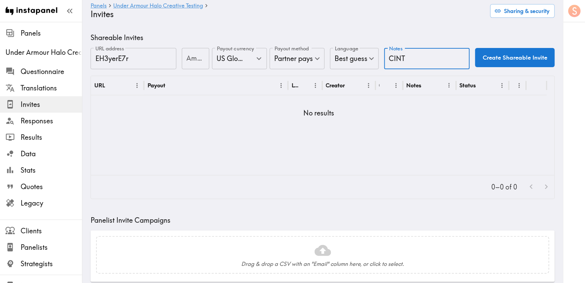
type input "CINT"
click at [520, 49] on button "Create Shareable Invite" at bounding box center [515, 57] width 80 height 19
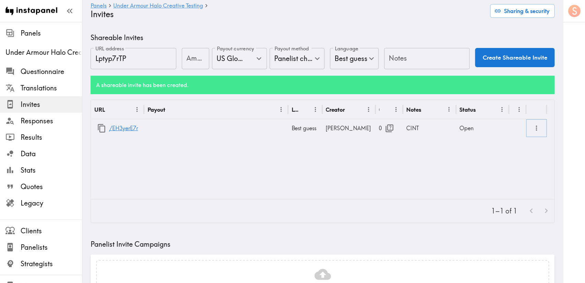
click at [542, 125] on div at bounding box center [536, 128] width 11 height 11
click at [537, 126] on icon "more" at bounding box center [537, 129] width 8 height 8
click at [518, 147] on li "Partner Redirect Links" at bounding box center [504, 144] width 78 height 14
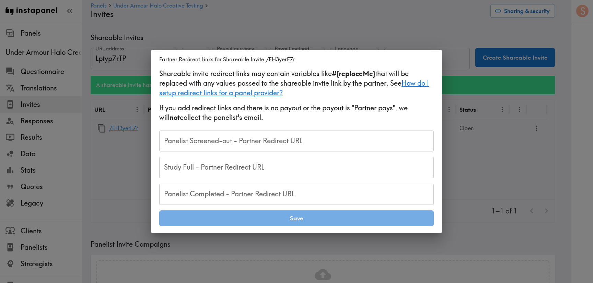
click at [282, 194] on input "Panelist Completed - Partner Redirect URL" at bounding box center [296, 194] width 275 height 21
paste input "https://notch.insights.supply/cb?token=52028cc1-3910-45f2-811b-6c0a33c23460&RID…"
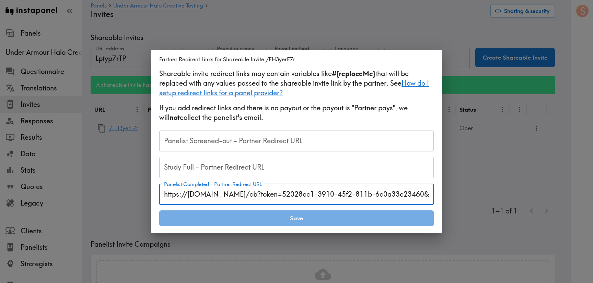
scroll to position [0, 38]
type input "https://notch.insights.supply/cb?token=52028cc1-3910-45f2-811b-6c0a33c23460&RID…"
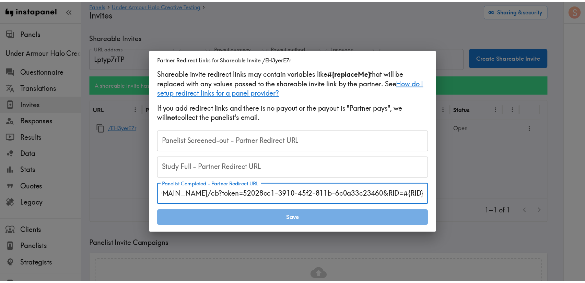
scroll to position [0, 0]
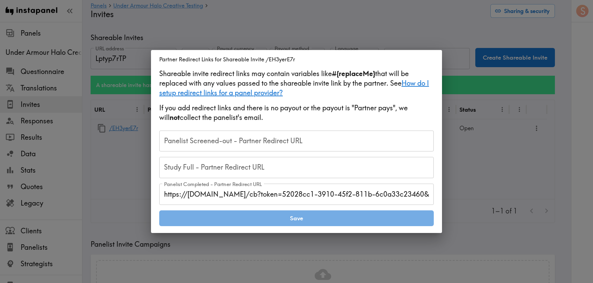
click at [334, 169] on input "Study Full - Partner Redirect URL" at bounding box center [296, 167] width 275 height 21
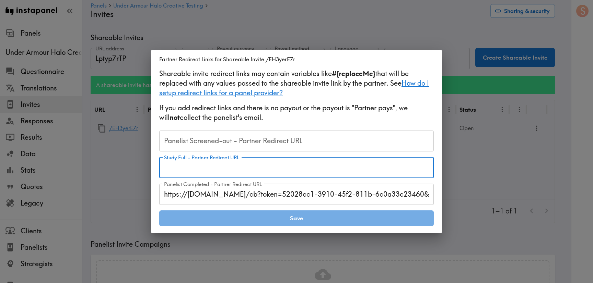
paste input "https://samplicio.us/s/ClientCallBack.aspx?RIS=40&RID=#{RID}"
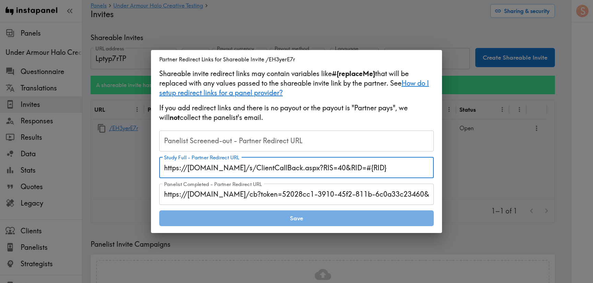
type input "https://samplicio.us/s/ClientCallBack.aspx?RIS=40&RID=#{RID}"
click at [348, 137] on input "Panelist Screened-out - Partner Redirect URL" at bounding box center [296, 141] width 275 height 21
paste input "https://samplicio.us/s/ClientCallBack.aspx?RIS=20&RID=#{RID}"
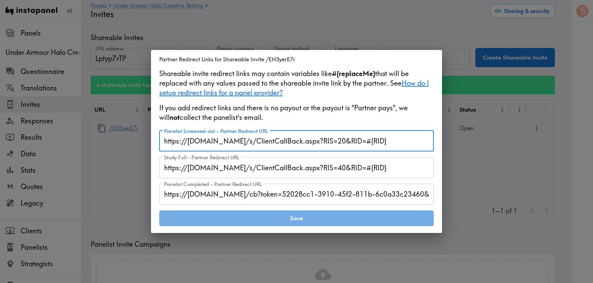
type input "https://samplicio.us/s/ClientCallBack.aspx?RIS=20&RID=#{RID}"
click at [338, 221] on button "Save" at bounding box center [296, 219] width 275 height 16
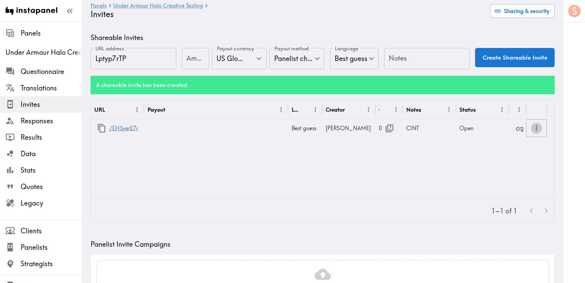
click at [540, 127] on icon "more" at bounding box center [537, 129] width 8 height 8
click at [519, 146] on li "Partner Redirect Links" at bounding box center [504, 144] width 78 height 14
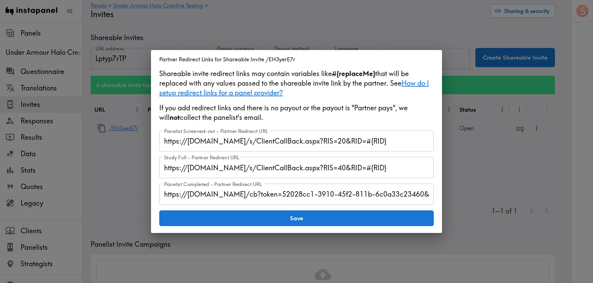
click at [507, 175] on div "Partner Redirect Links for Shareable Invite /EH3yerE7r Shareable invite redirec…" at bounding box center [296, 141] width 593 height 283
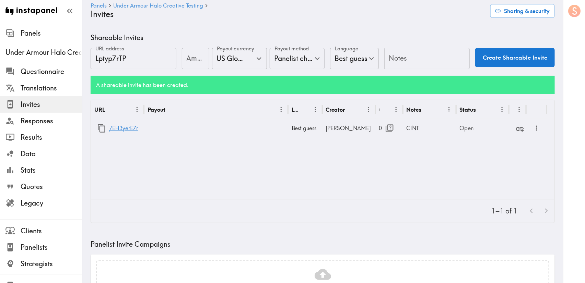
click at [505, 170] on div "URL Payout Language Creator Opens Notes Status /EH3yerE7r Best guess Stewart 0 …" at bounding box center [323, 149] width 464 height 99
click at [98, 129] on icon "button" at bounding box center [102, 128] width 8 height 9
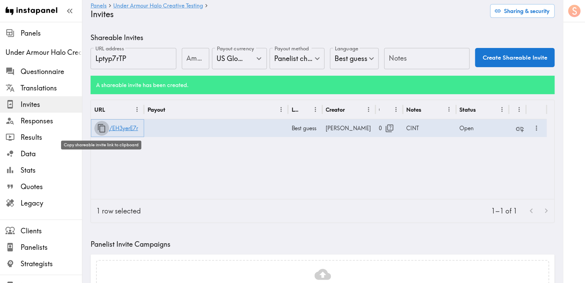
click at [100, 127] on icon "button" at bounding box center [102, 128] width 8 height 9
click at [55, 72] on span "Questionnaire" at bounding box center [51, 72] width 61 height 10
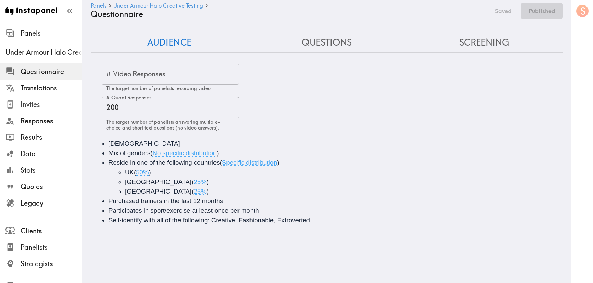
click at [45, 106] on span "Invites" at bounding box center [51, 105] width 61 height 10
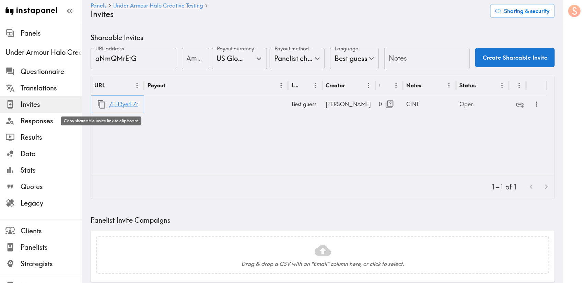
click at [100, 106] on icon "button" at bounding box center [102, 104] width 8 height 9
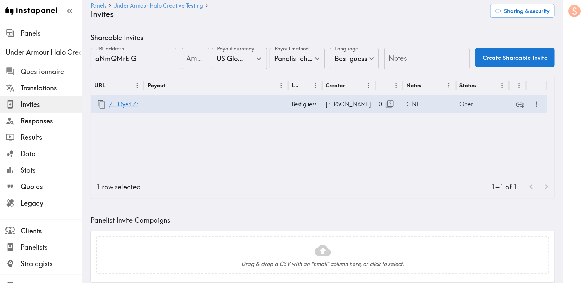
drag, startPoint x: 64, startPoint y: 73, endPoint x: 78, endPoint y: 73, distance: 13.4
click at [64, 73] on span "Questionnaire" at bounding box center [51, 72] width 61 height 10
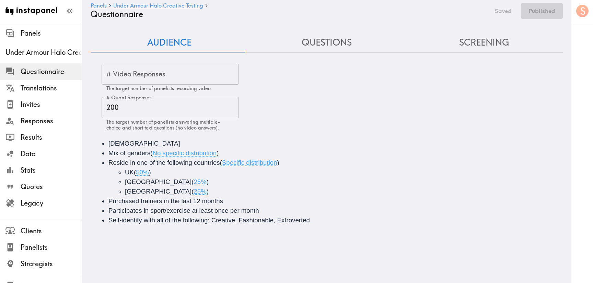
click at [299, 45] on button "Questions" at bounding box center [327, 43] width 158 height 20
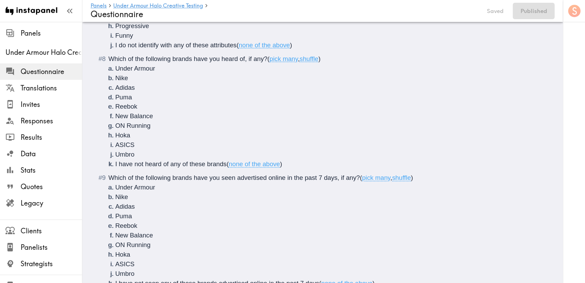
scroll to position [325, 0]
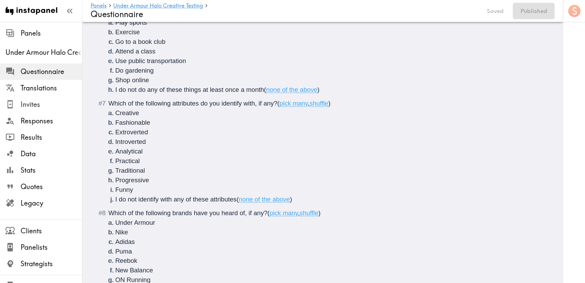
click at [38, 98] on div "Invites" at bounding box center [41, 105] width 82 height 18
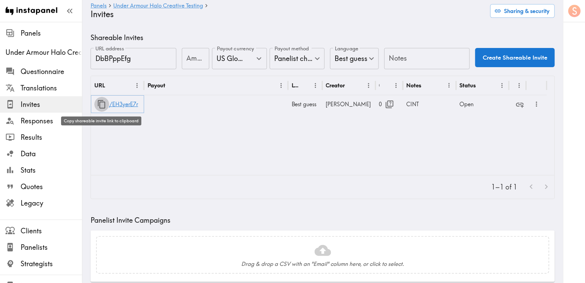
click at [101, 105] on icon "button" at bounding box center [101, 104] width 9 height 9
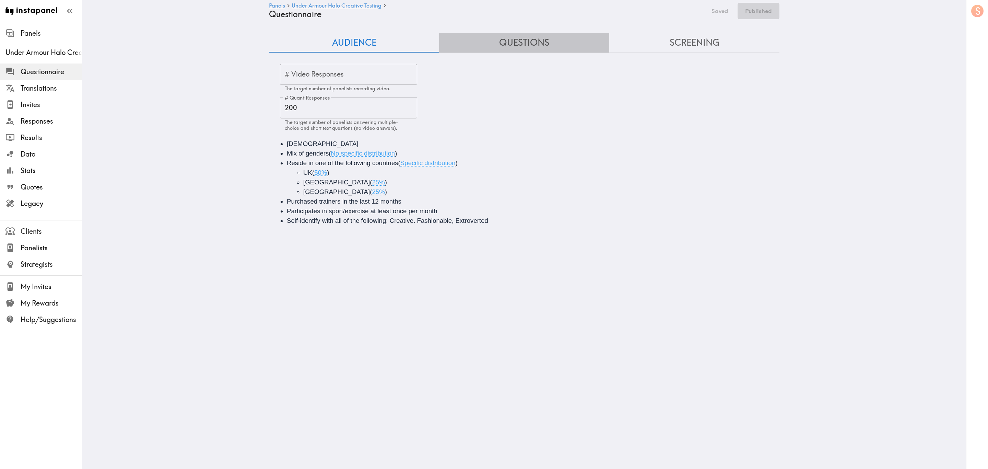
click at [536, 49] on button "Questions" at bounding box center [524, 43] width 170 height 20
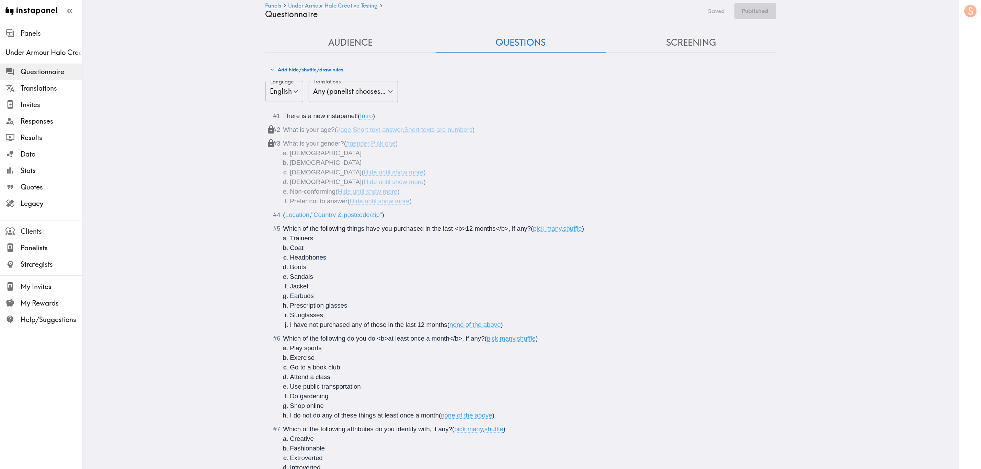
click at [354, 37] on button "Audience" at bounding box center [350, 43] width 170 height 20
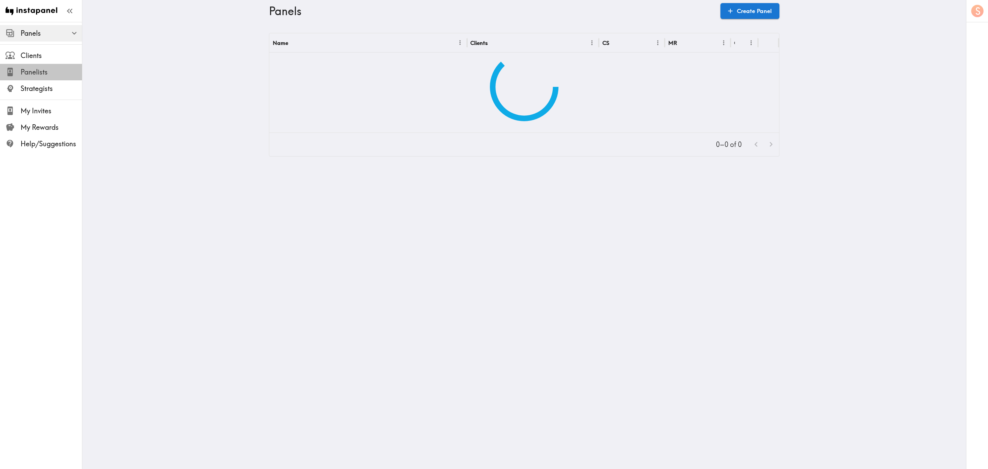
click at [44, 76] on span "Panelists" at bounding box center [51, 72] width 61 height 10
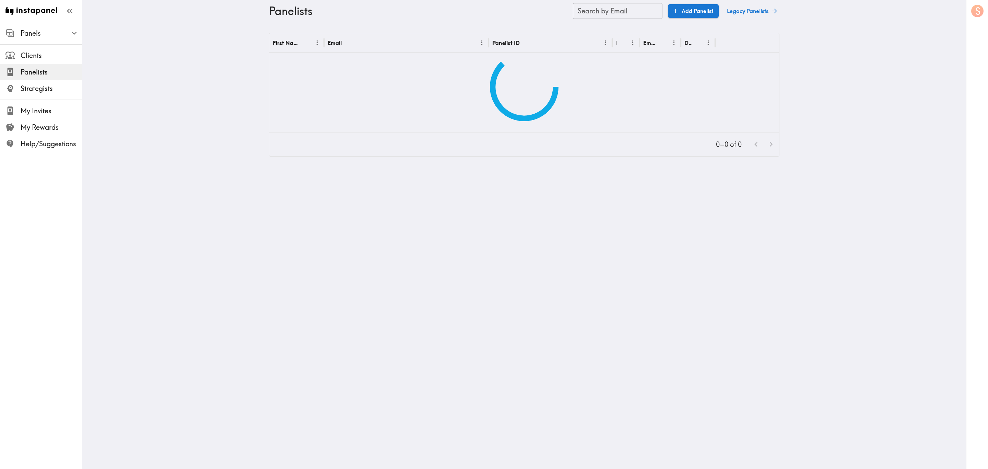
click at [613, 0] on div "Panelists Search by Email Search by Email Add Panelist Legacy Panelists" at bounding box center [524, 11] width 511 height 22
click at [618, 15] on input "Search by Email" at bounding box center [618, 11] width 90 height 16
paste input "text"
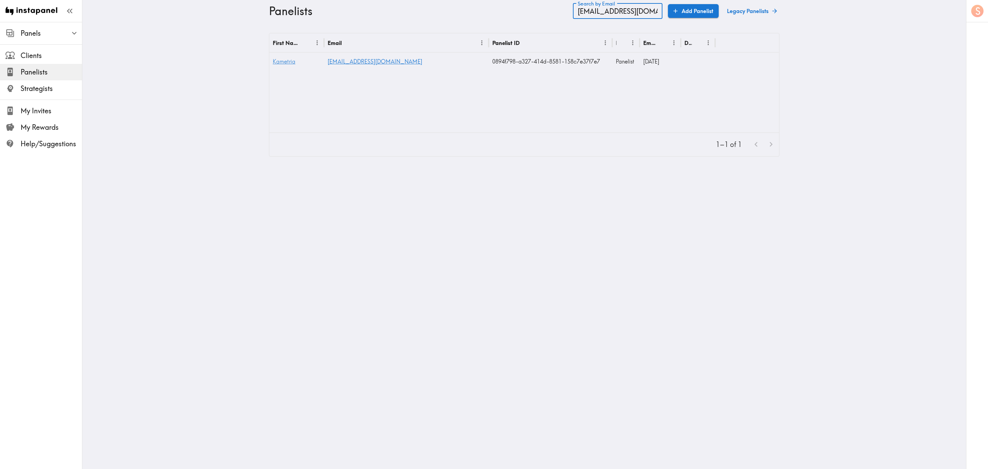
type input "jujutoote@yahoo.com"
click at [282, 62] on span "Kametria" at bounding box center [284, 61] width 23 height 7
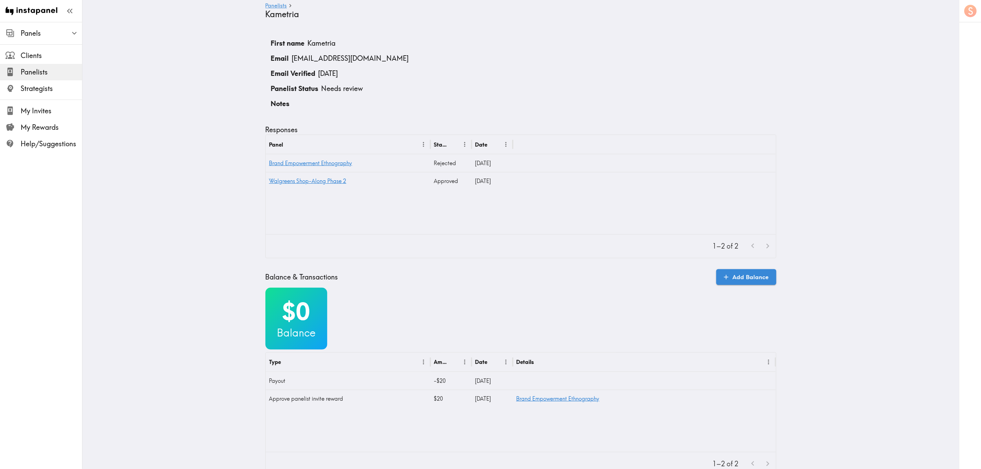
click at [737, 280] on link "Add Balance" at bounding box center [746, 277] width 60 height 16
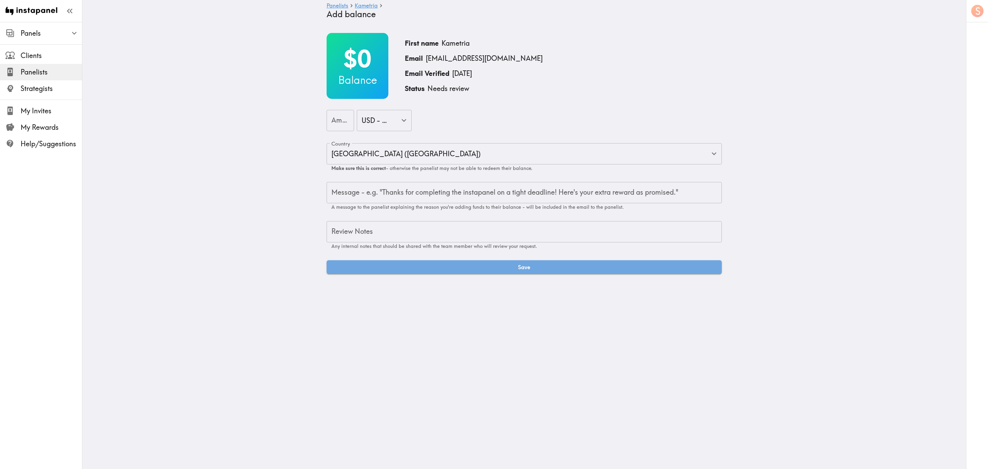
click at [327, 124] on input "Amount" at bounding box center [340, 120] width 27 height 21
type input "10"
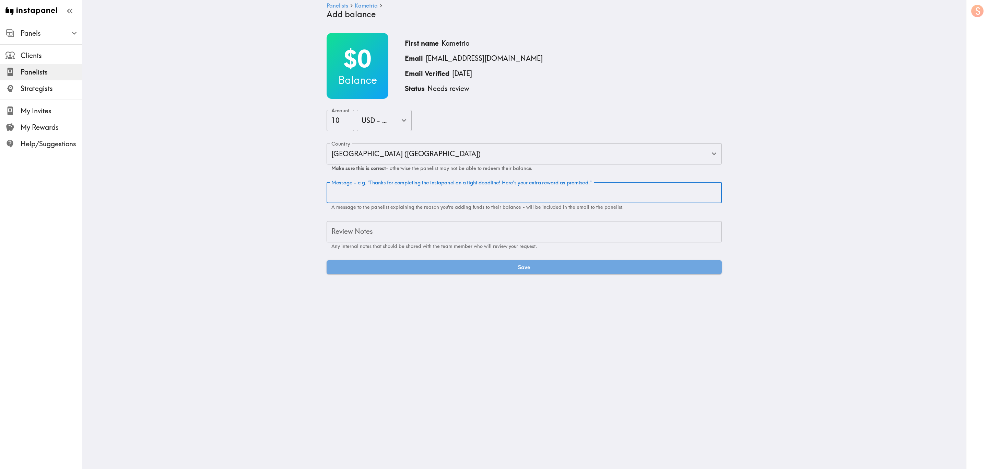
click at [542, 196] on textarea "Message - e.g. "Thanks for completing the instapanel on a tight deadline! Here'…" at bounding box center [525, 193] width 386 height 10
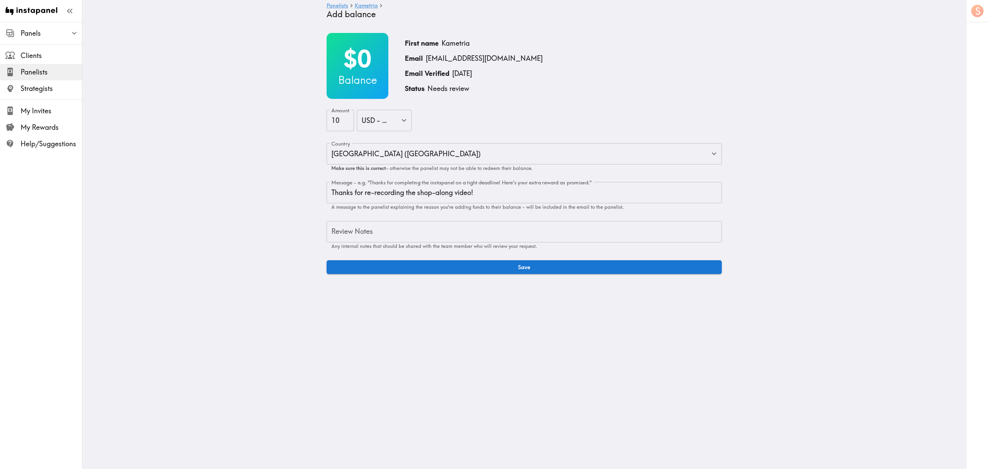
drag, startPoint x: 500, startPoint y: 196, endPoint x: 506, endPoint y: 202, distance: 8.5
click at [500, 196] on textarea "Thanks for re-recording the shop-along video!" at bounding box center [525, 193] width 386 height 10
type textarea "Thanks for re-recording the shop-along video! Here's your extra incentive as pr…"
click at [438, 236] on textarea "Review Notes" at bounding box center [525, 232] width 386 height 10
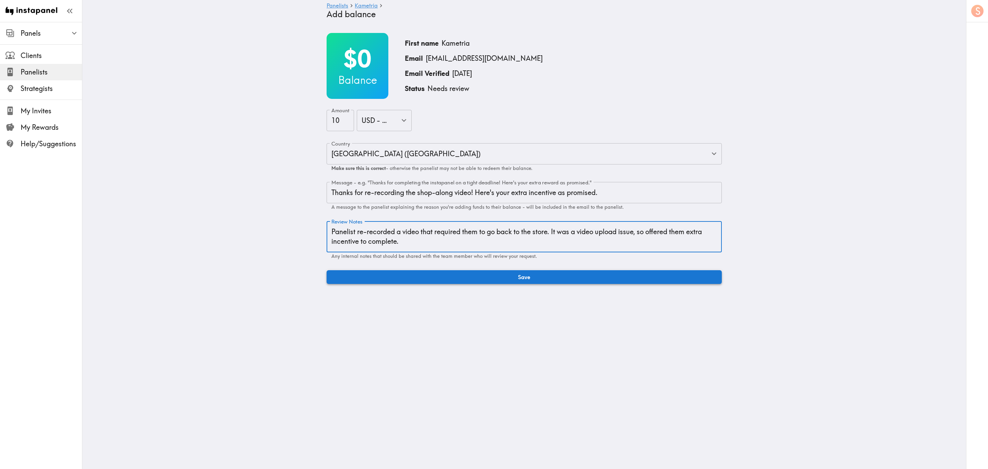
type textarea "Panelist re-recorded a video that required them to go back to the store. It was…"
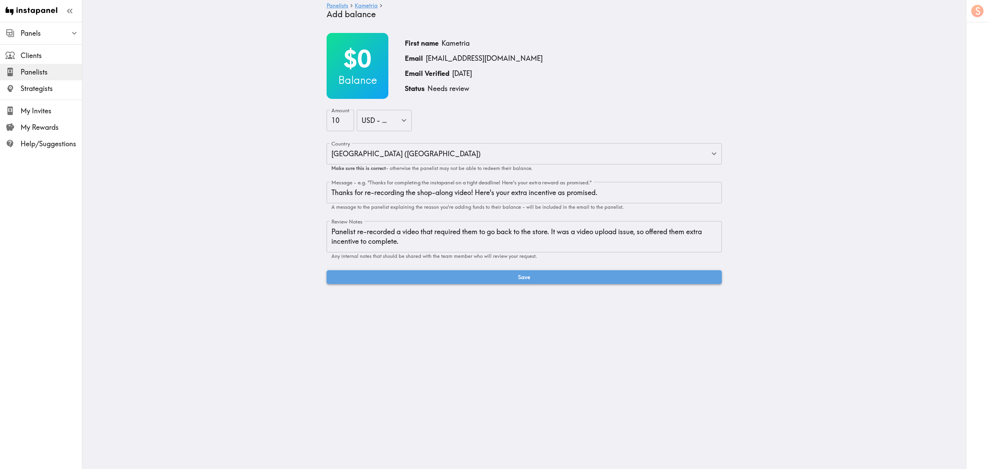
click at [526, 274] on button "Save" at bounding box center [524, 277] width 395 height 14
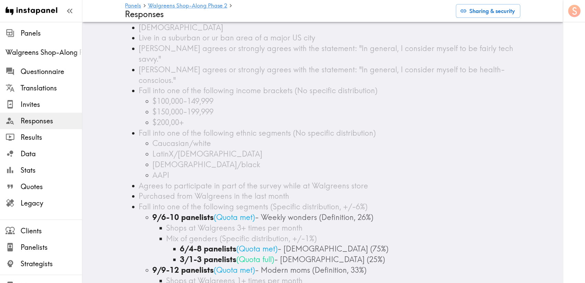
scroll to position [51, 0]
